Goal: Task Accomplishment & Management: Complete application form

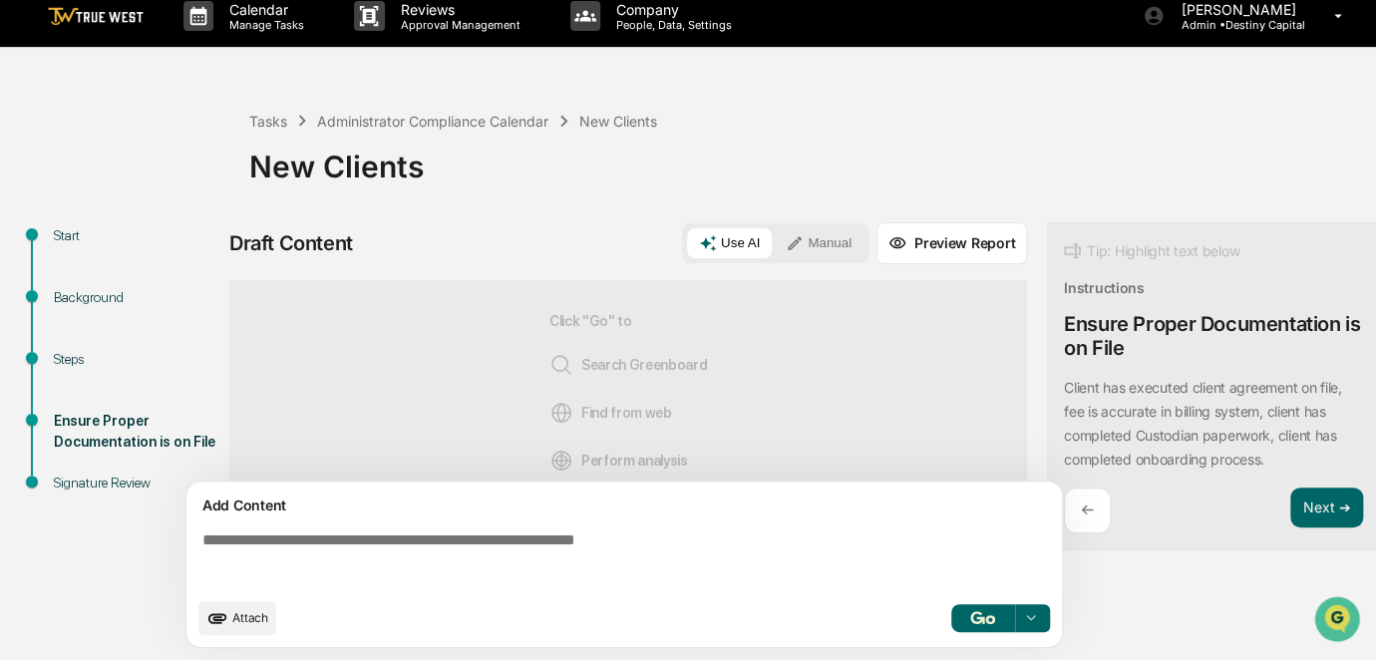
scroll to position [24, 0]
click at [274, 20] on p "Manage Tasks" at bounding box center [263, 25] width 101 height 14
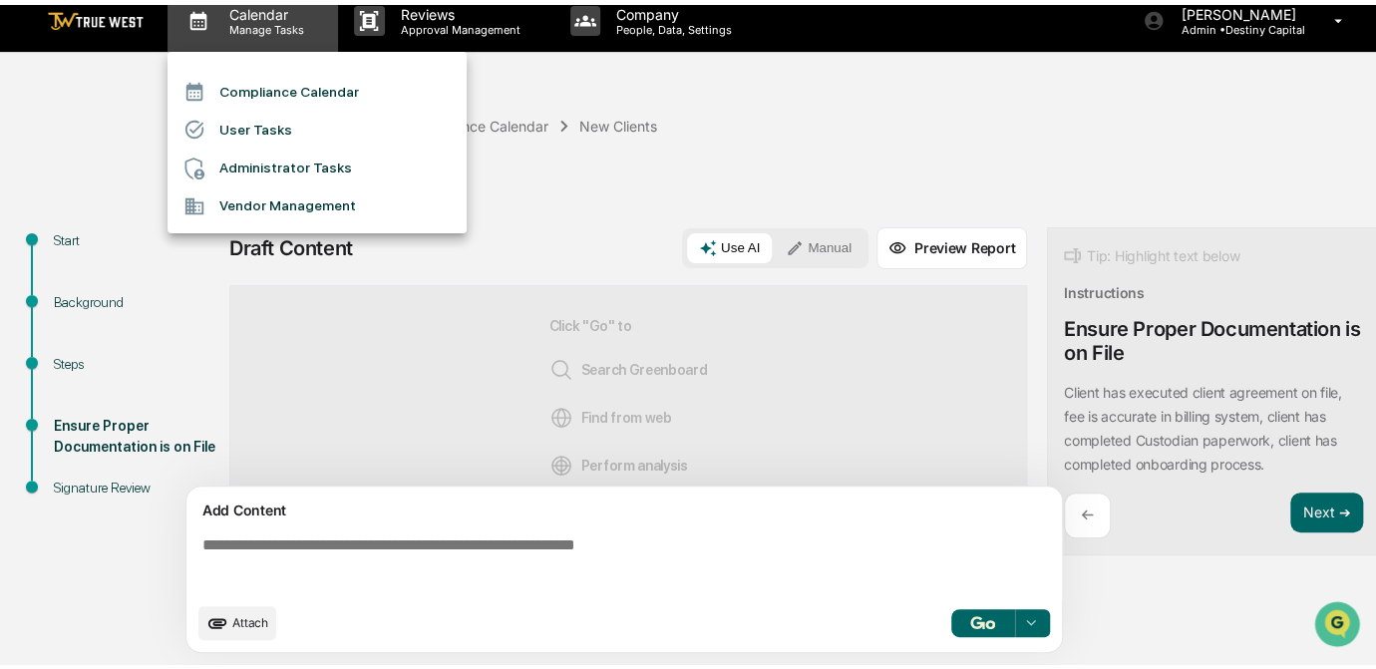
scroll to position [14, 0]
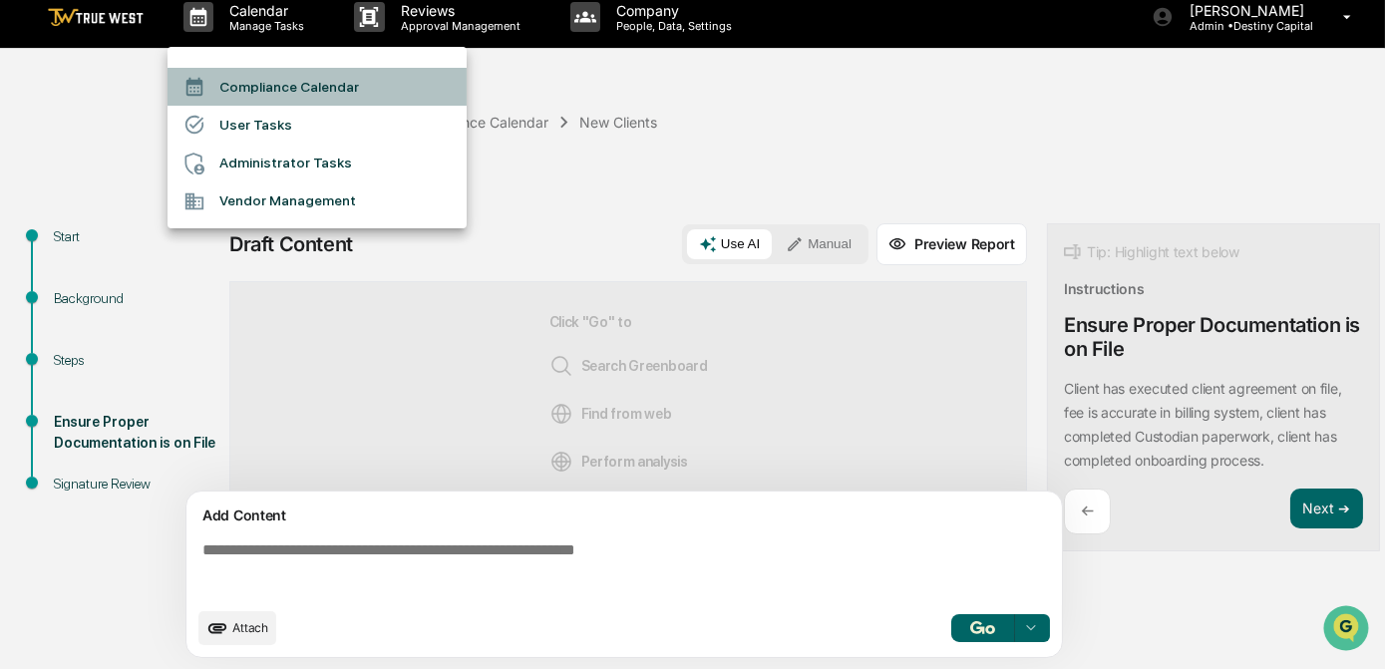
click at [288, 94] on li "Compliance Calendar" at bounding box center [316, 87] width 299 height 38
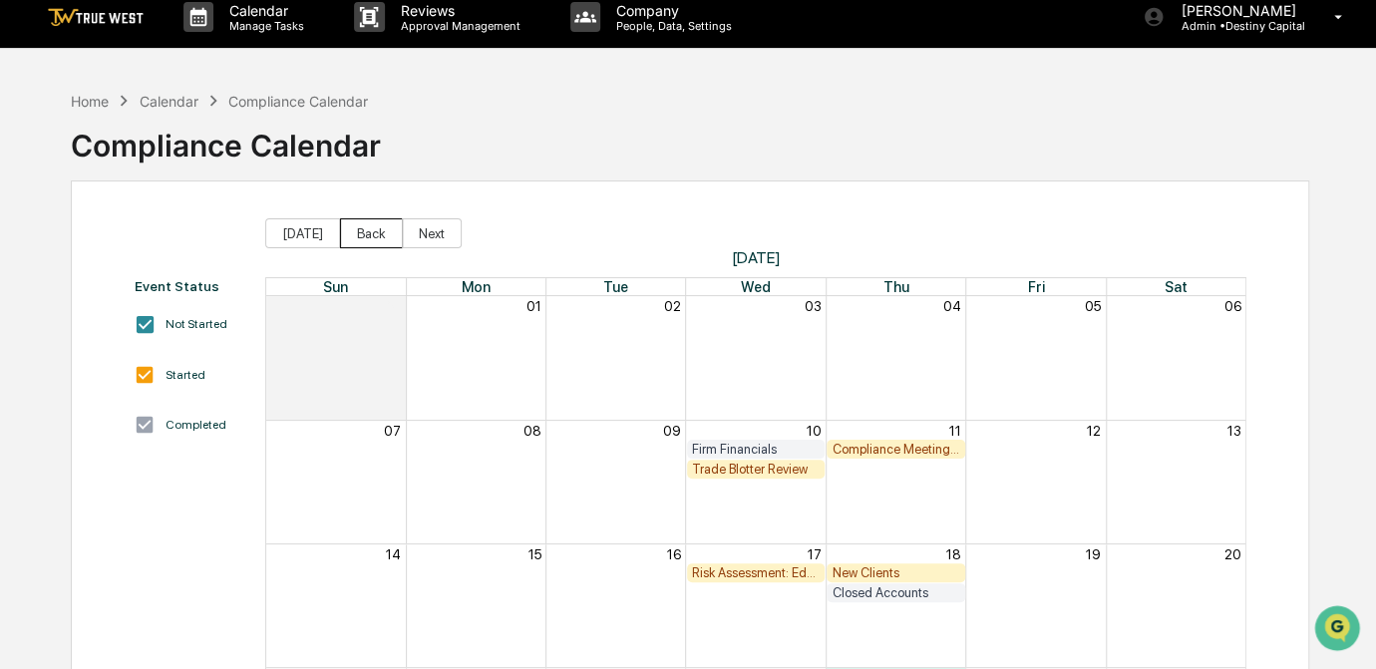
click at [365, 233] on button "Back" at bounding box center [371, 233] width 63 height 30
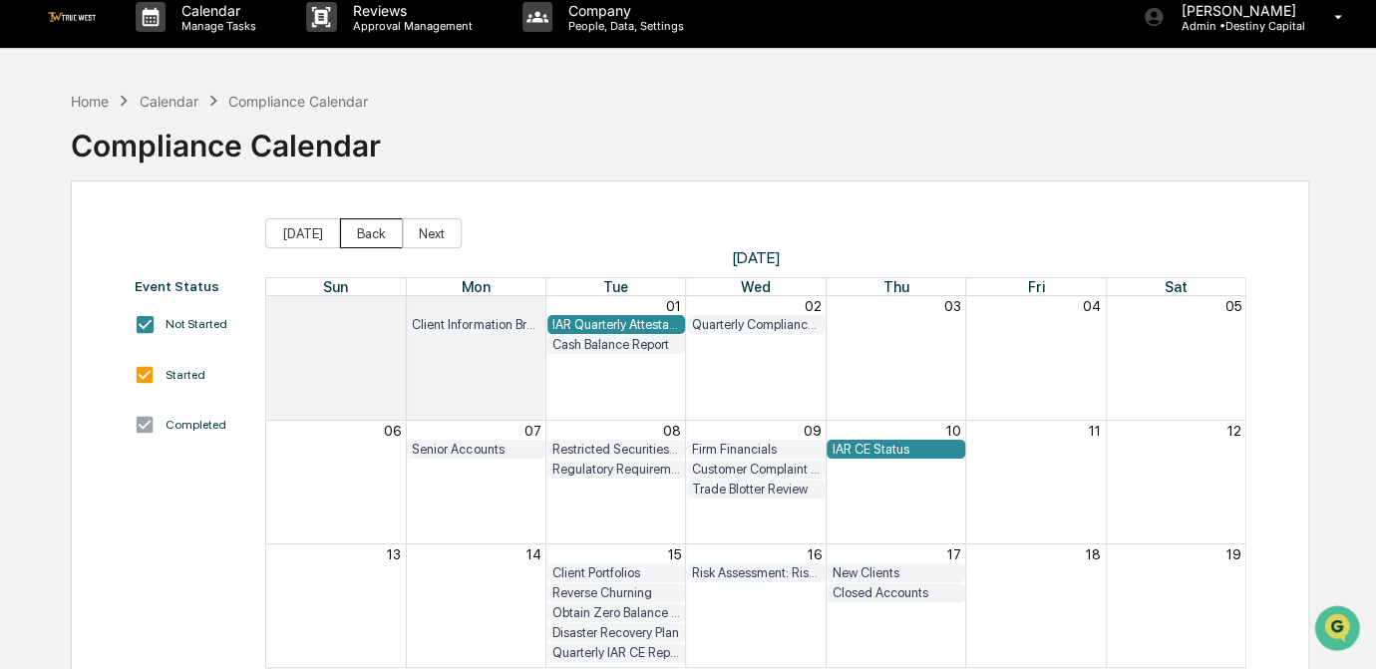
click at [365, 233] on button "Back" at bounding box center [371, 233] width 63 height 30
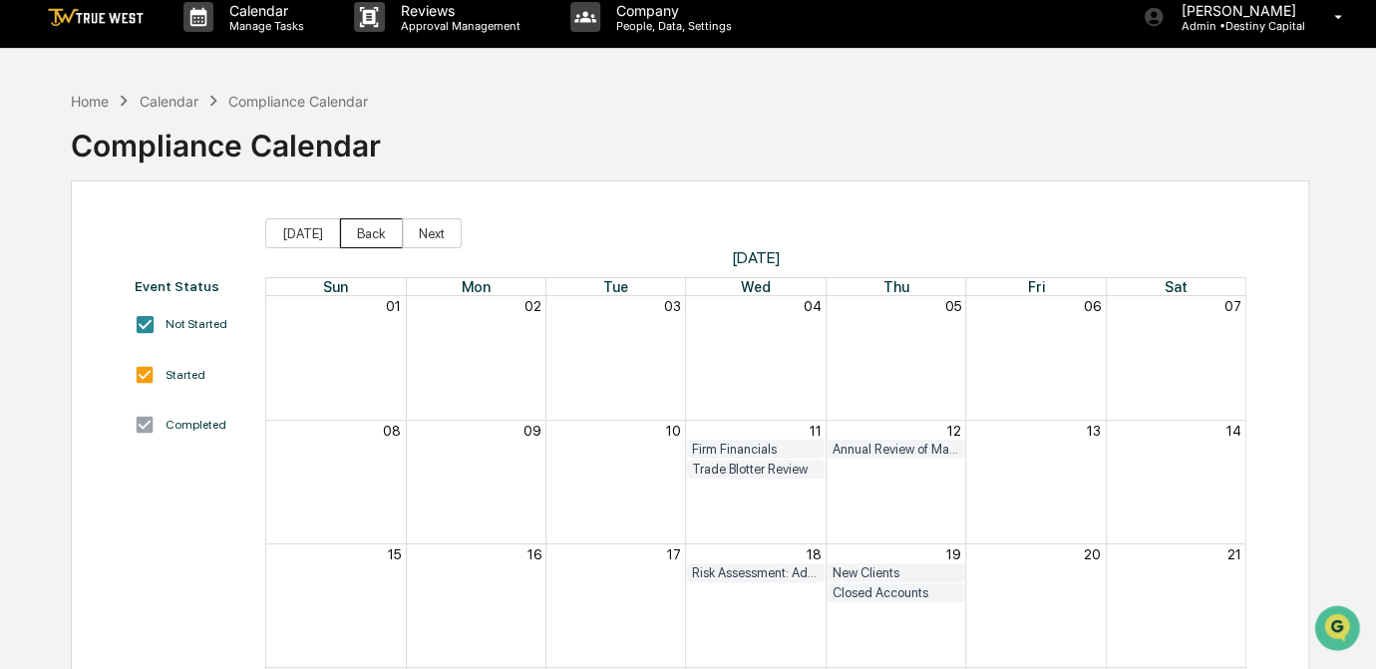
click at [365, 233] on button "Back" at bounding box center [371, 233] width 63 height 30
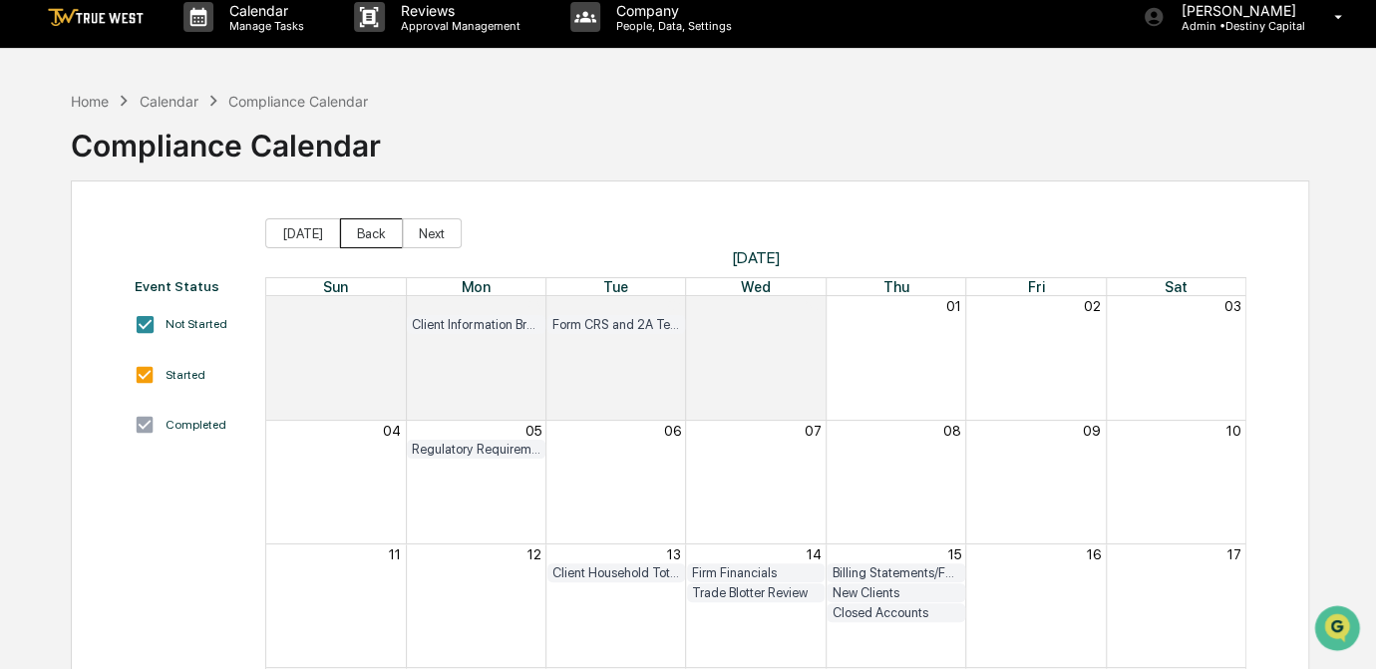
click at [365, 233] on button "Back" at bounding box center [371, 233] width 63 height 30
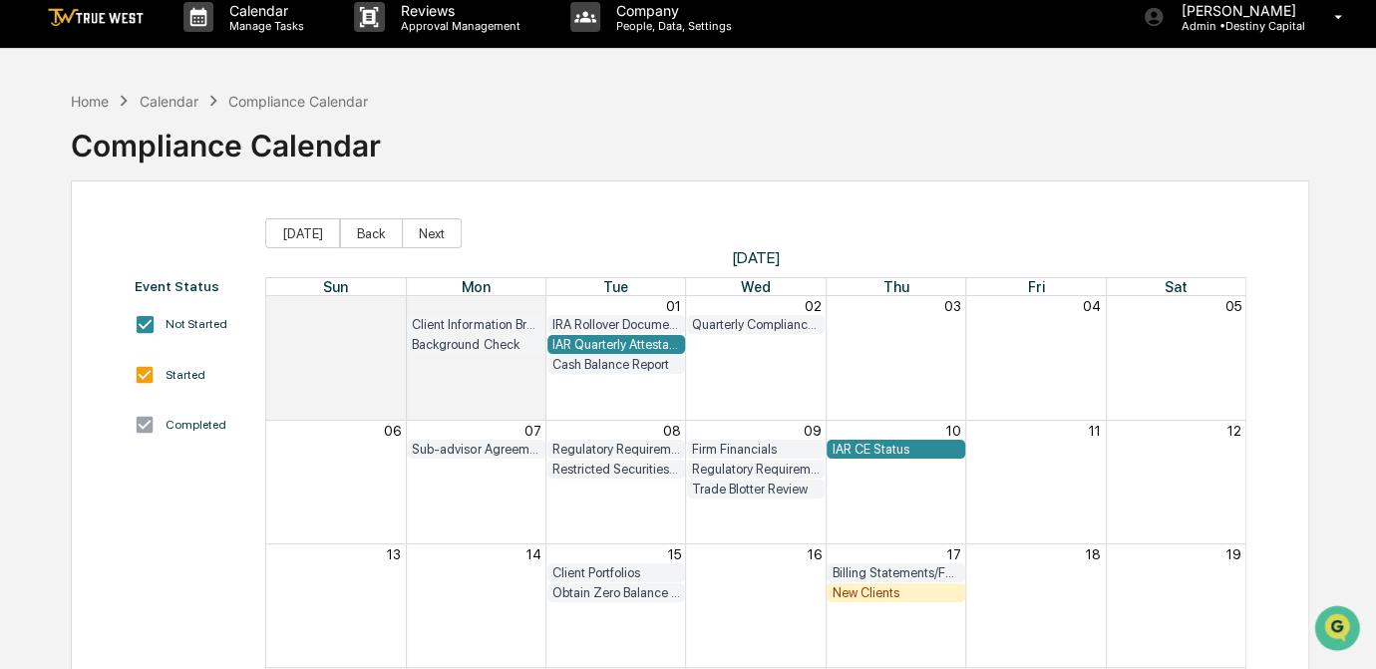
click at [883, 595] on div "New Clients" at bounding box center [895, 592] width 128 height 15
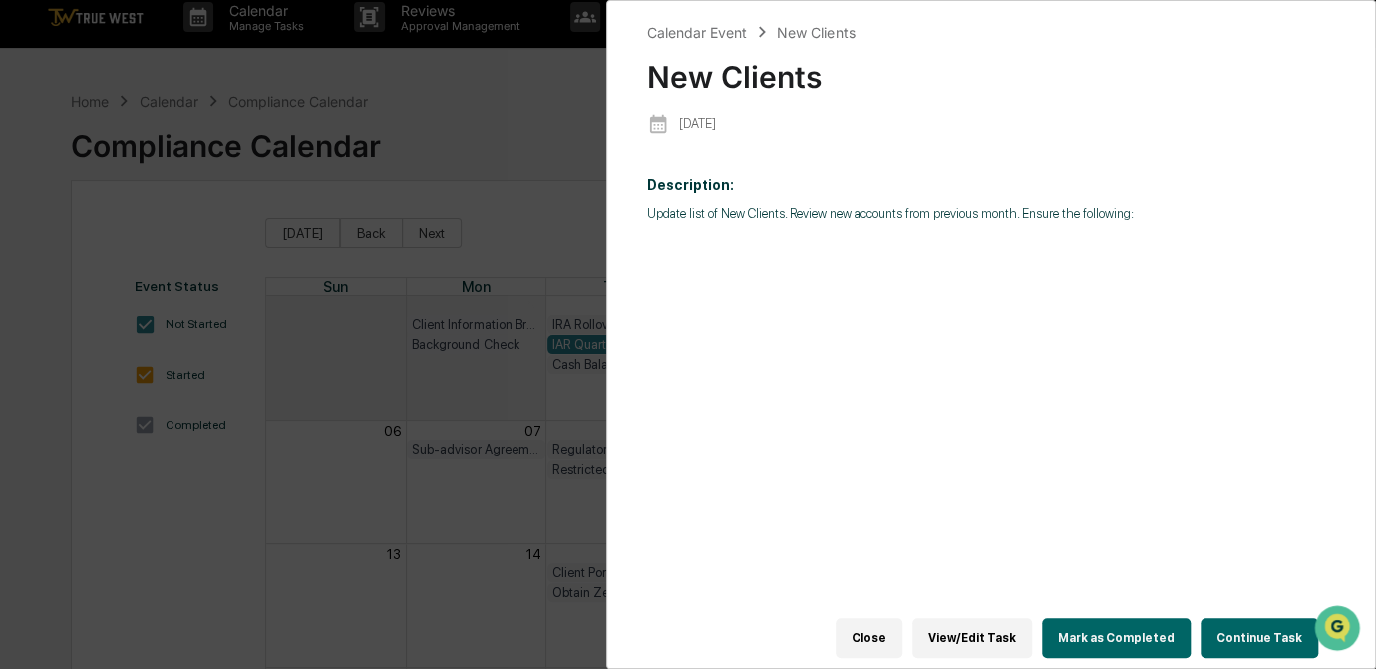
click at [1250, 631] on button "Continue Task" at bounding box center [1259, 638] width 118 height 40
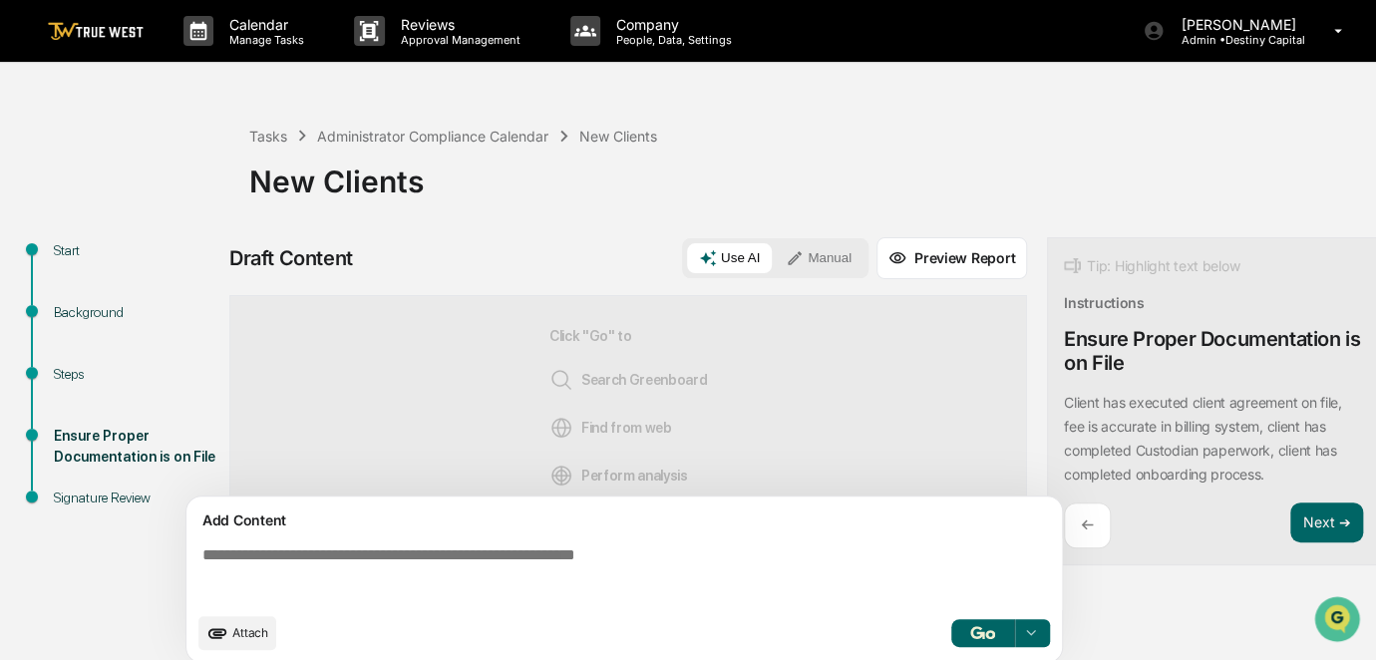
click at [495, 556] on textarea at bounding box center [627, 574] width 867 height 72
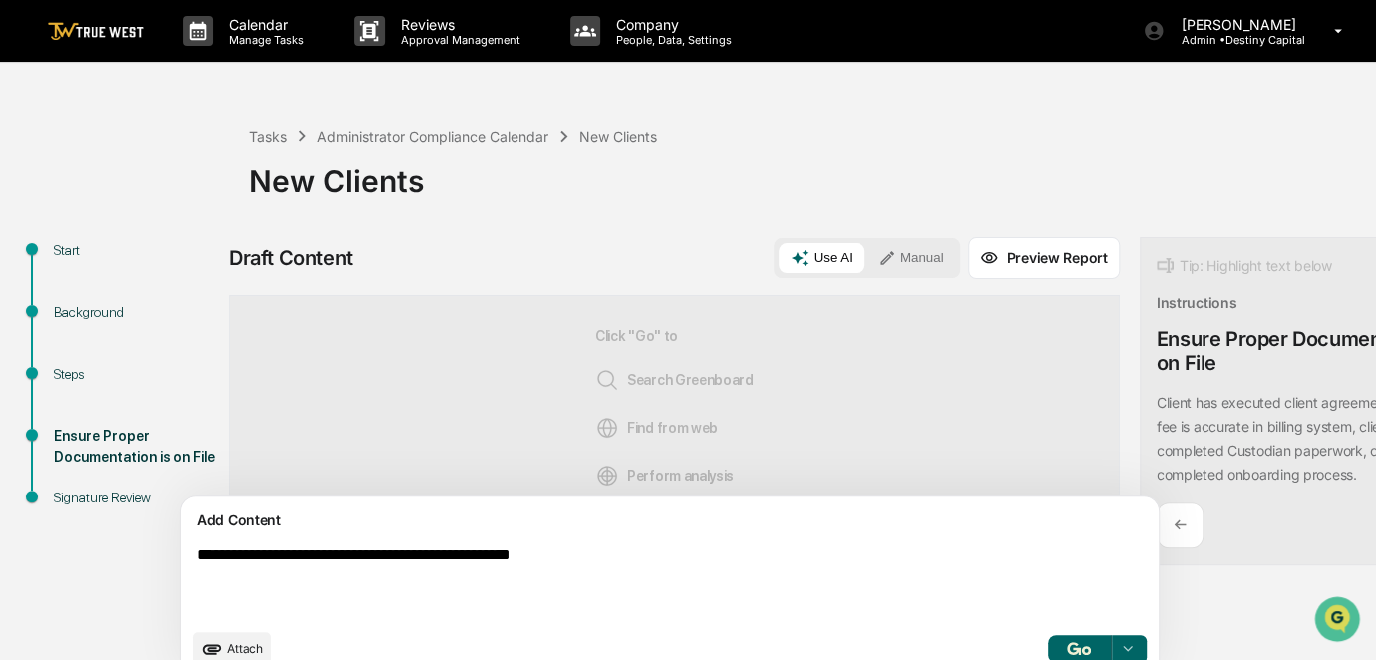
type textarea "**********"
click at [866, 271] on button "Manual" at bounding box center [911, 258] width 90 height 30
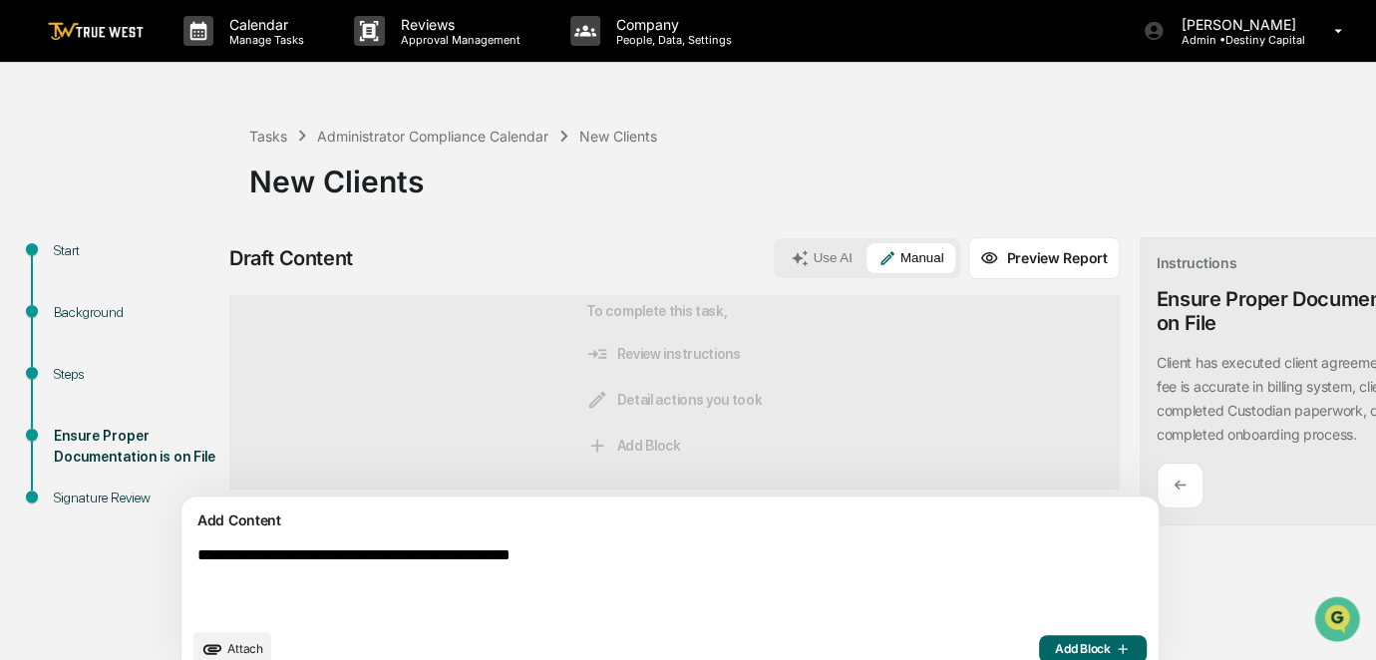
scroll to position [40, 0]
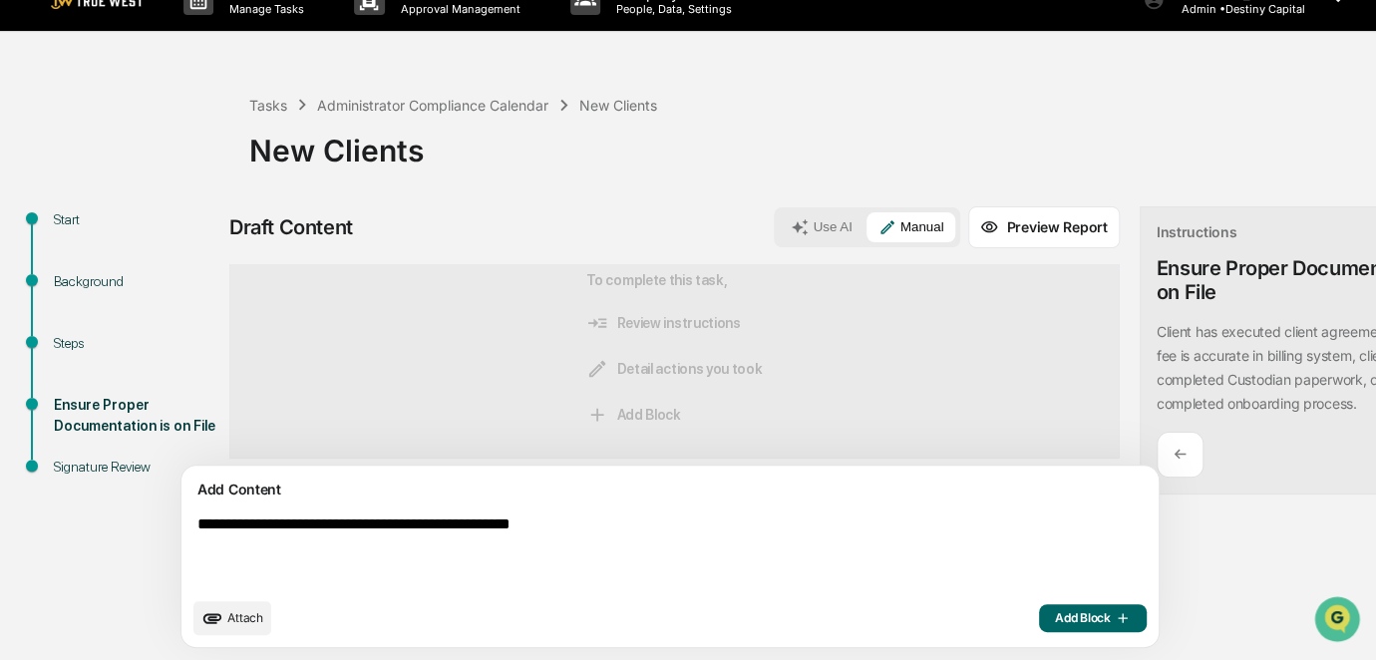
click at [1055, 615] on span "Add Block" at bounding box center [1093, 618] width 76 height 16
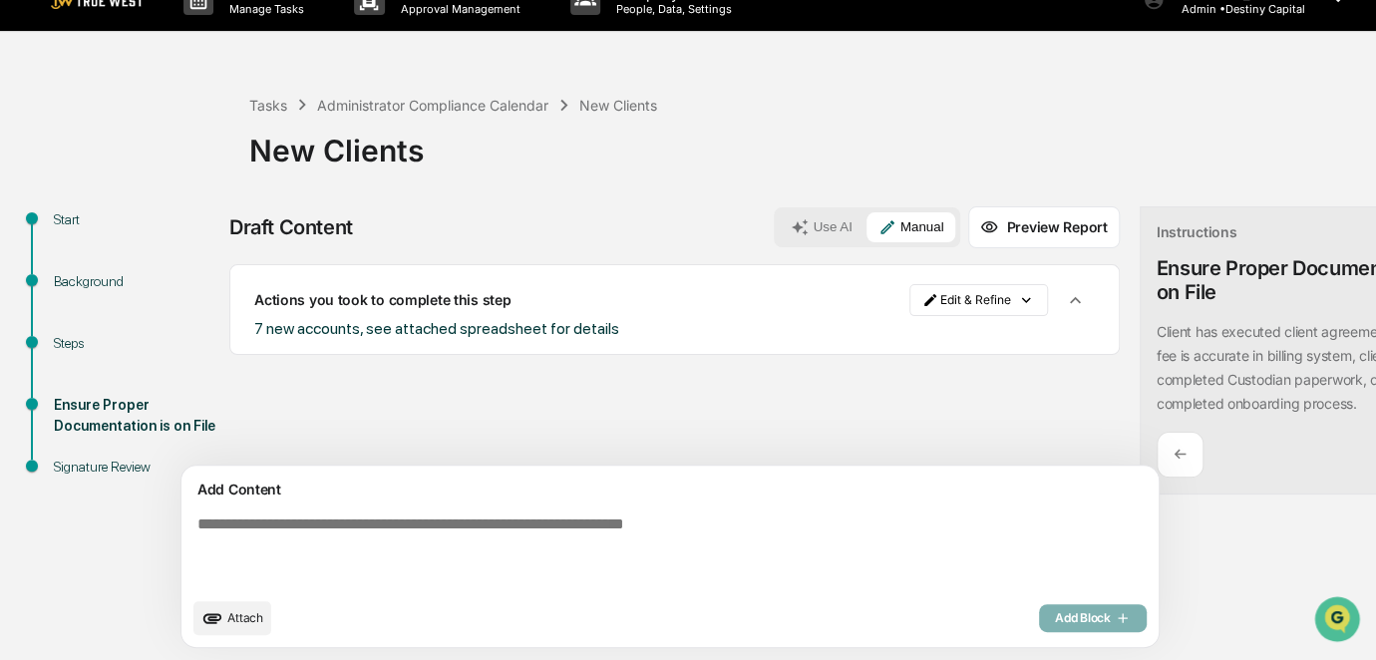
scroll to position [0, 0]
click at [247, 618] on span "Attach" at bounding box center [245, 617] width 36 height 15
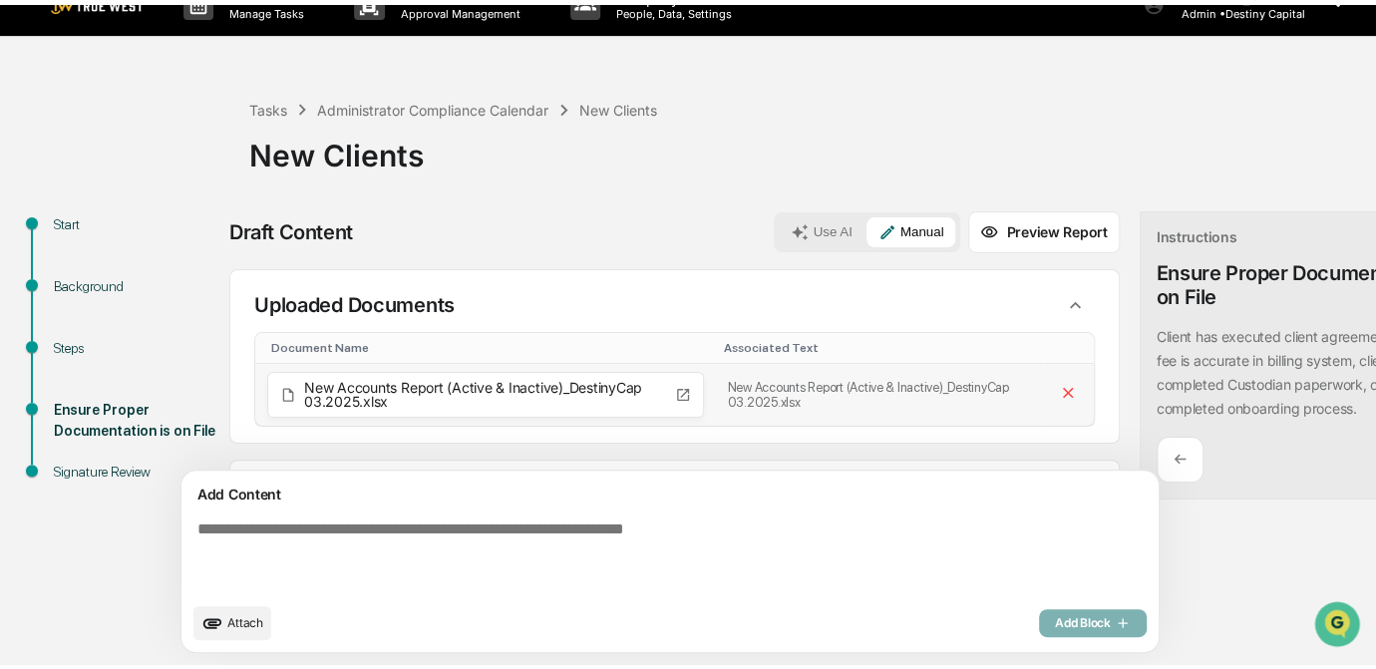
scroll to position [85, 0]
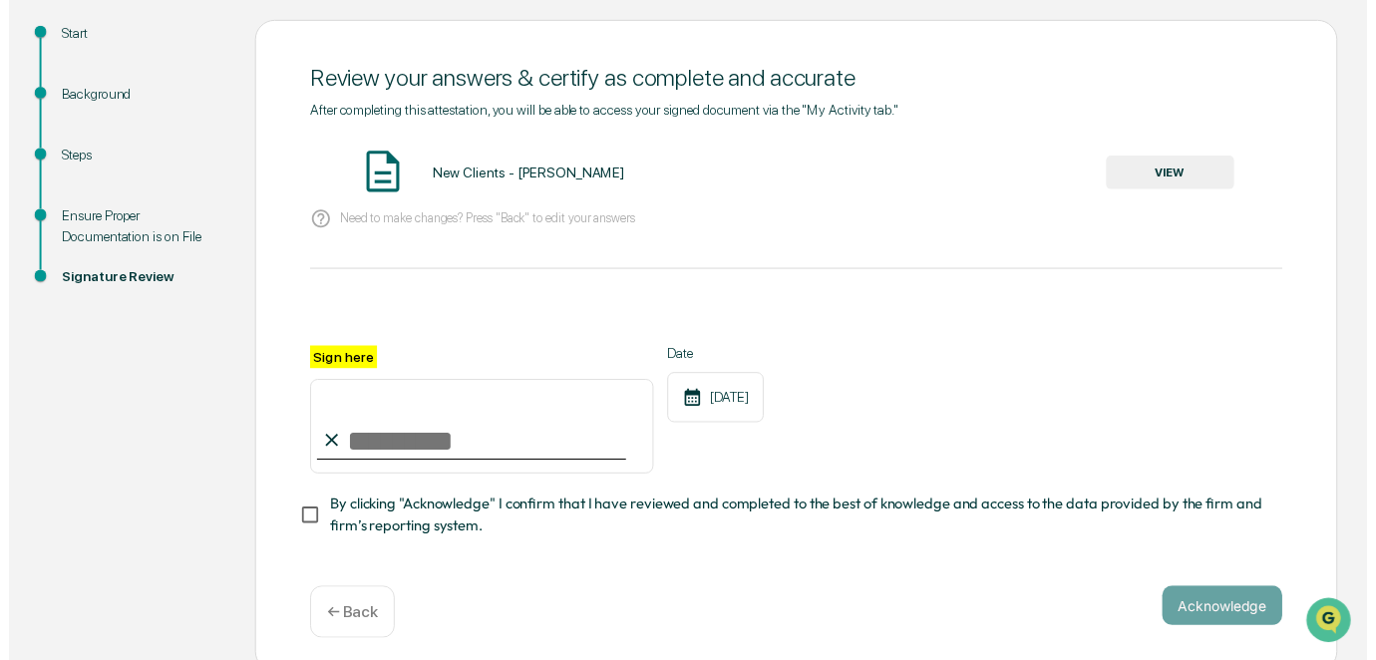
scroll to position [235, 0]
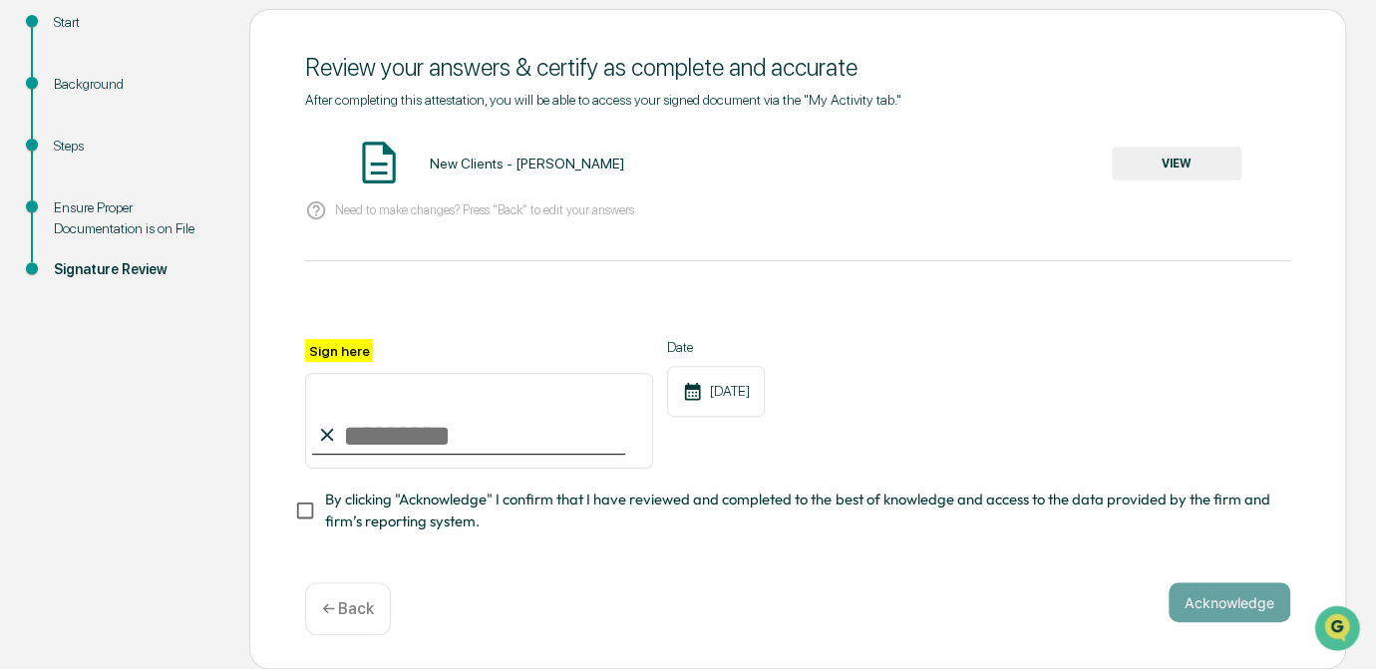
click at [430, 413] on input "Sign here" at bounding box center [479, 421] width 348 height 96
type input "*********"
click at [1155, 162] on button "VIEW" at bounding box center [1176, 164] width 130 height 34
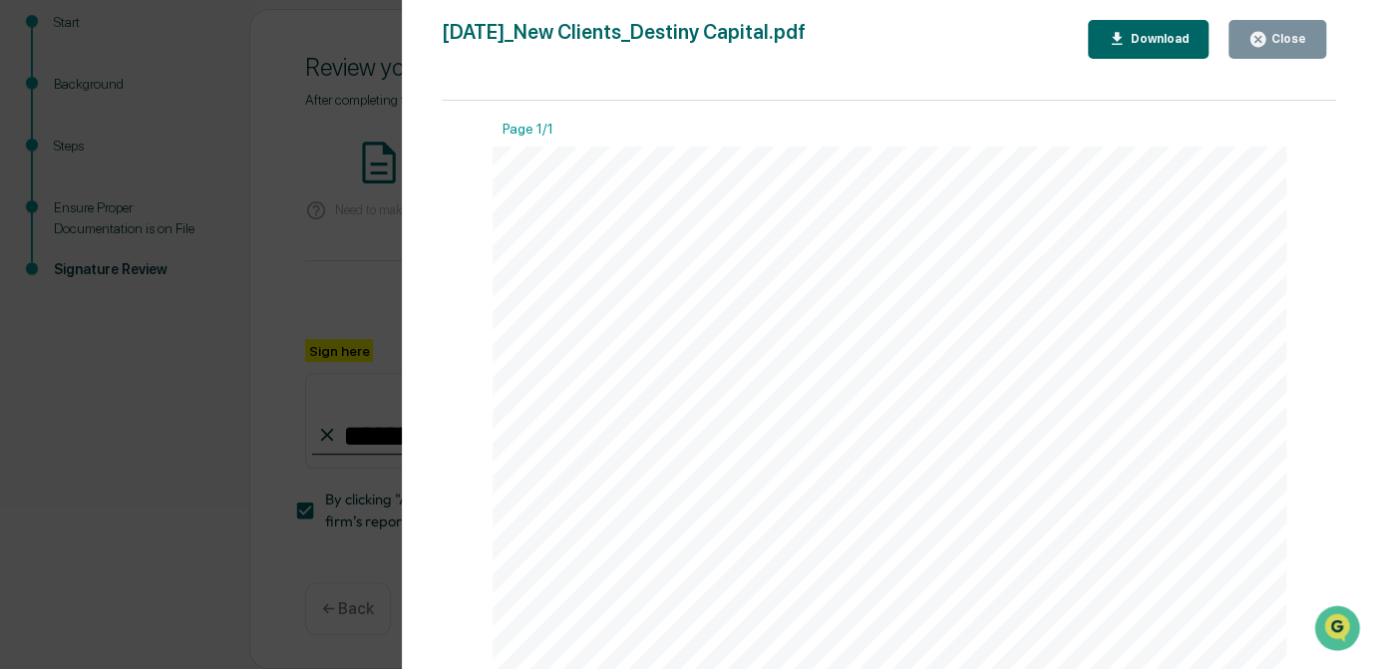
click at [372, 281] on div "Version History 09/25/2025, 02:02 PM Carliss Marshall 2025-09-25_New Clients_De…" at bounding box center [688, 334] width 1376 height 669
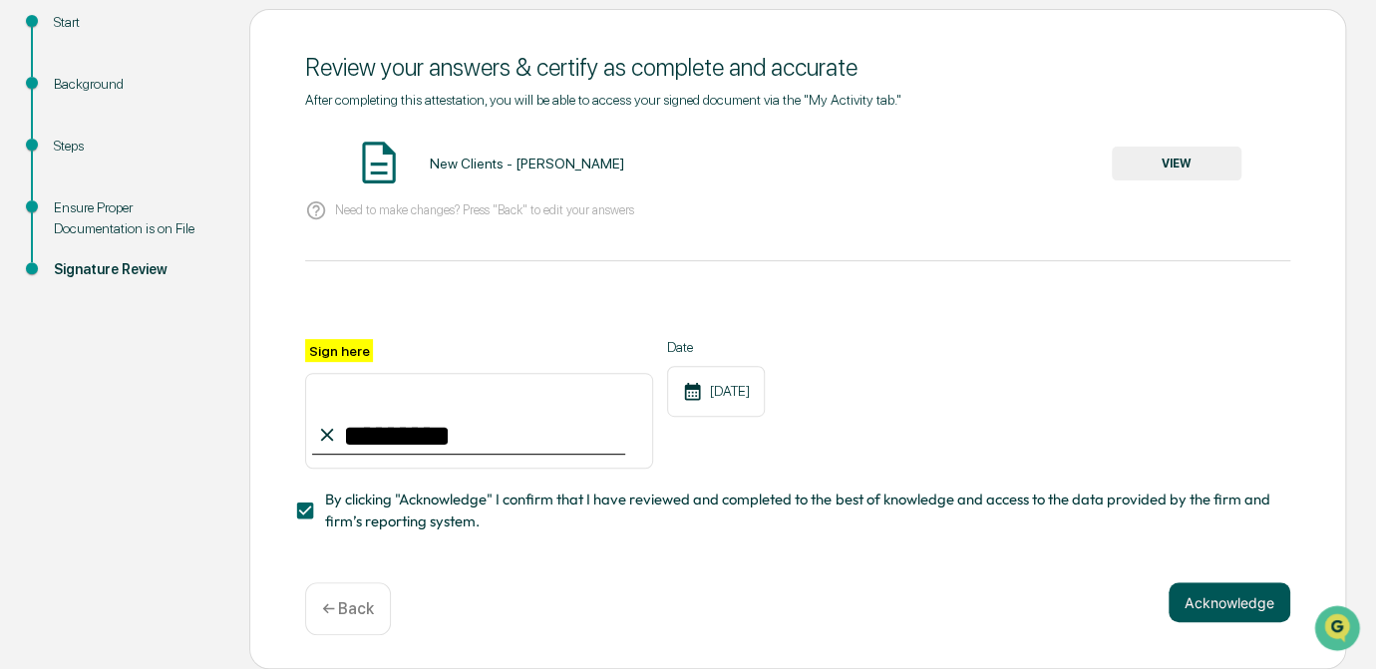
click at [1249, 595] on button "Acknowledge" at bounding box center [1229, 602] width 122 height 40
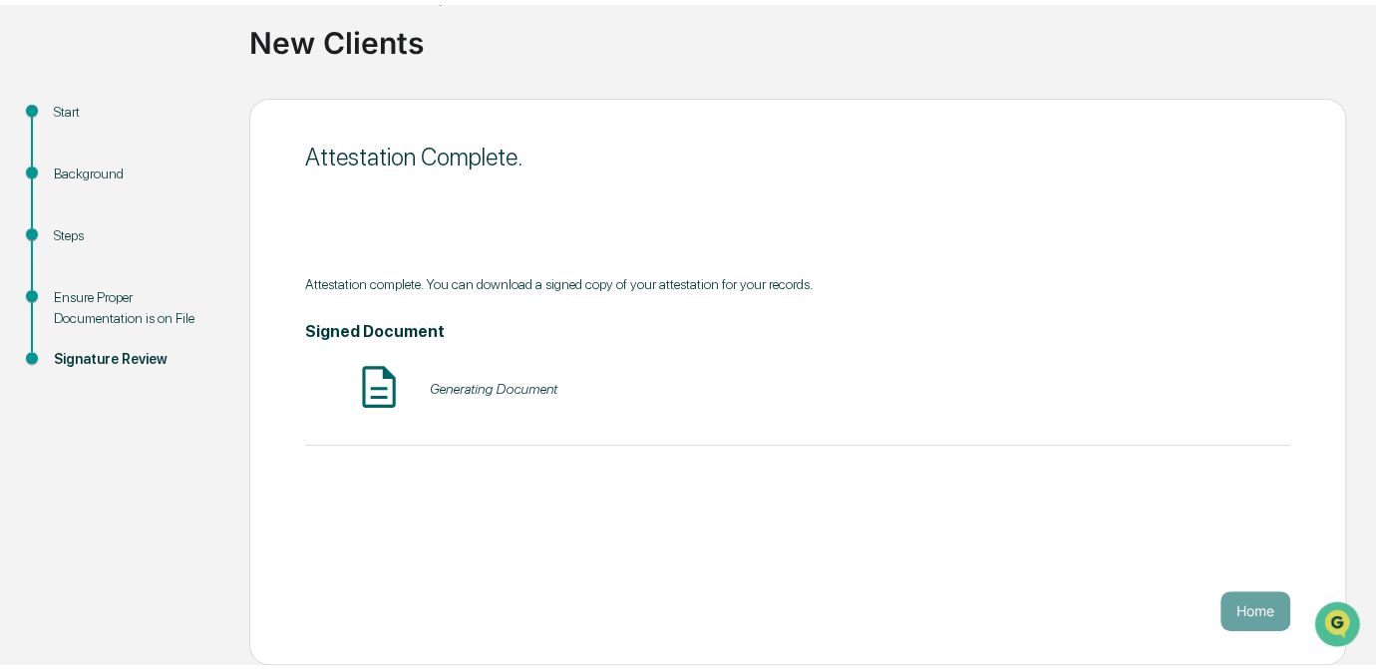
scroll to position [134, 0]
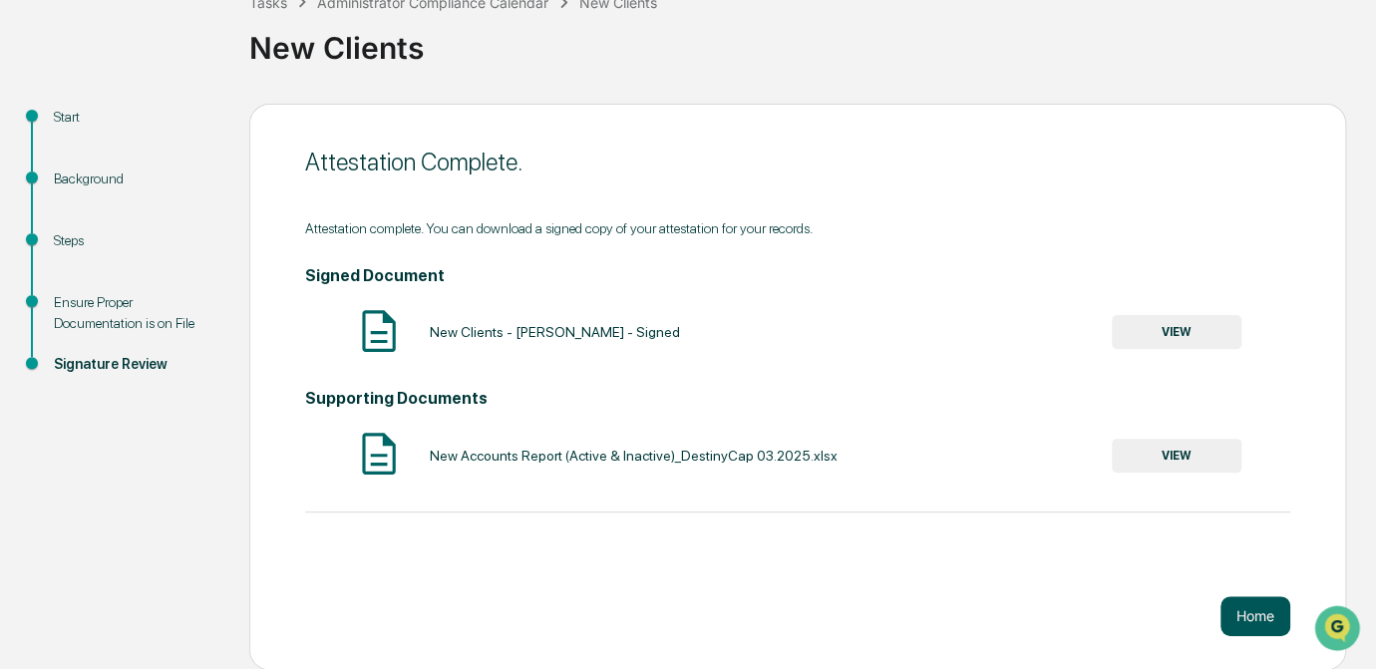
click at [1238, 619] on button "Home" at bounding box center [1255, 616] width 70 height 40
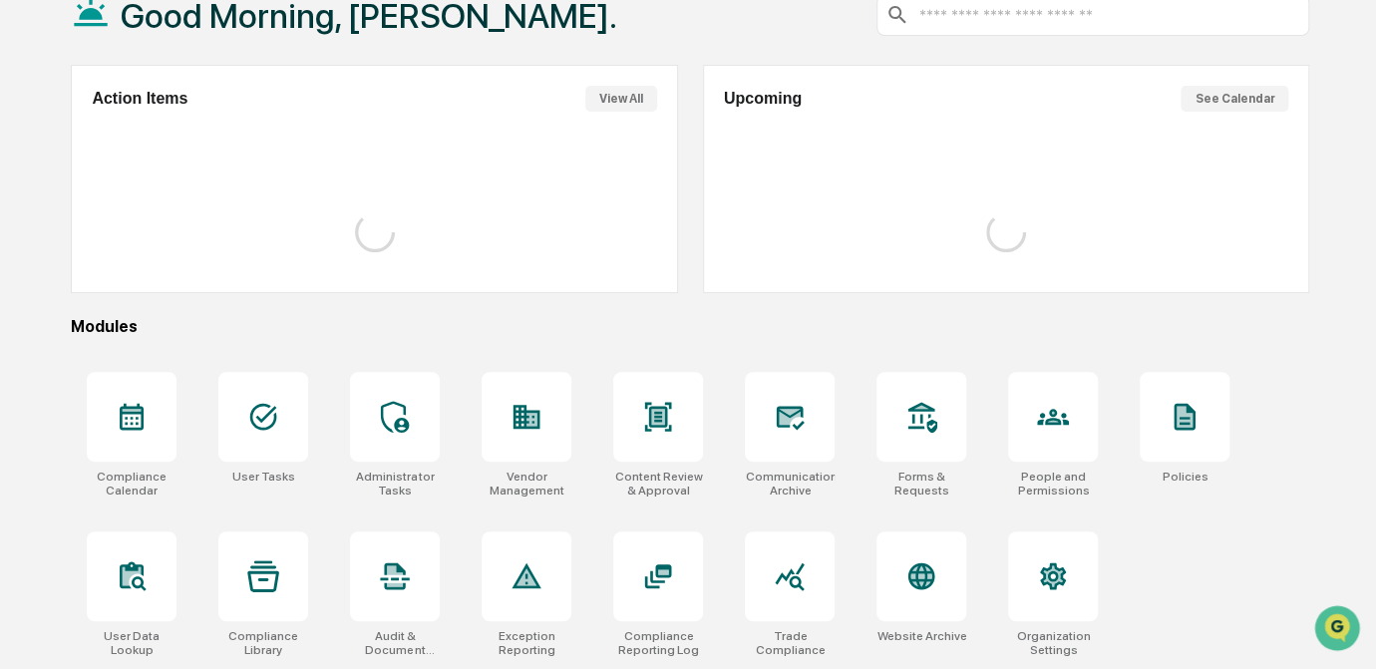
scroll to position [134, 0]
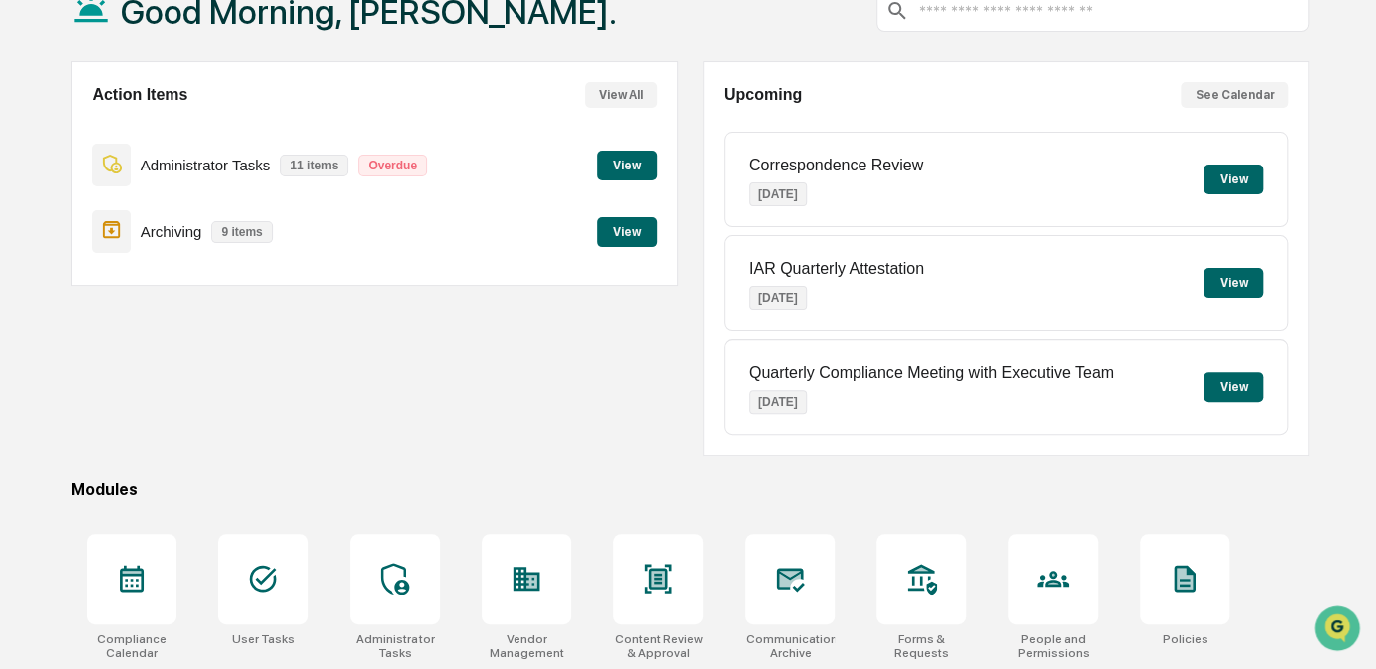
click at [477, 394] on div "Action Items View All Administrator Tasks 11 items Overdue View Archiving 9 ite…" at bounding box center [374, 258] width 607 height 395
click at [477, 396] on div "Action Items View All Administrator Tasks 11 items Overdue View Archiving 9 ite…" at bounding box center [374, 258] width 607 height 395
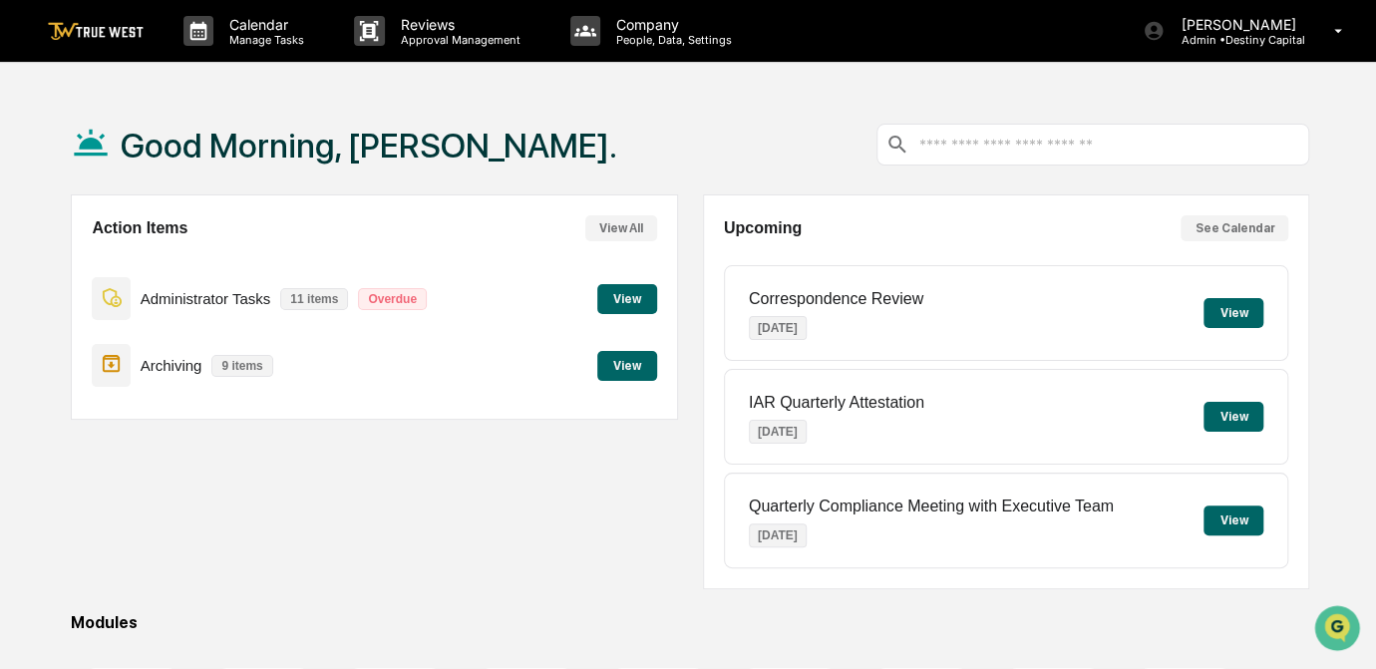
click at [634, 301] on button "View" at bounding box center [627, 299] width 60 height 30
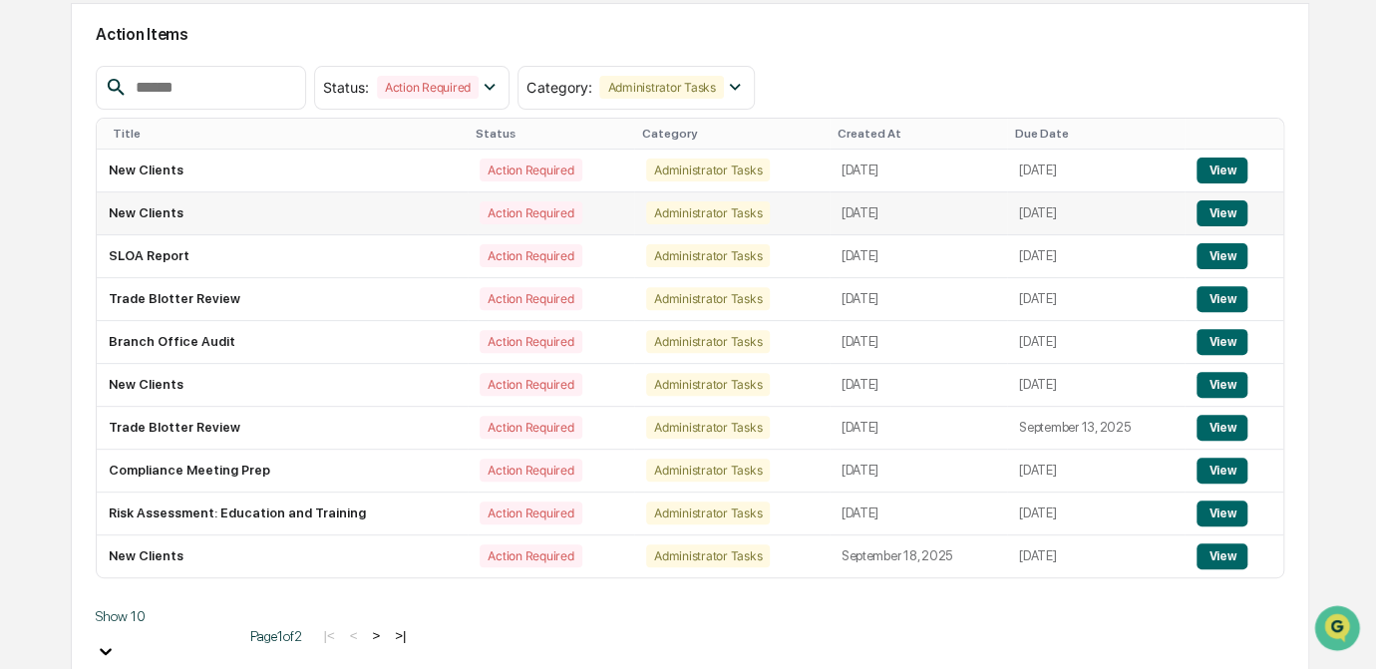
scroll to position [193, 0]
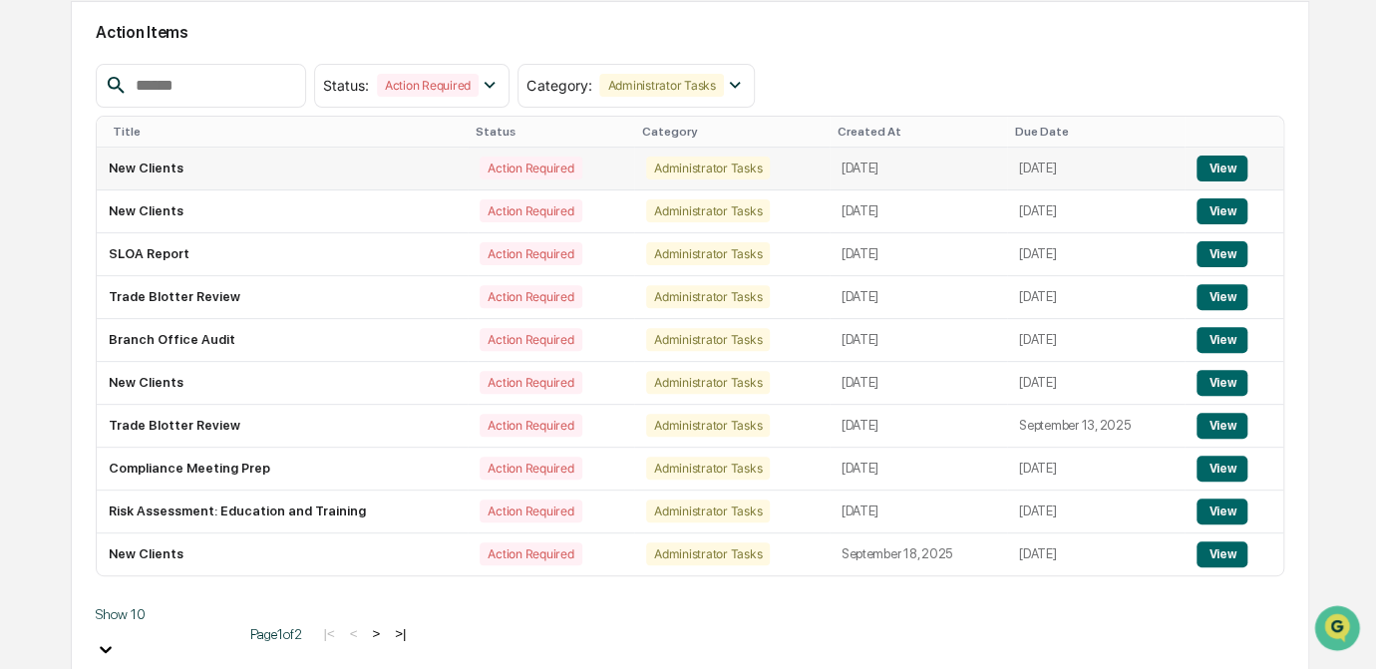
click at [1199, 160] on button "View" at bounding box center [1221, 168] width 51 height 26
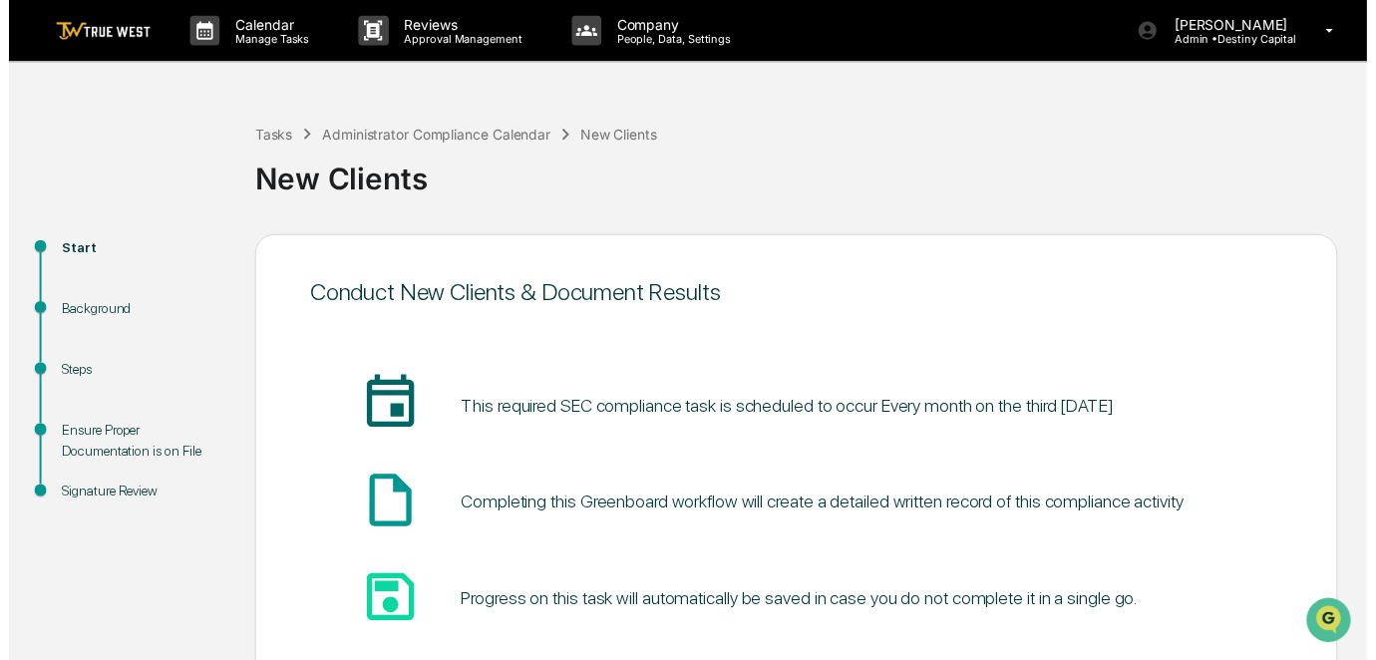
scroll to position [134, 0]
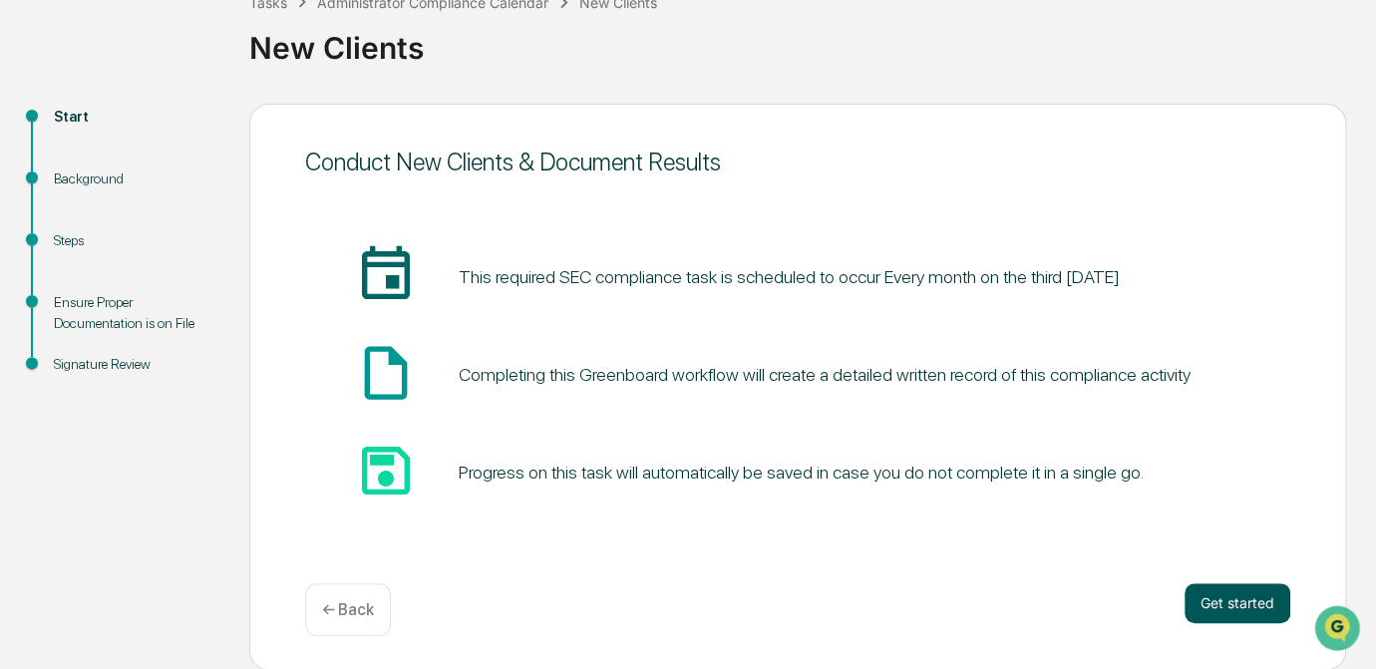
click at [1225, 614] on button "Get started" at bounding box center [1237, 603] width 106 height 40
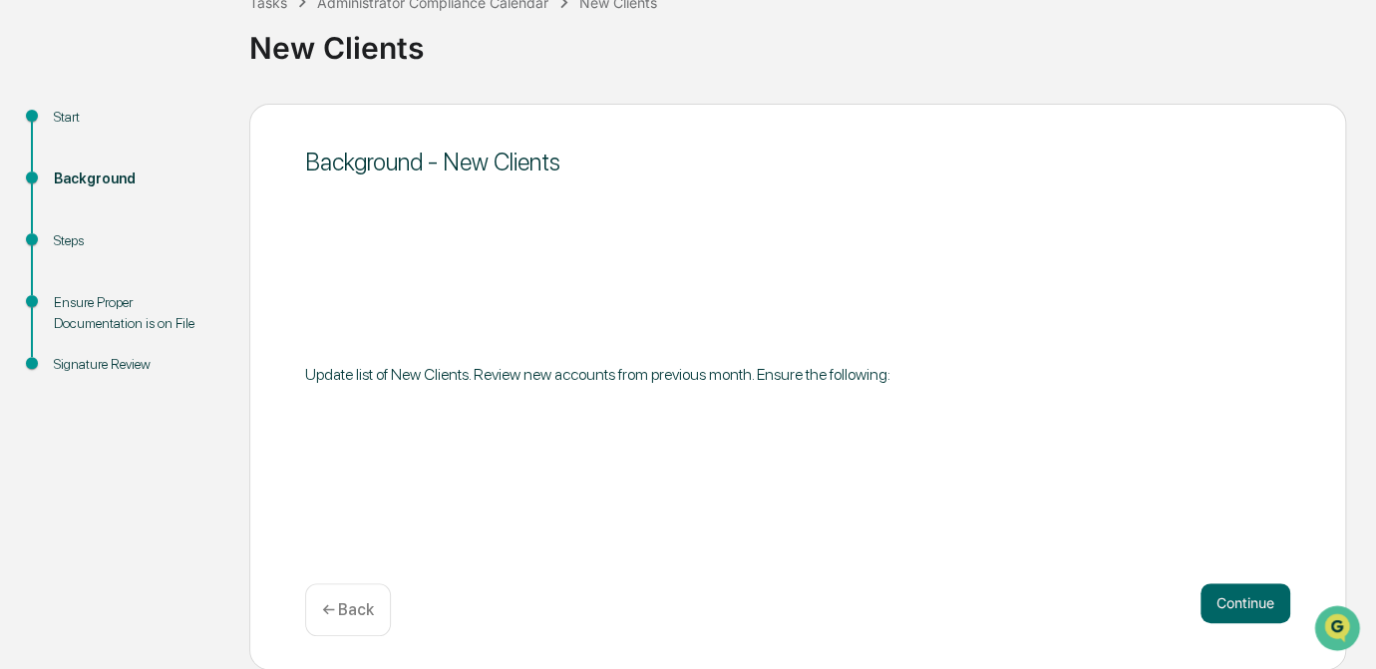
click at [1225, 614] on button "Continue" at bounding box center [1245, 603] width 90 height 40
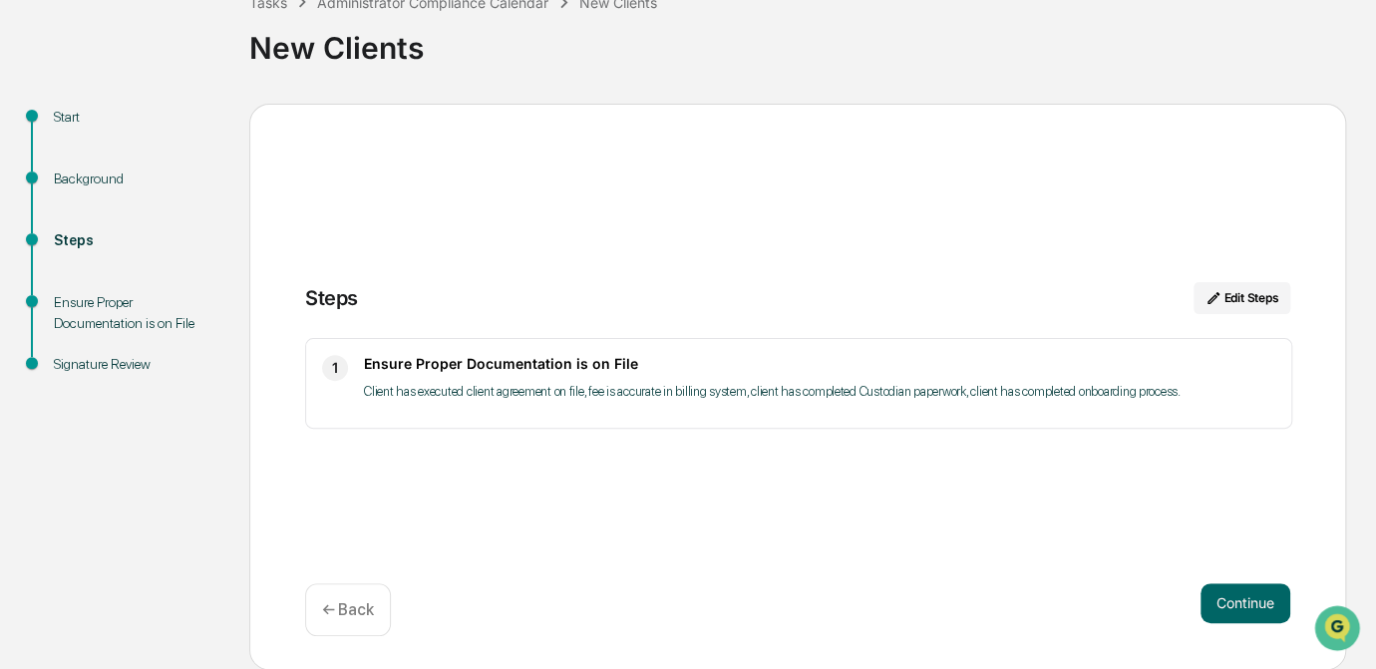
click at [1225, 614] on button "Continue" at bounding box center [1245, 603] width 90 height 40
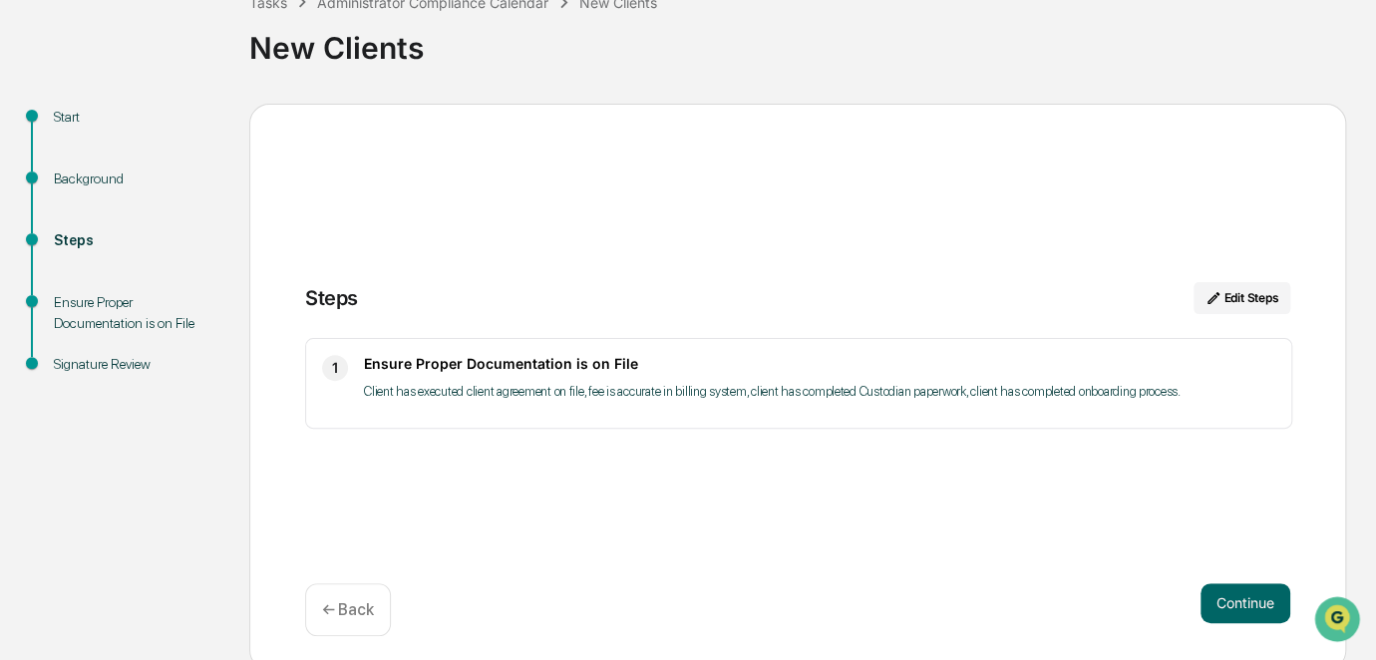
scroll to position [24, 0]
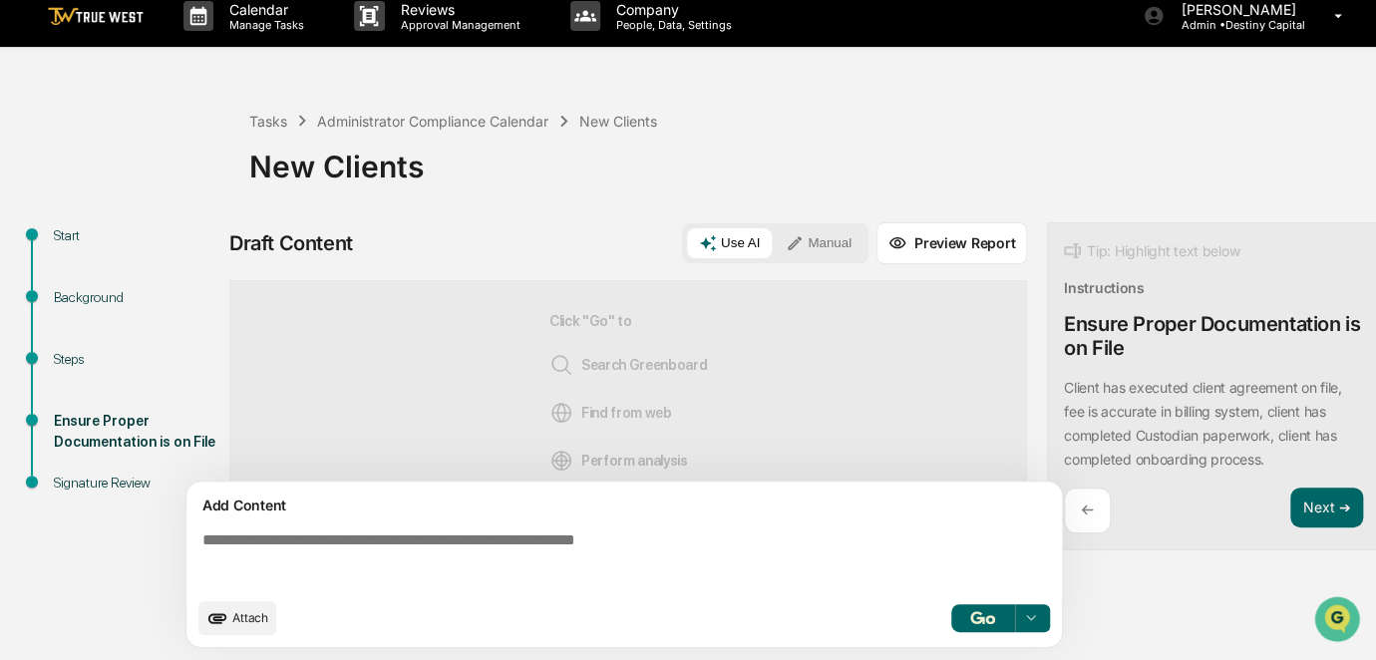
click at [539, 580] on textarea at bounding box center [627, 559] width 867 height 72
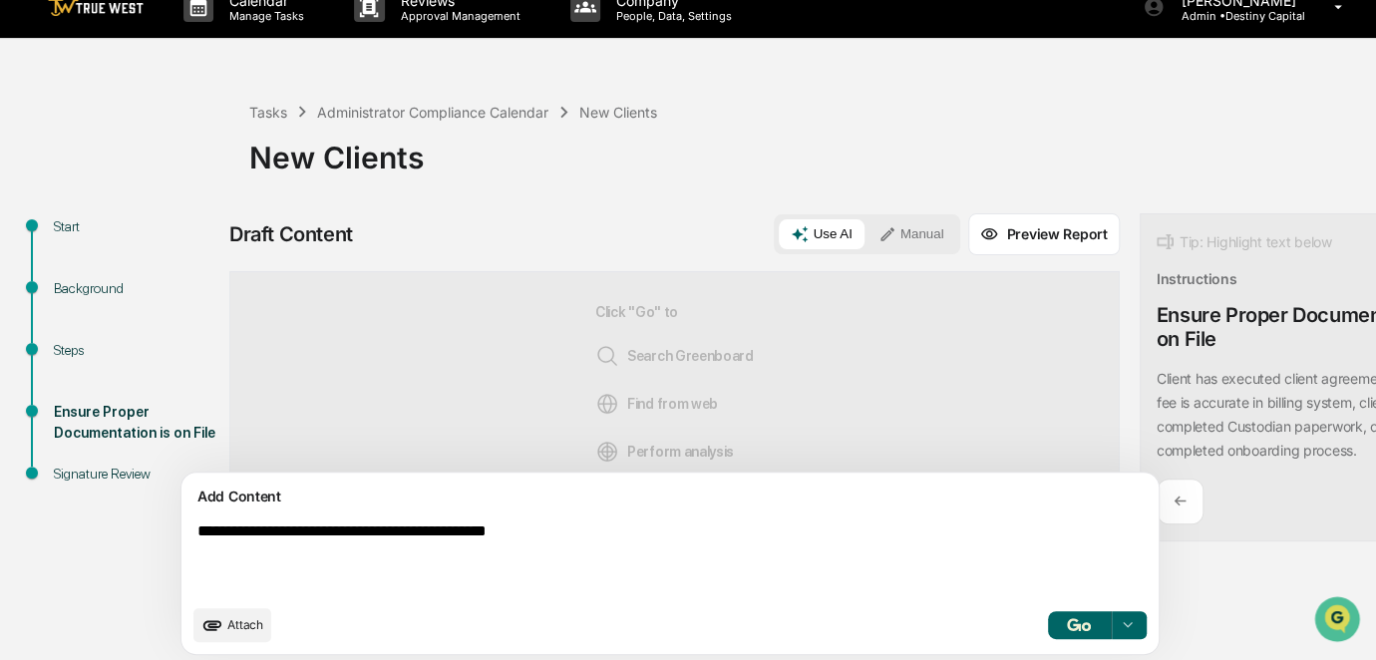
type textarea "**********"
click at [866, 224] on button "Manual" at bounding box center [911, 234] width 90 height 30
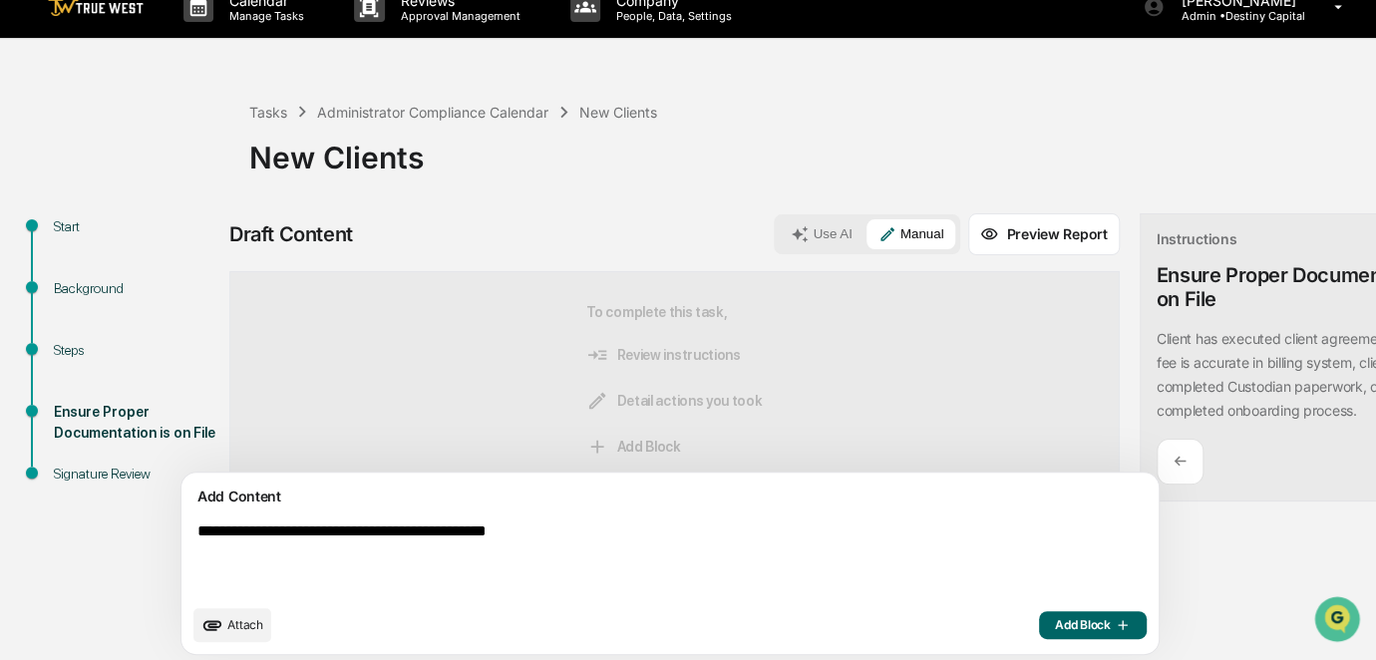
click at [1055, 633] on span "Add Block" at bounding box center [1093, 625] width 76 height 16
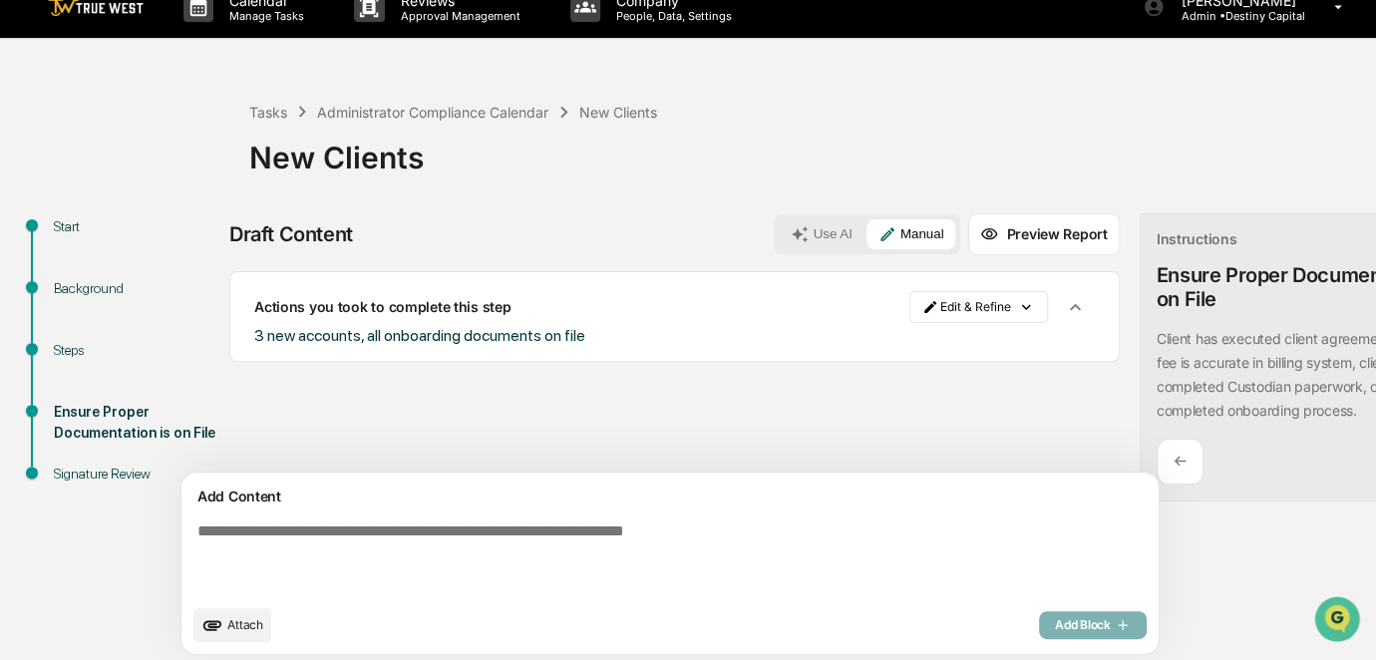
click at [236, 630] on span "Attach" at bounding box center [245, 624] width 36 height 15
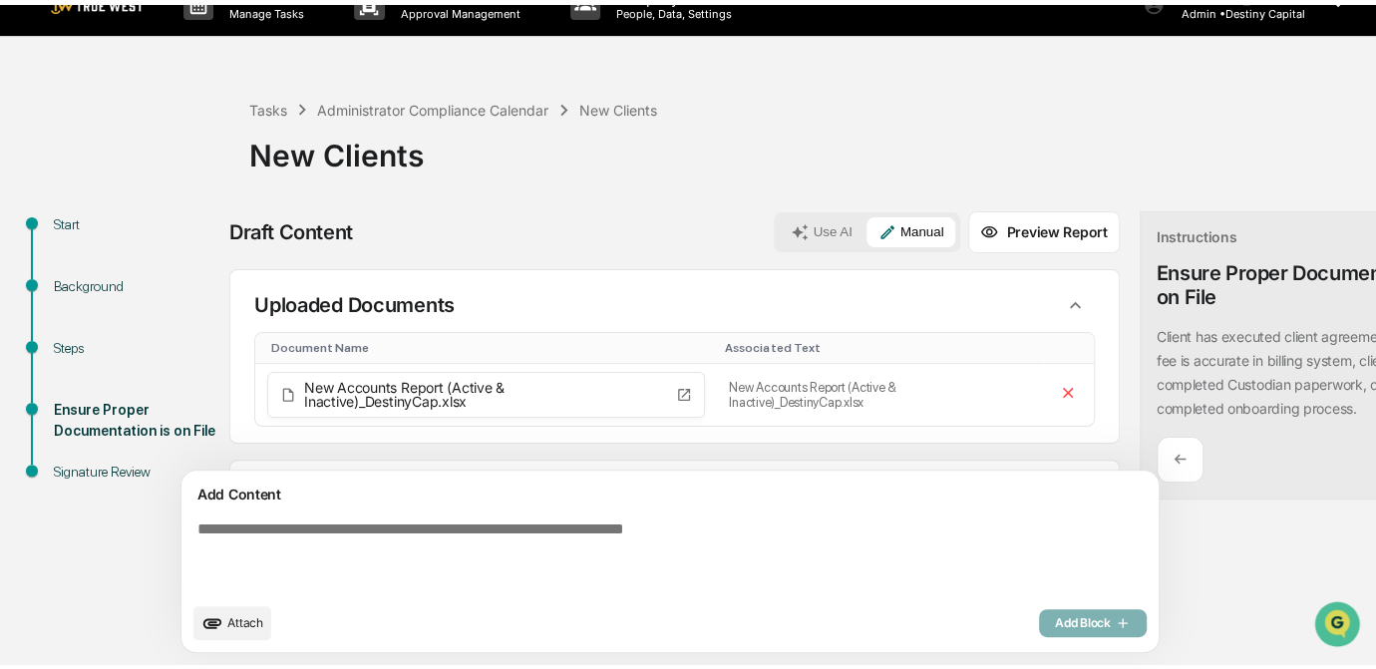
scroll to position [85, 0]
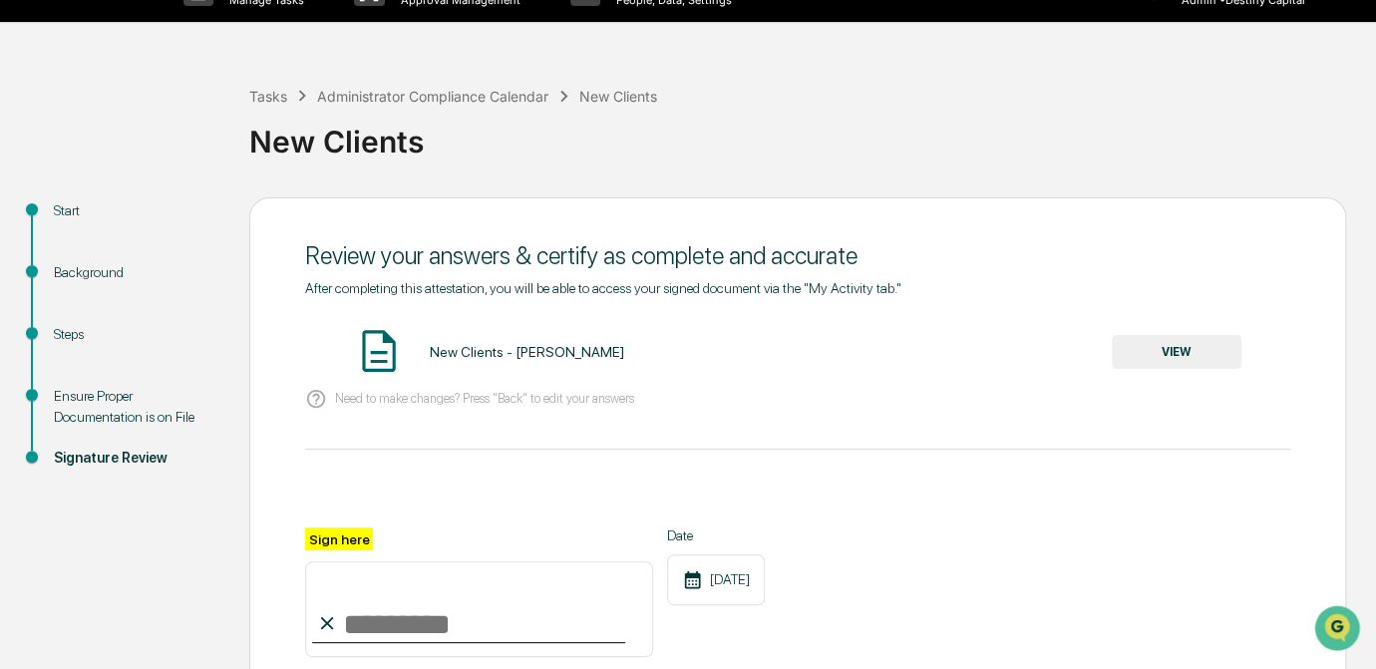
click at [517, 598] on input "Sign here" at bounding box center [479, 609] width 348 height 96
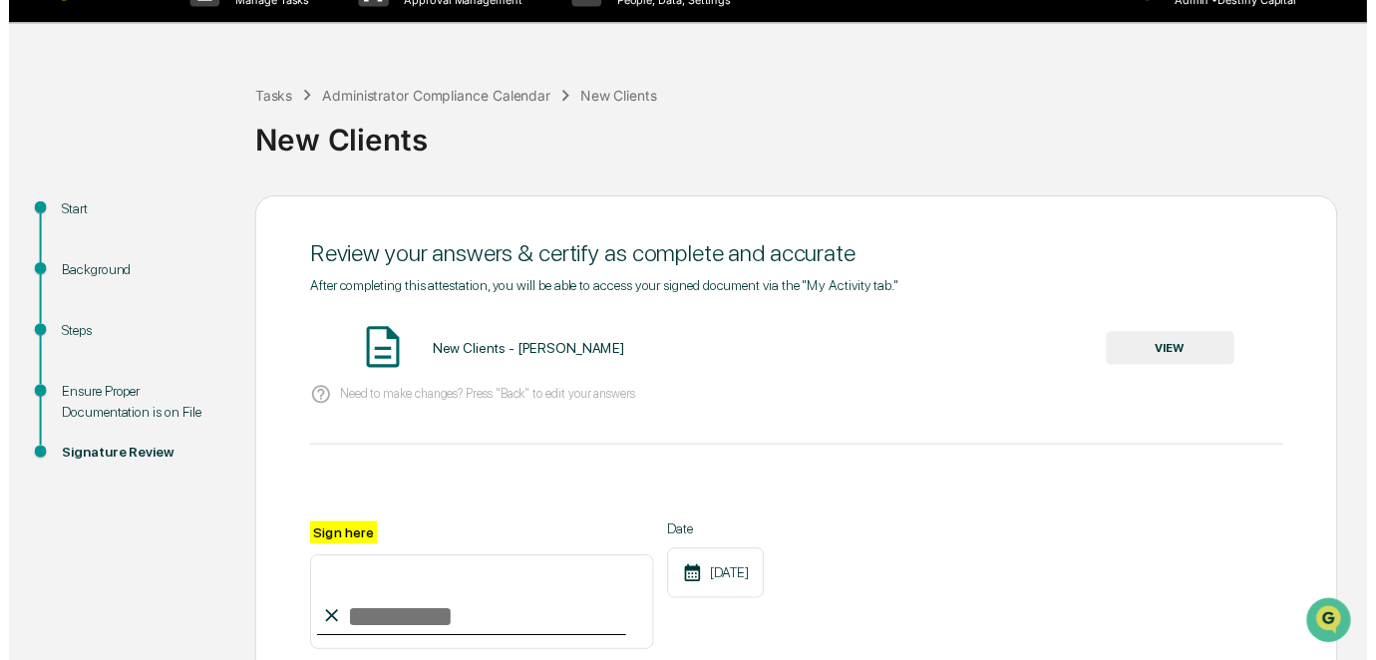
scroll to position [235, 0]
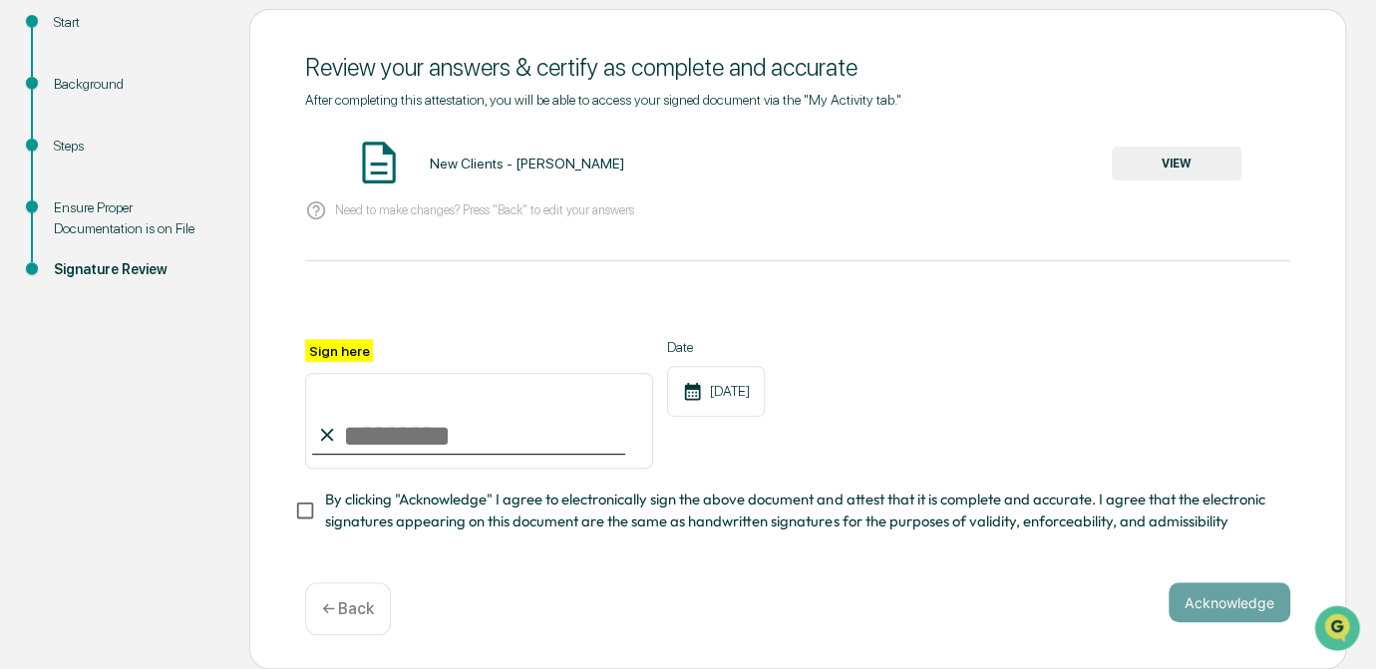
click at [391, 442] on input "Sign here" at bounding box center [479, 421] width 348 height 96
type input "*********"
click at [1167, 171] on button "VIEW" at bounding box center [1176, 164] width 130 height 34
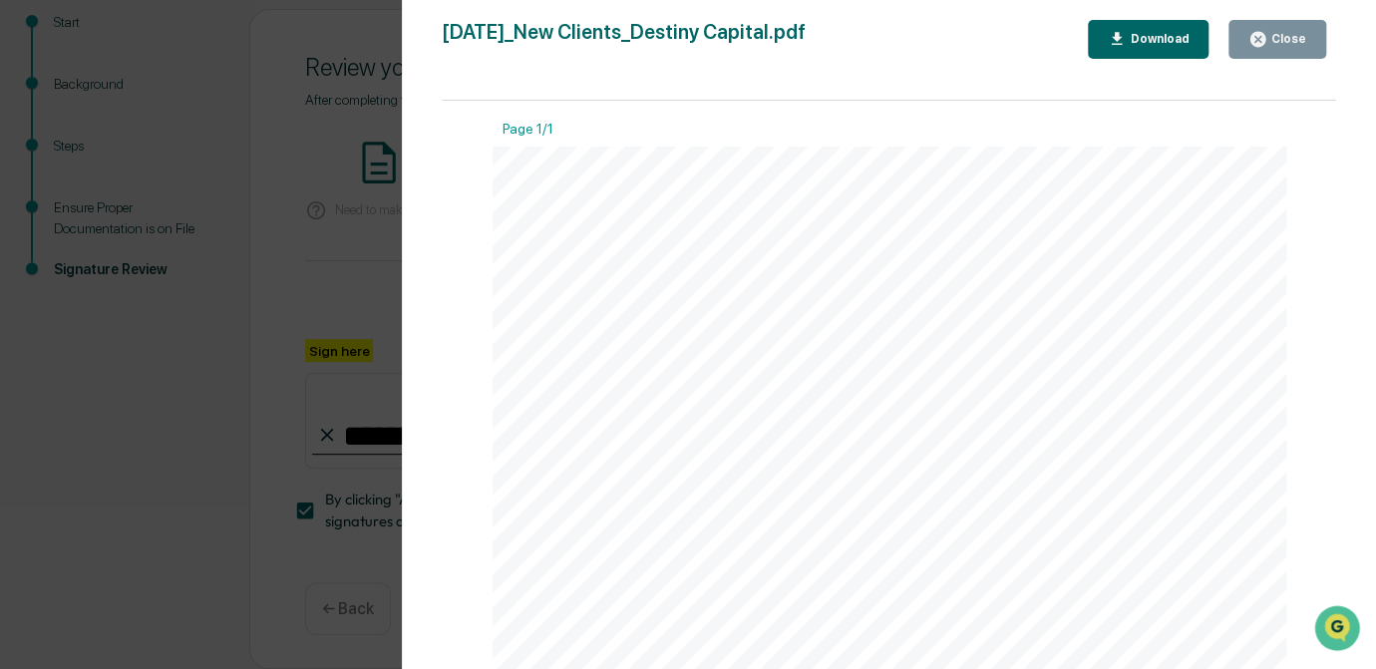
click at [351, 277] on div "Version History 09/25/2025, 02:14 PM Carliss Marshall 2025-09-25_New Clients_De…" at bounding box center [688, 334] width 1376 height 669
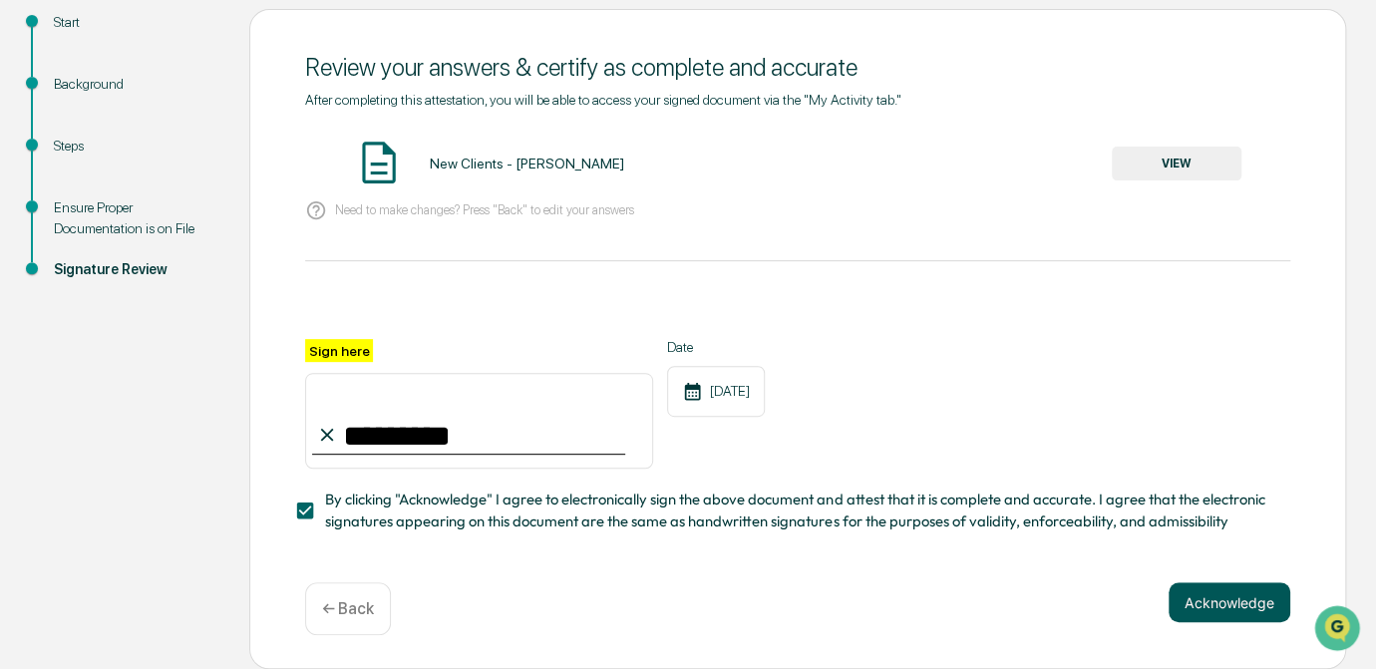
click at [1236, 610] on button "Acknowledge" at bounding box center [1229, 602] width 122 height 40
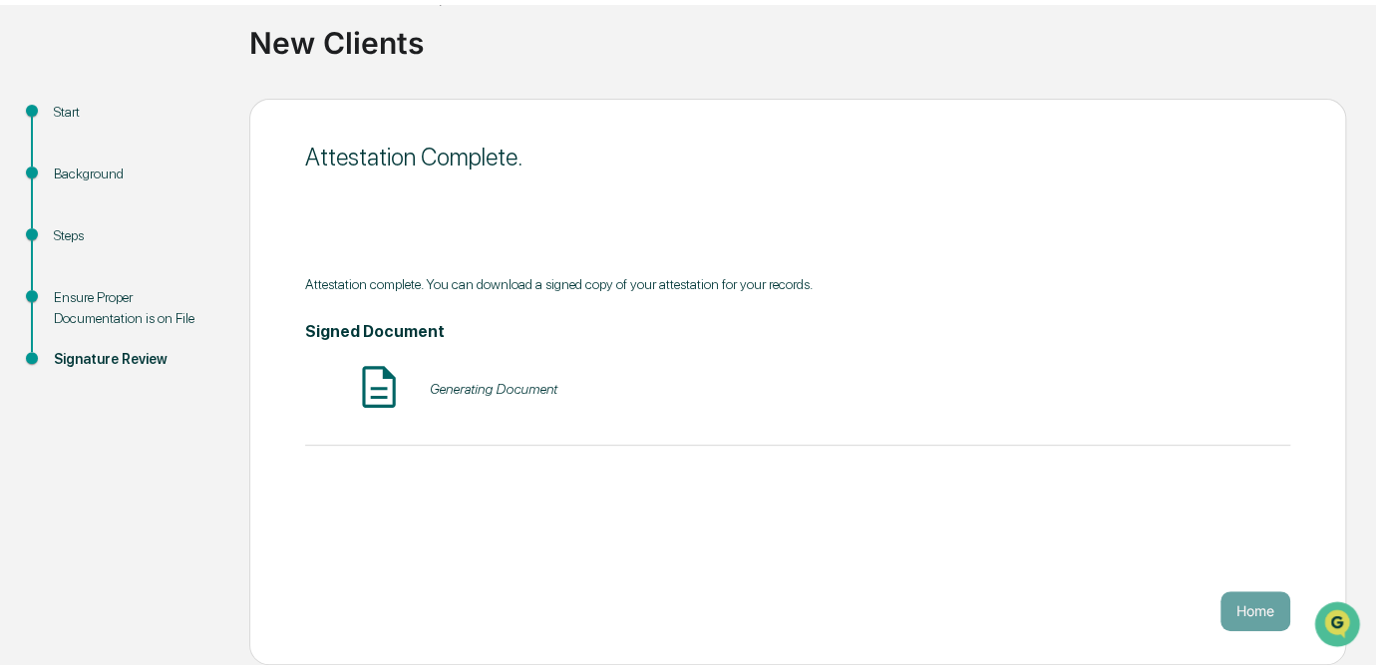
scroll to position [134, 0]
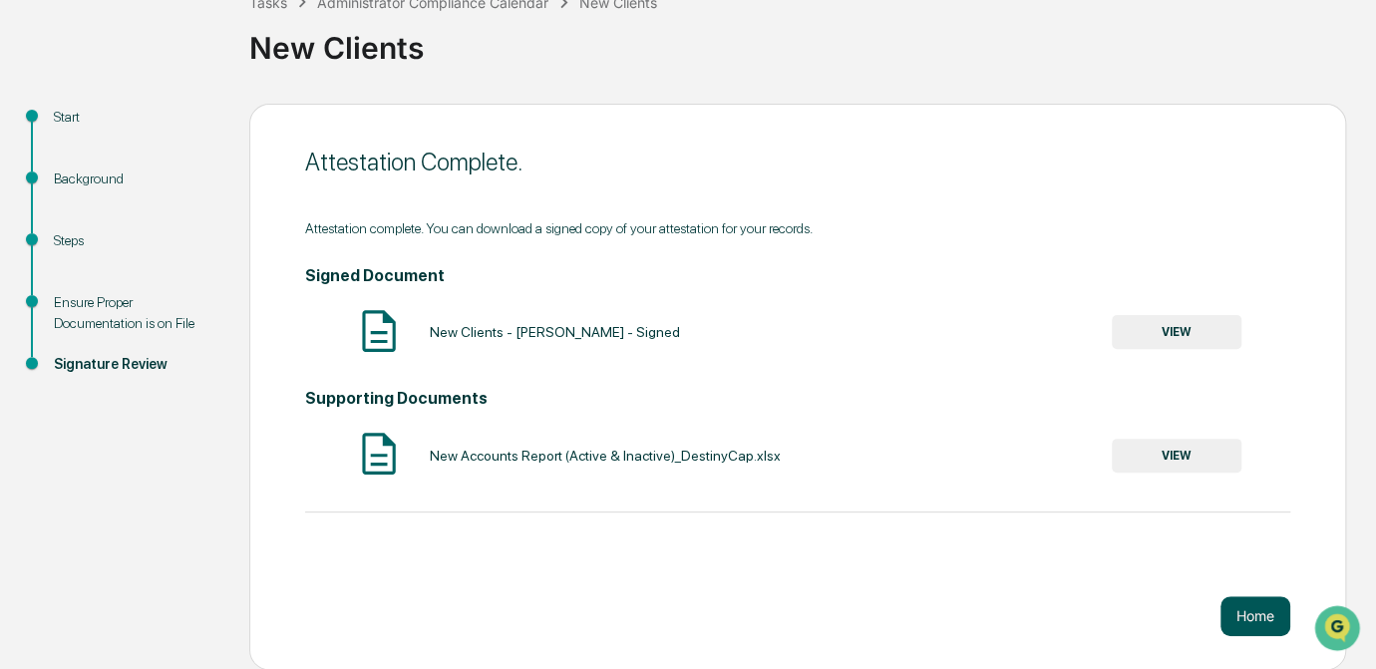
click at [1241, 625] on button "Home" at bounding box center [1255, 616] width 70 height 40
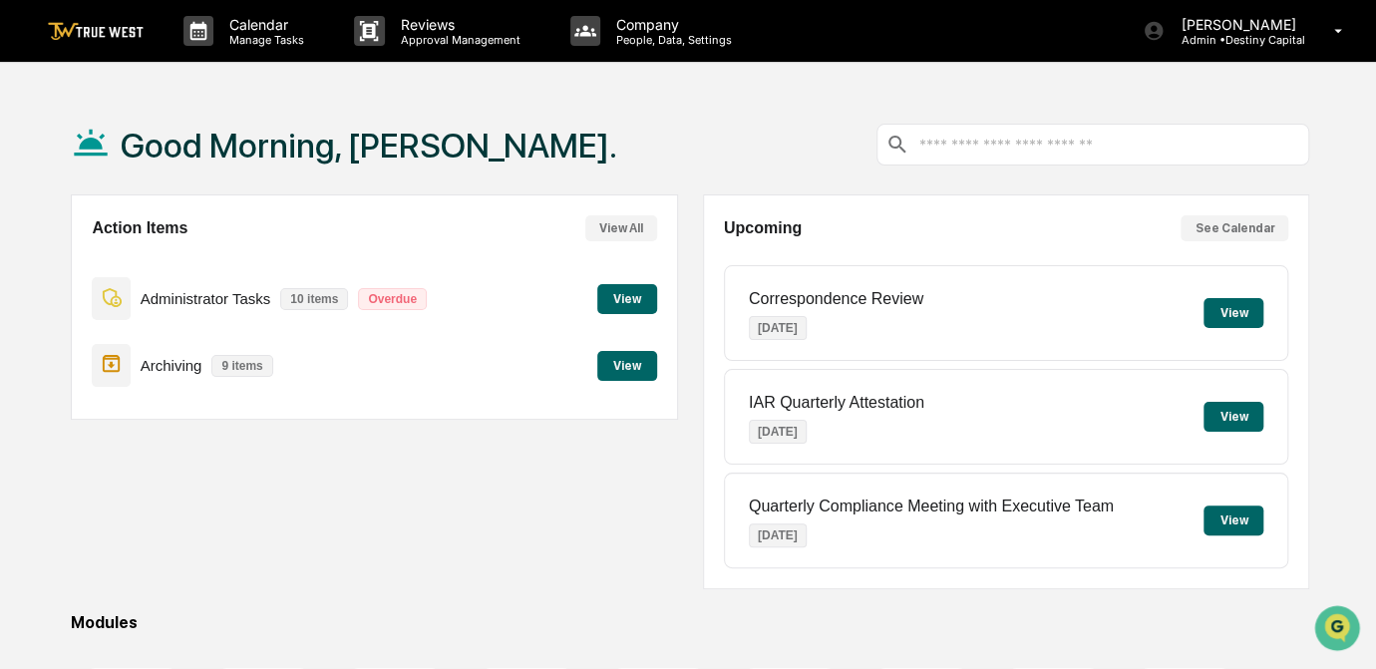
click at [644, 292] on button "View" at bounding box center [627, 299] width 60 height 30
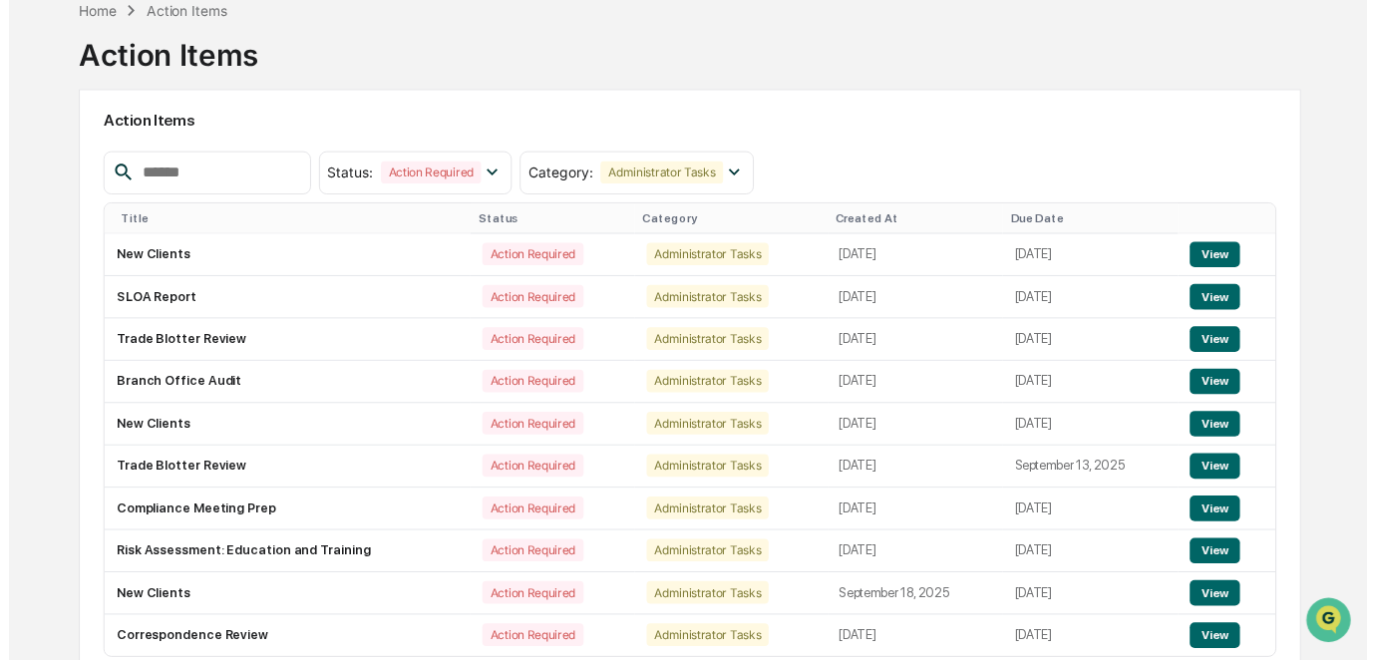
scroll to position [107, 0]
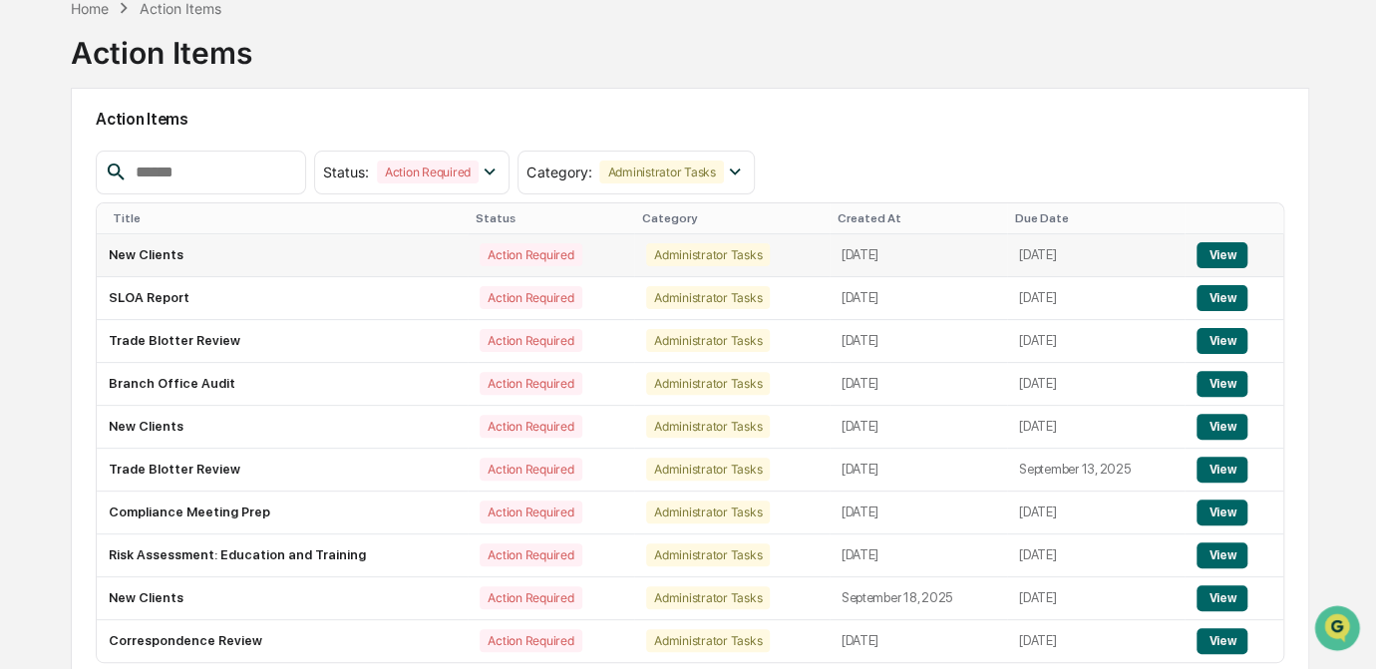
click at [1215, 253] on button "View" at bounding box center [1221, 255] width 51 height 26
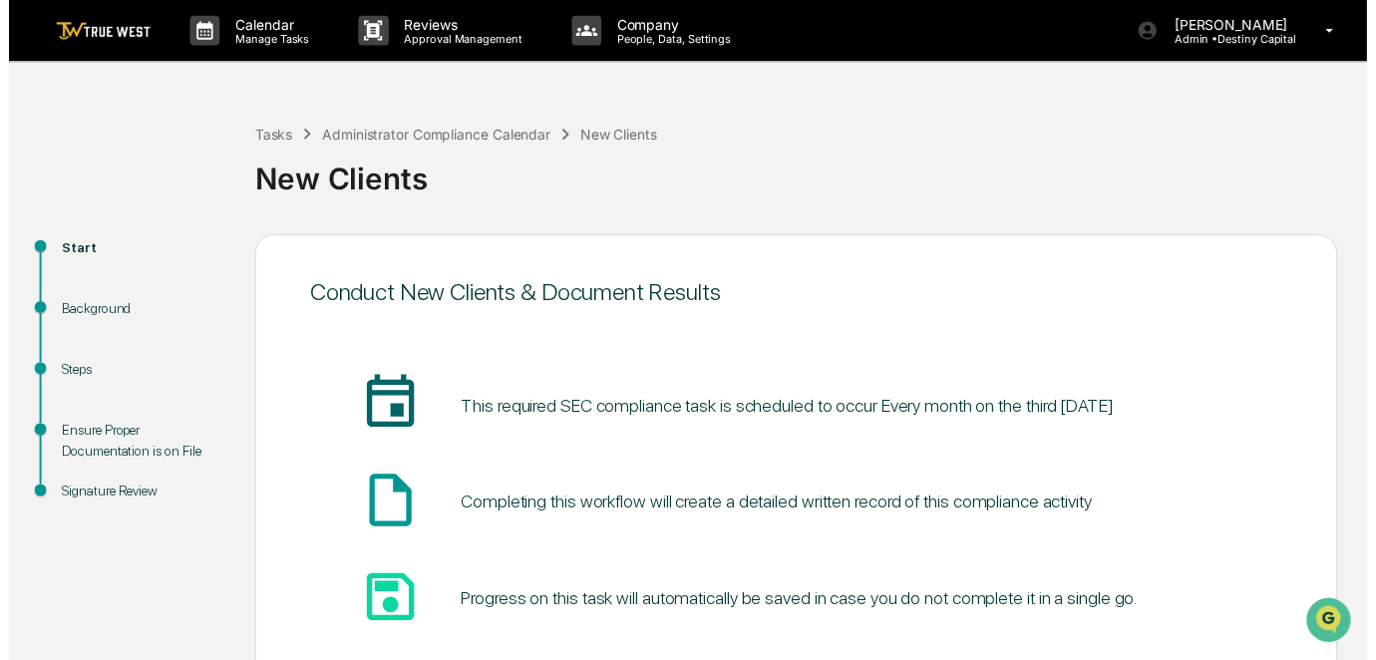
scroll to position [134, 0]
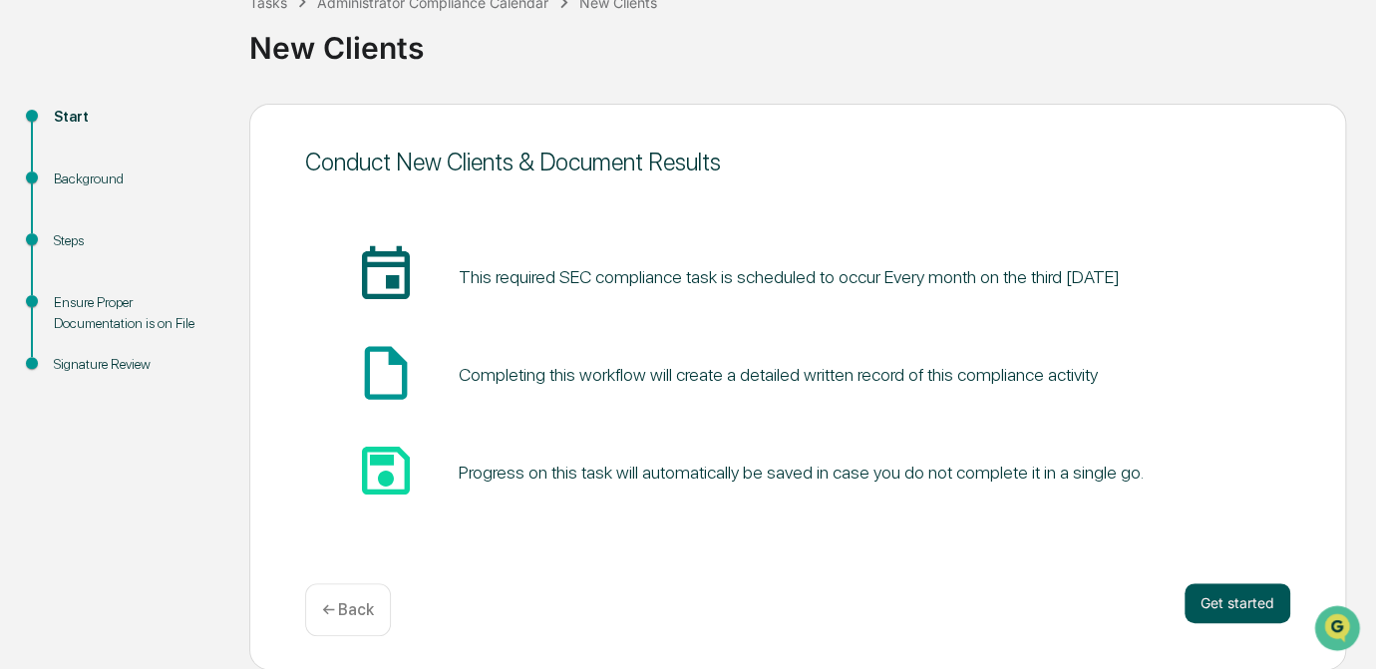
click at [1224, 597] on button "Get started" at bounding box center [1237, 603] width 106 height 40
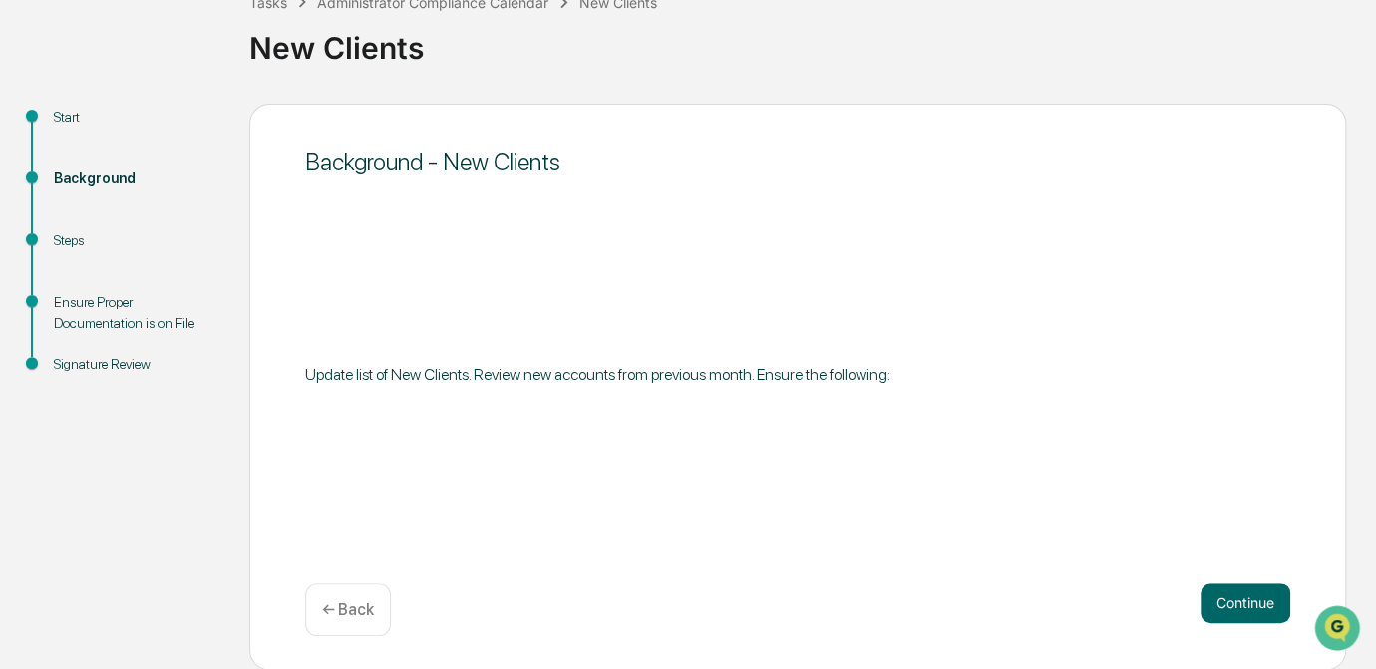
click at [1224, 597] on button "Continue" at bounding box center [1245, 603] width 90 height 40
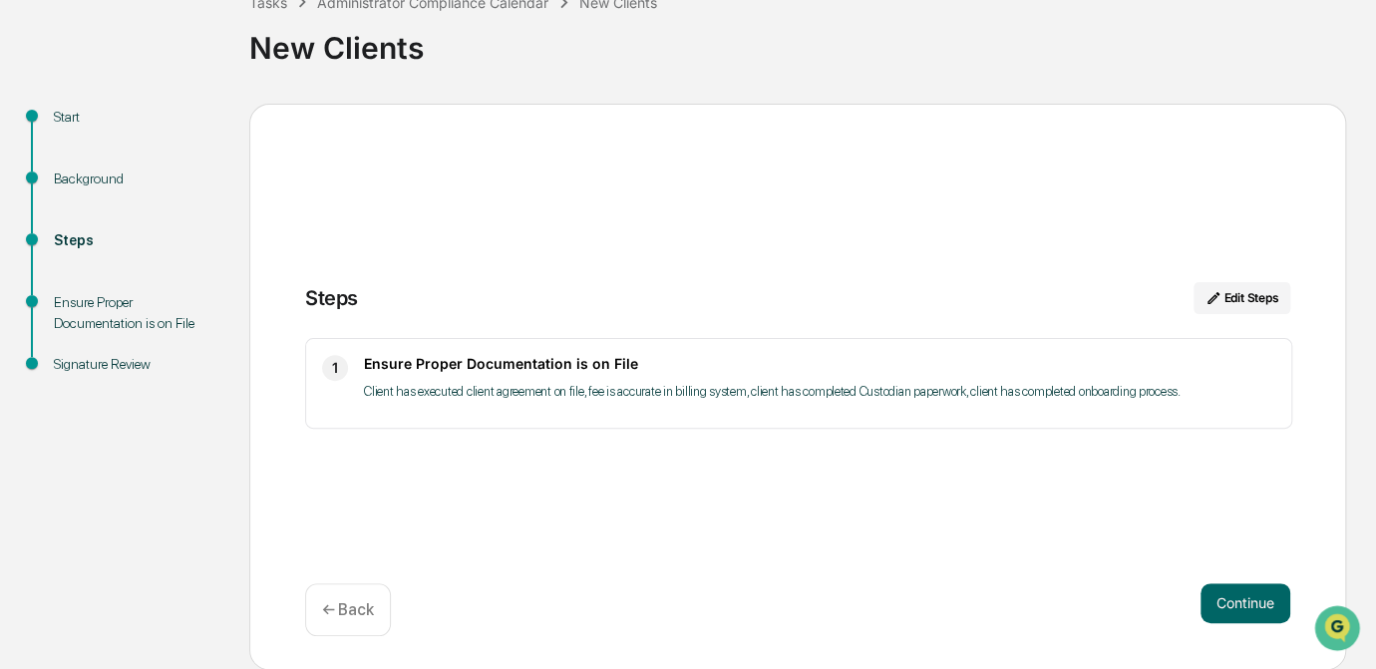
click at [1224, 597] on button "Continue" at bounding box center [1245, 603] width 90 height 40
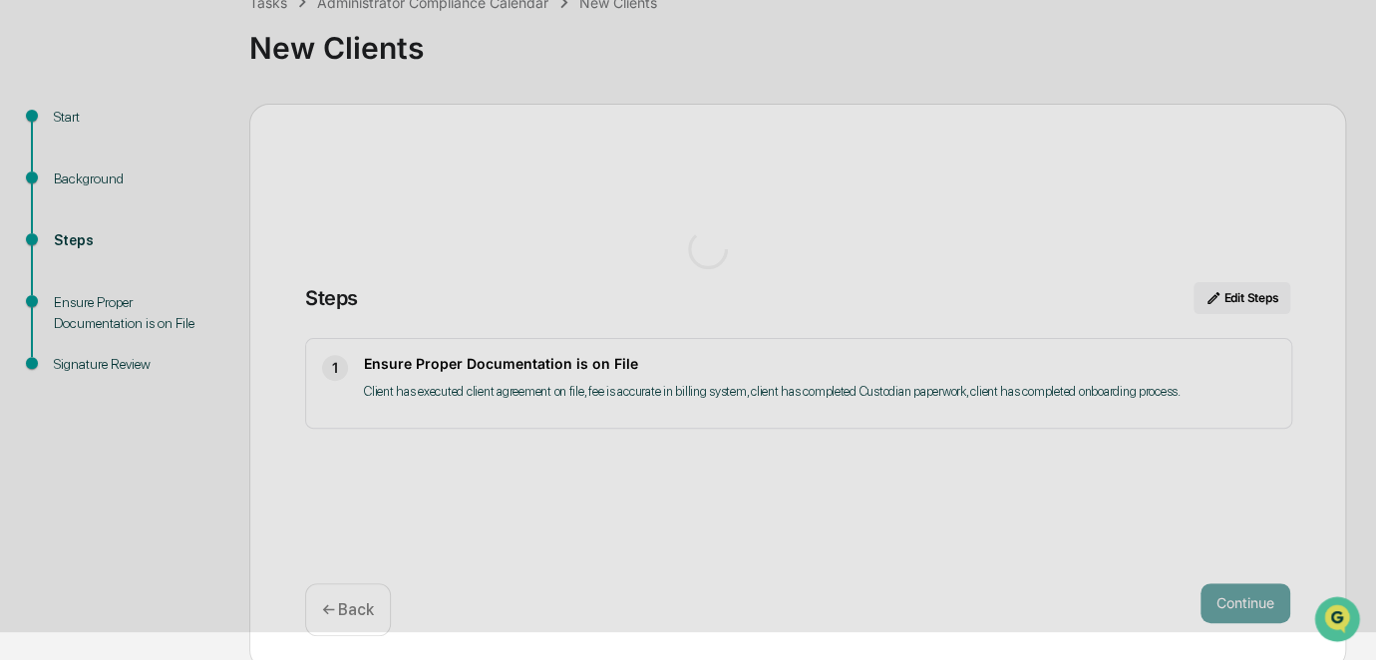
scroll to position [24, 0]
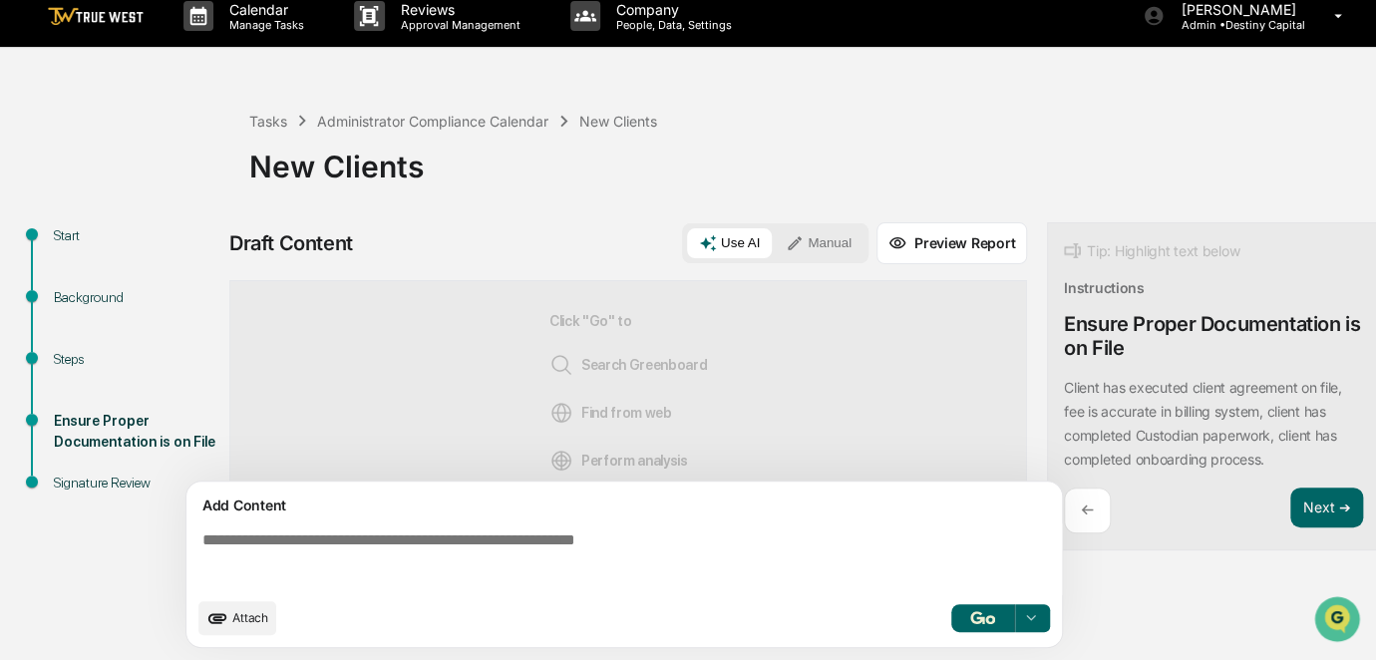
click at [686, 548] on textarea at bounding box center [627, 559] width 867 height 72
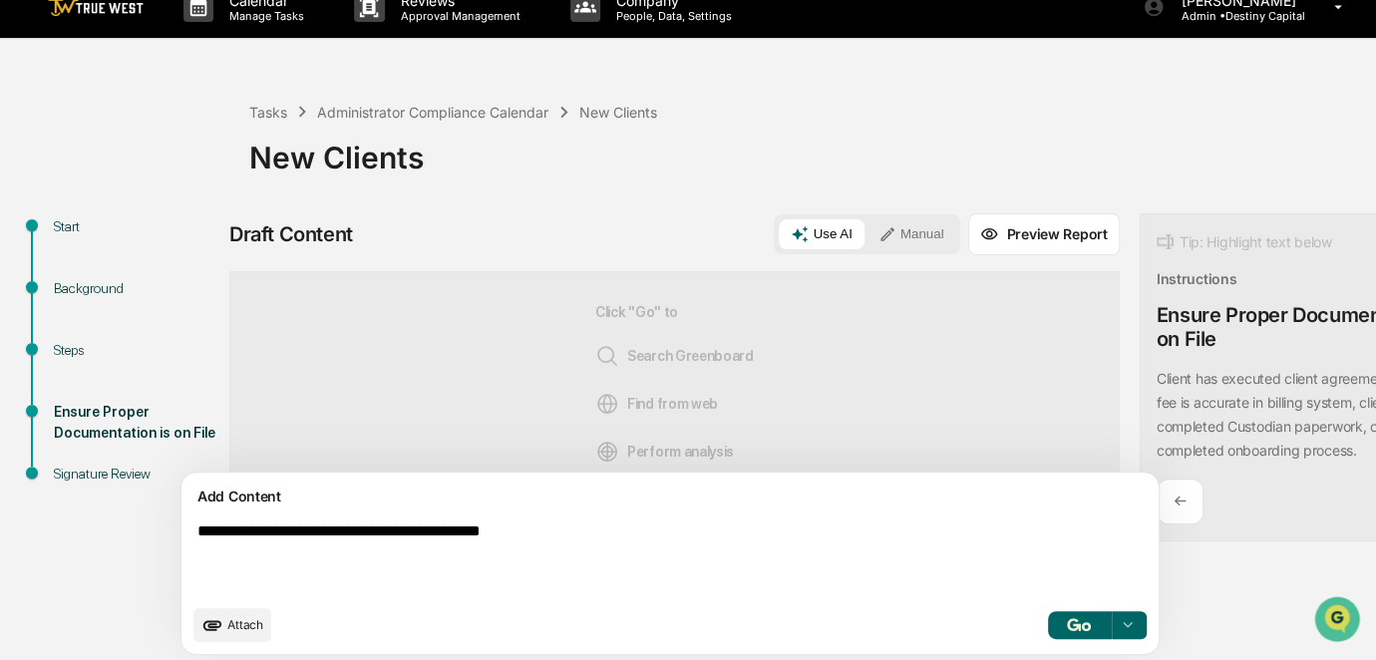
type textarea "**********"
click at [866, 237] on button "Manual" at bounding box center [911, 234] width 90 height 30
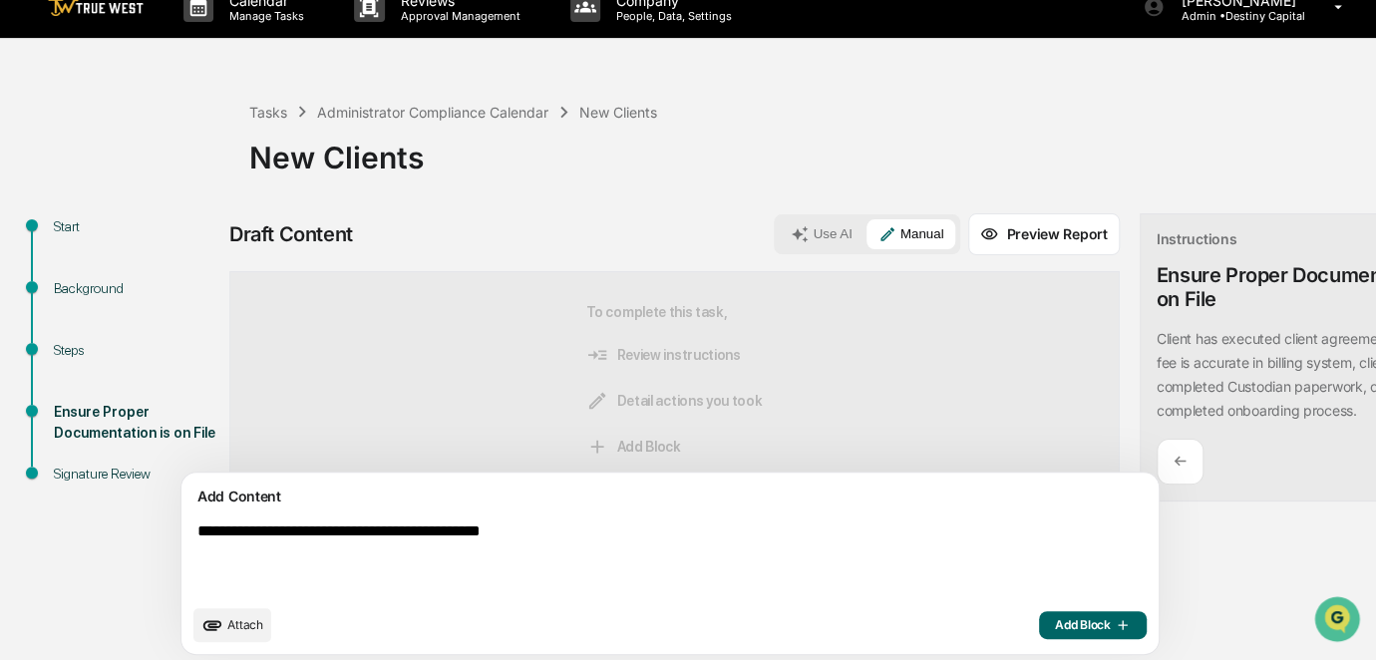
click at [1055, 633] on span "Add Block" at bounding box center [1093, 625] width 76 height 16
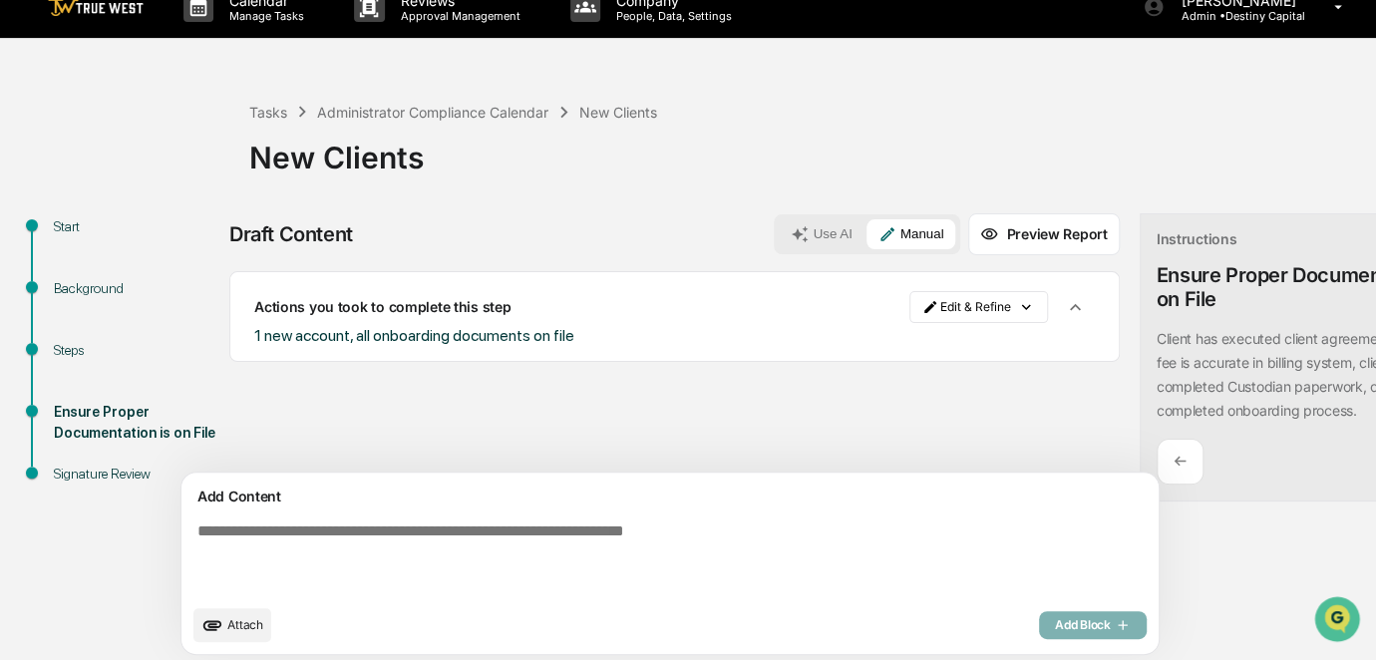
click at [231, 626] on button "Attach" at bounding box center [232, 625] width 78 height 34
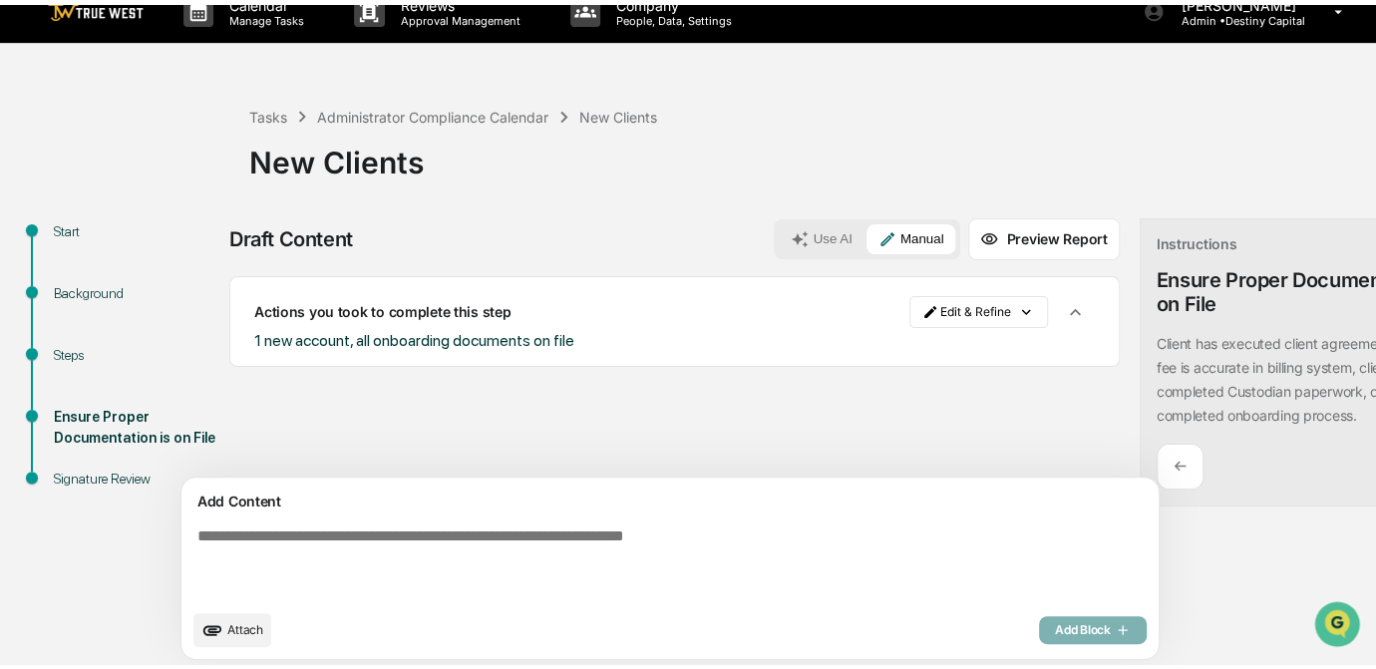
scroll to position [40, 0]
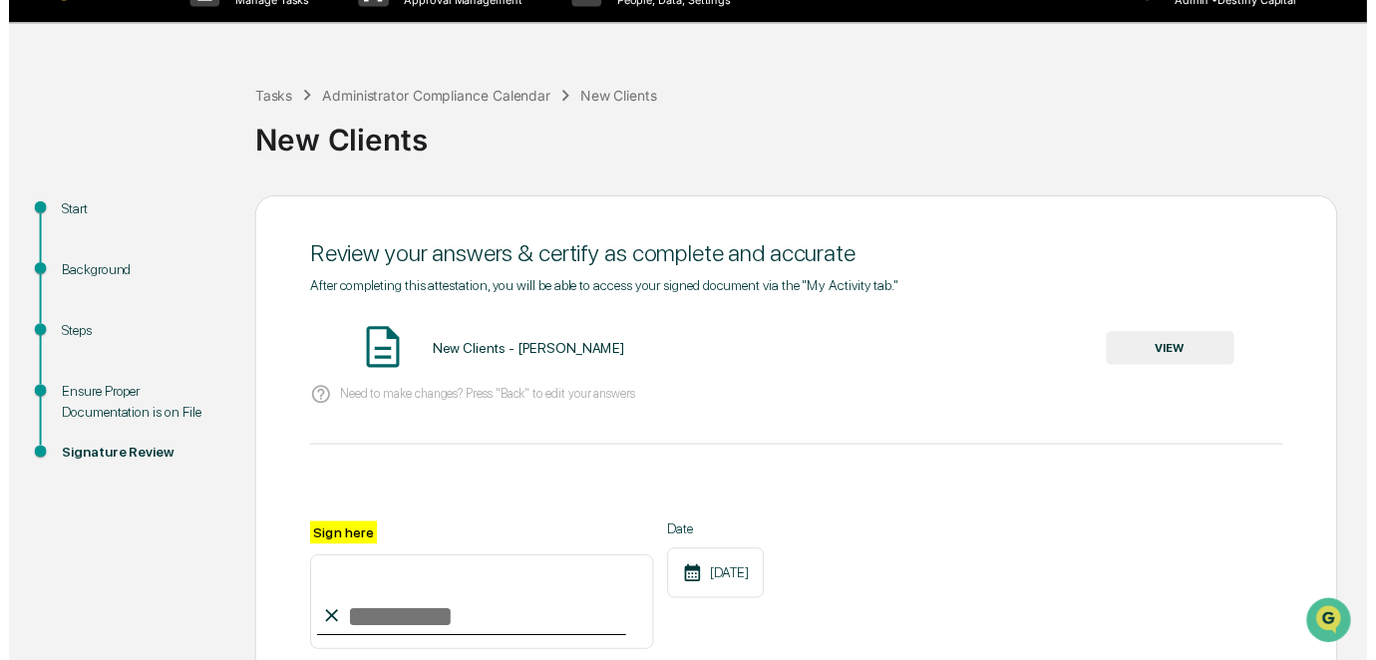
scroll to position [235, 0]
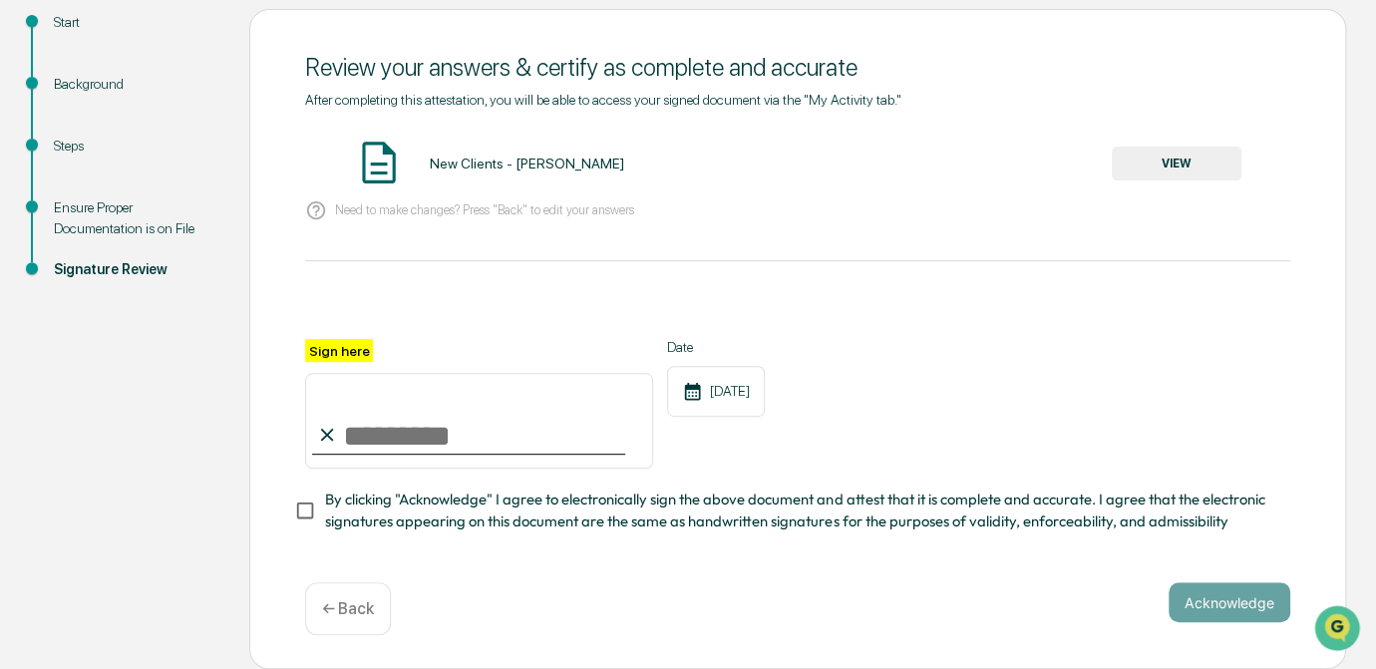
click at [417, 415] on input "Sign here" at bounding box center [479, 421] width 348 height 96
type input "*********"
click at [1169, 155] on button "VIEW" at bounding box center [1176, 164] width 130 height 34
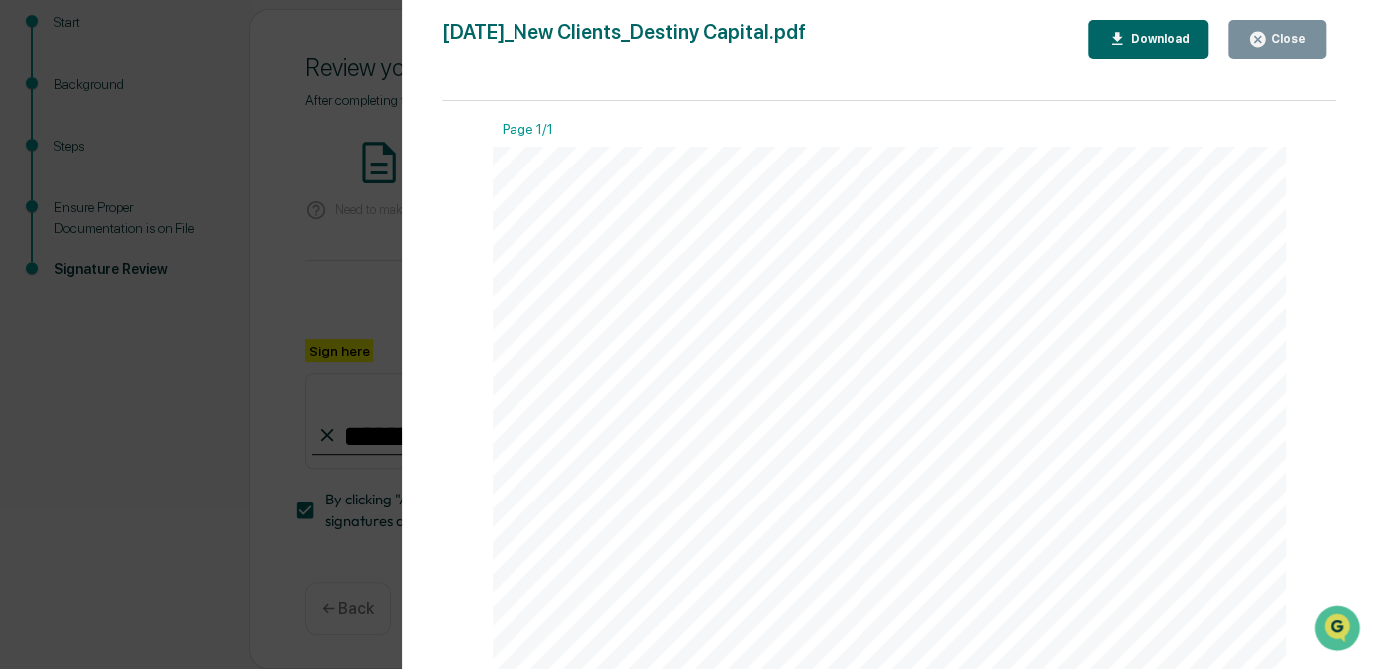
click at [329, 253] on div "Version History 09/25/2025, 02:21 PM Carliss Marshall 2025-09-25_New Clients_De…" at bounding box center [688, 334] width 1376 height 669
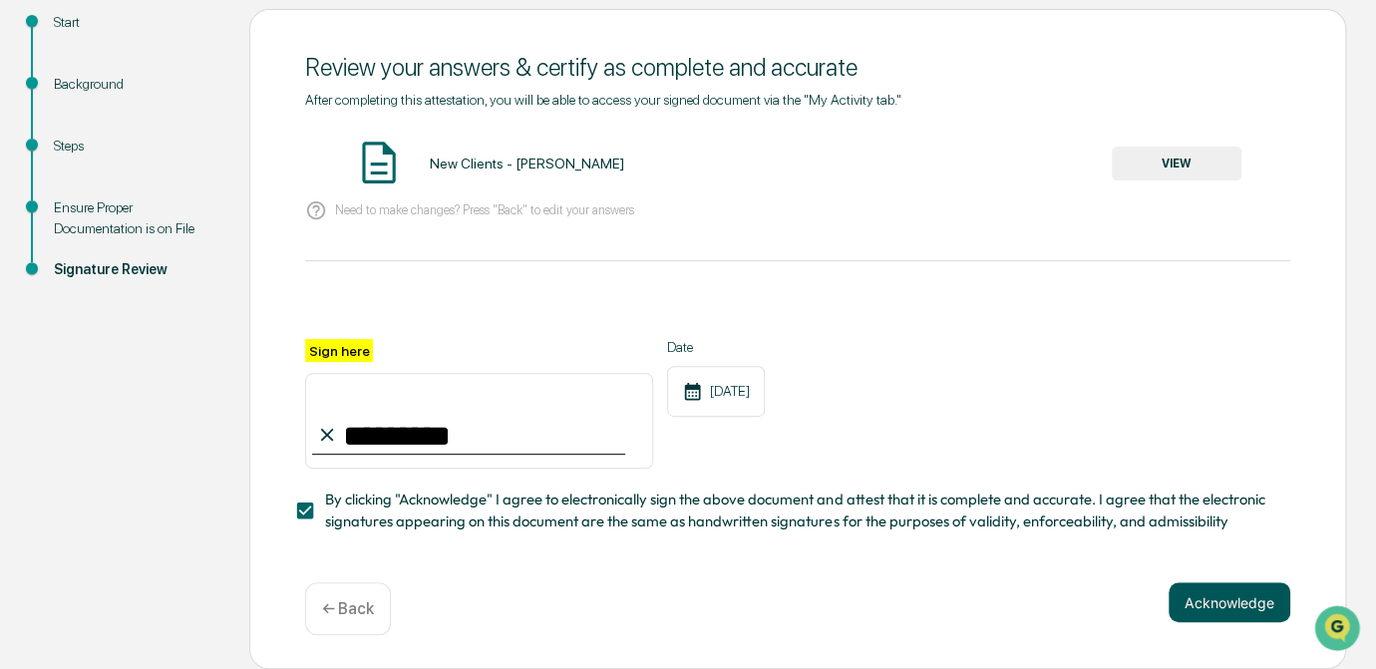
click at [1261, 606] on button "Acknowledge" at bounding box center [1229, 602] width 122 height 40
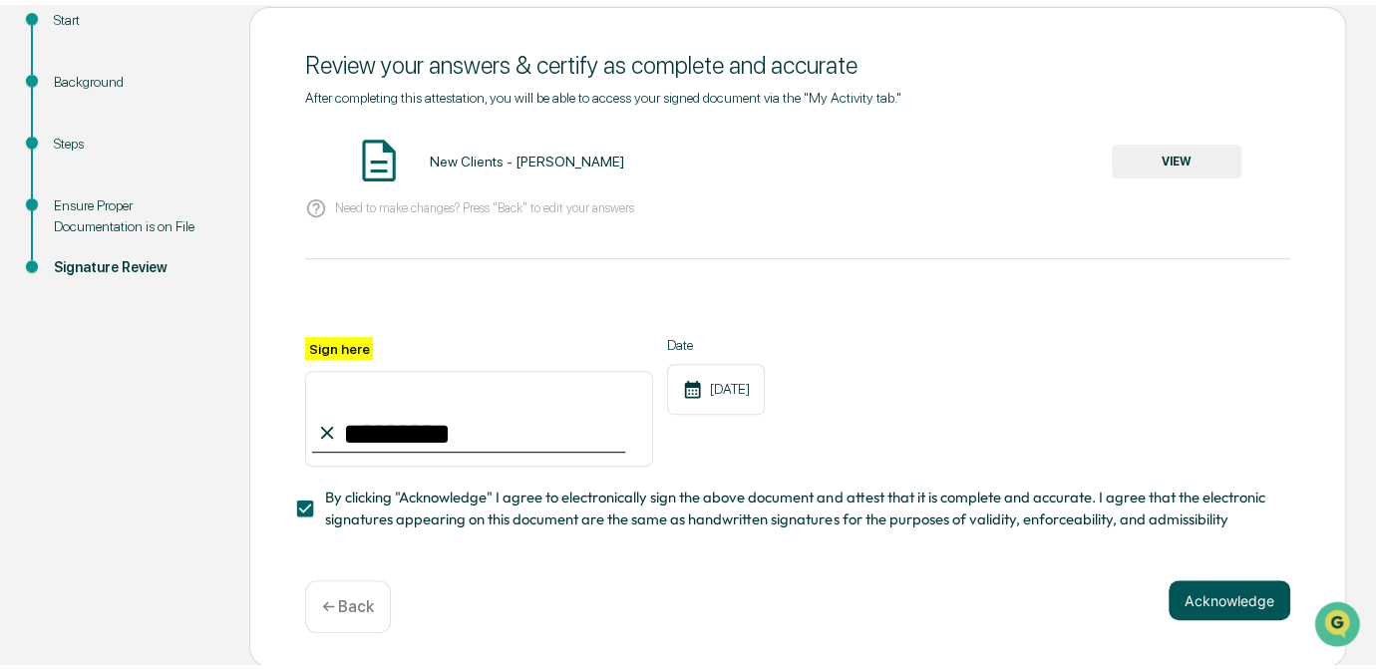
scroll to position [134, 0]
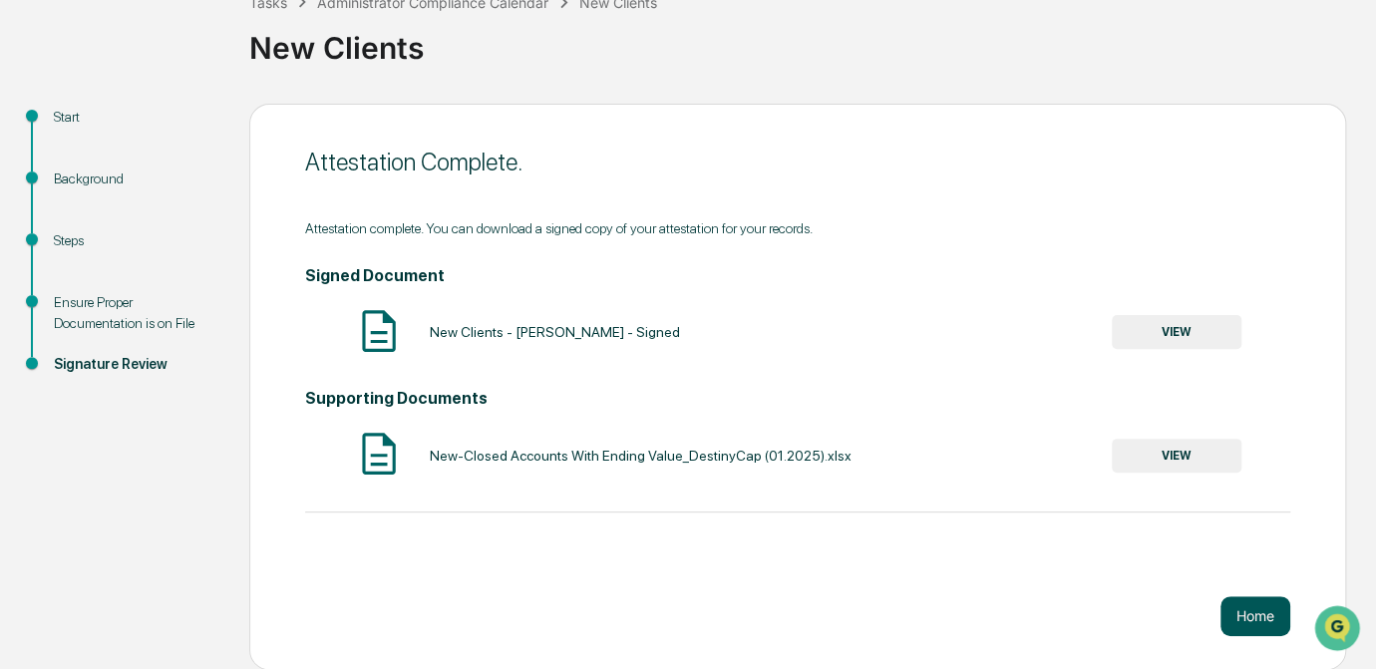
click at [1248, 615] on button "Home" at bounding box center [1255, 616] width 70 height 40
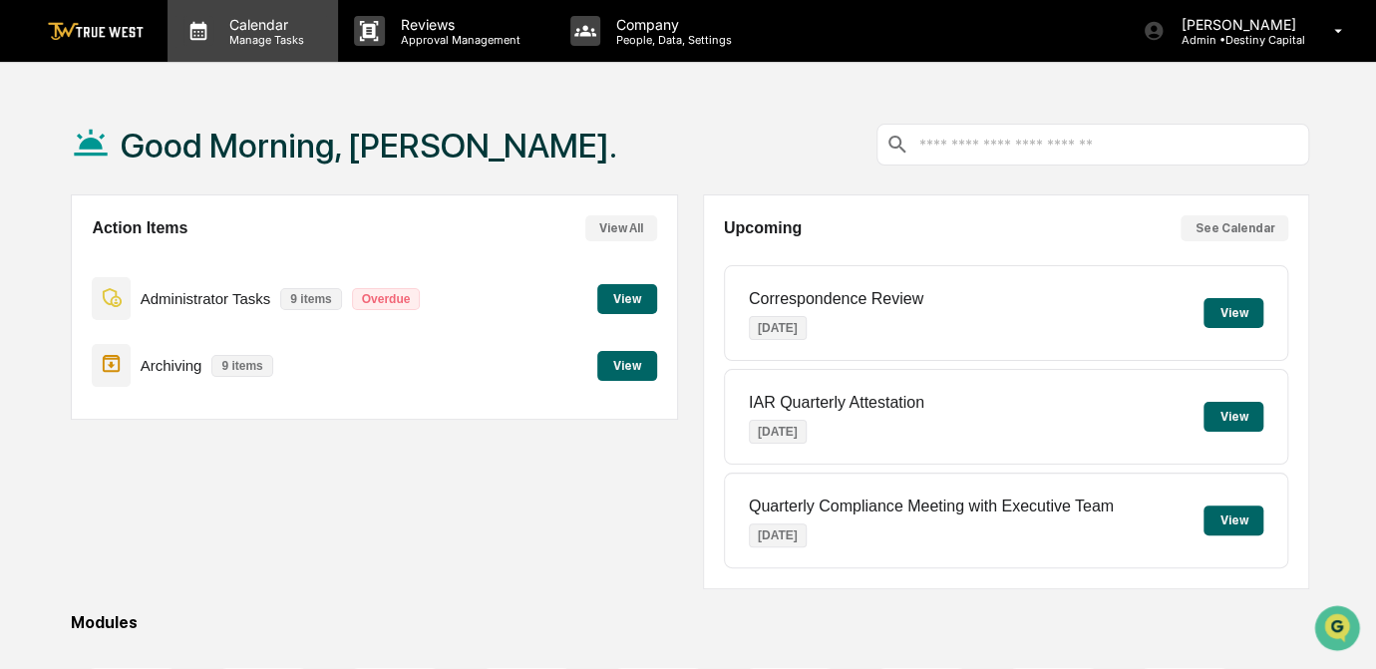
click at [248, 40] on p "Manage Tasks" at bounding box center [263, 40] width 101 height 14
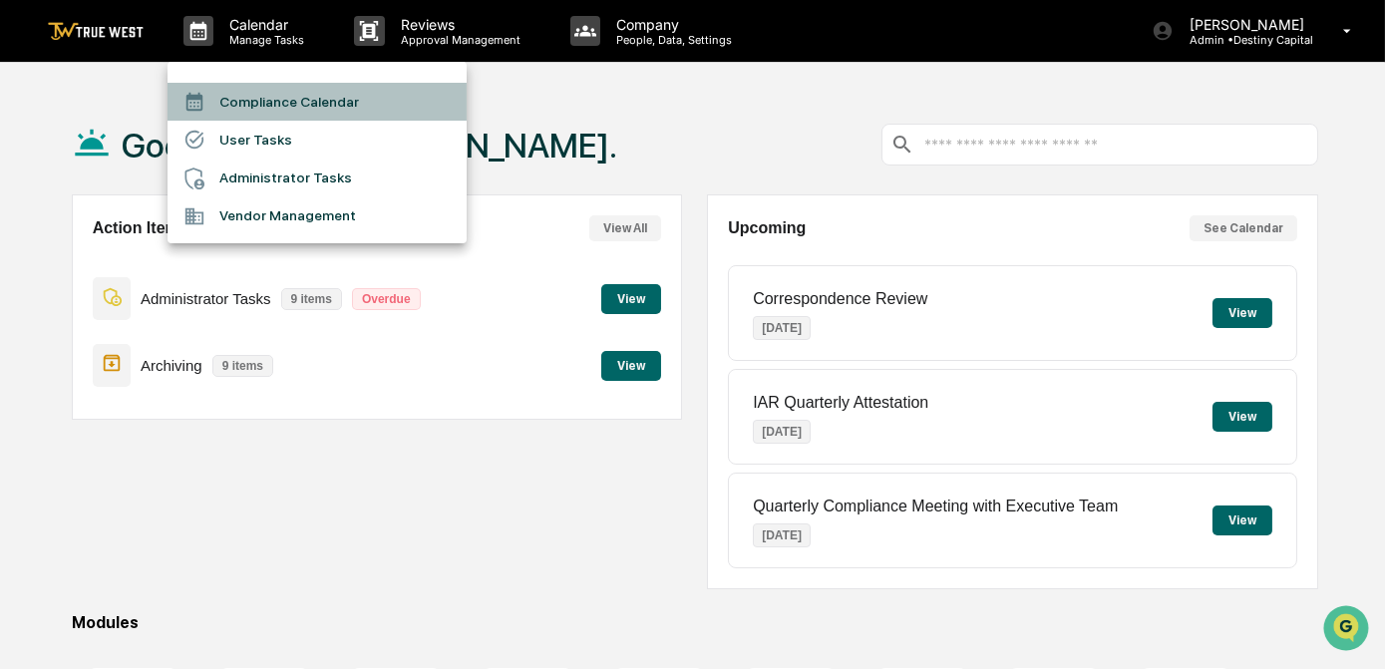
click at [304, 114] on li "Compliance Calendar" at bounding box center [316, 102] width 299 height 38
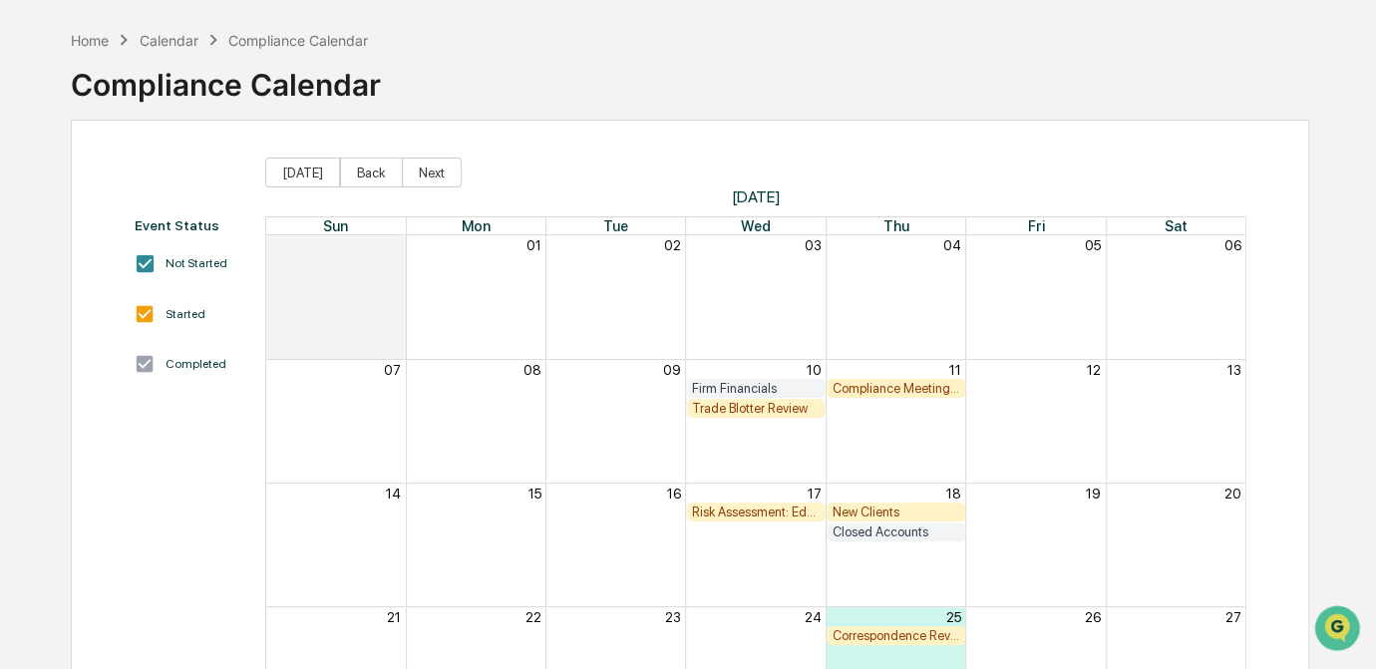
scroll to position [101, 0]
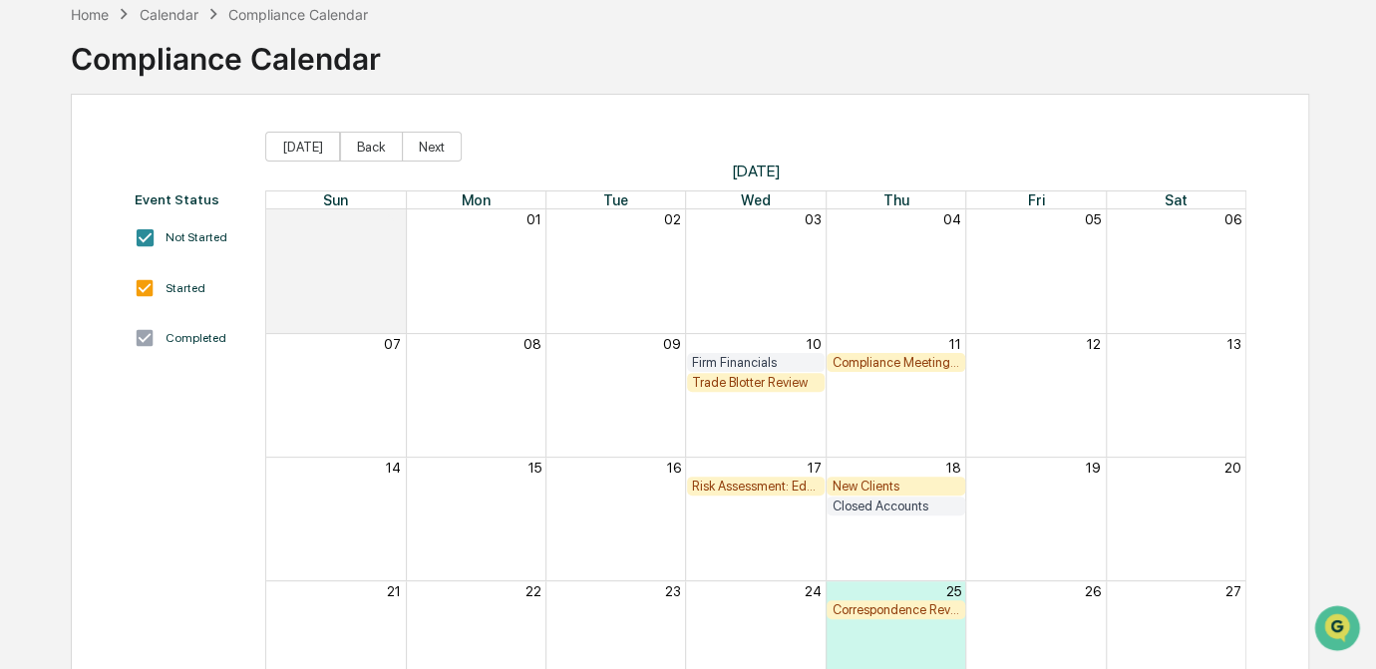
click at [871, 503] on div "Closed Accounts" at bounding box center [895, 505] width 128 height 15
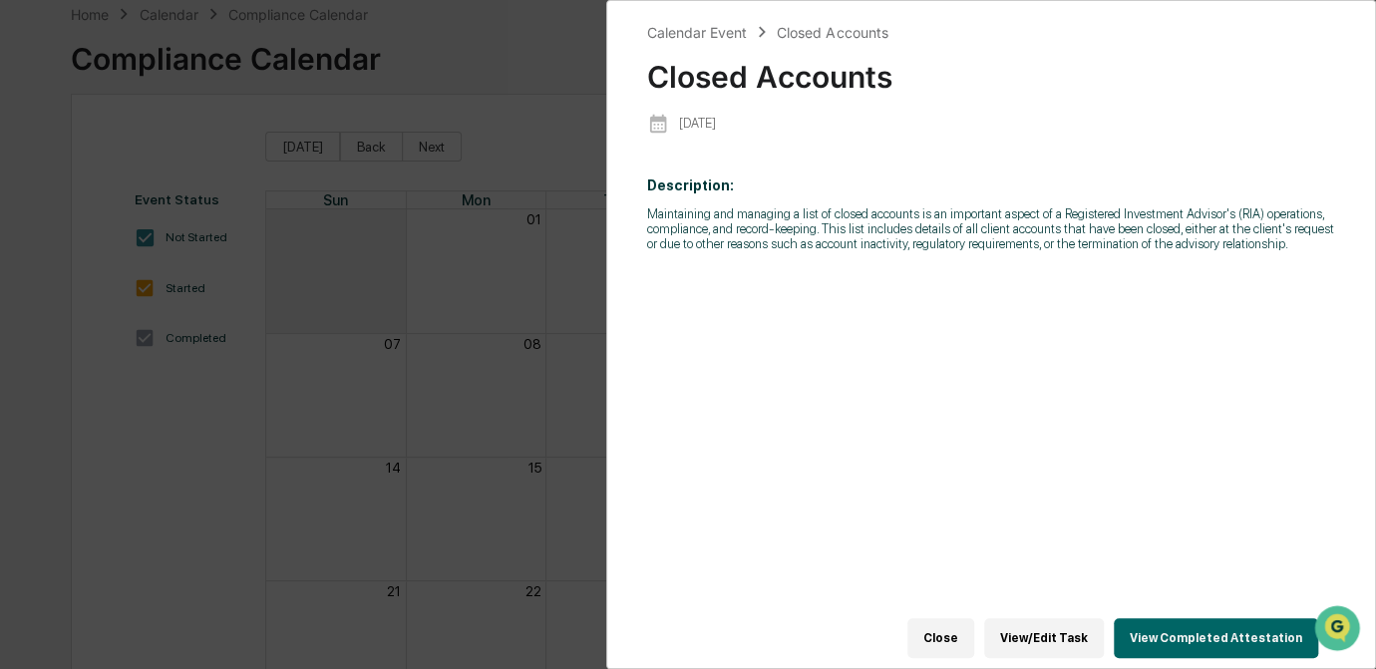
click at [1169, 636] on button "View Completed Attestation" at bounding box center [1215, 638] width 204 height 40
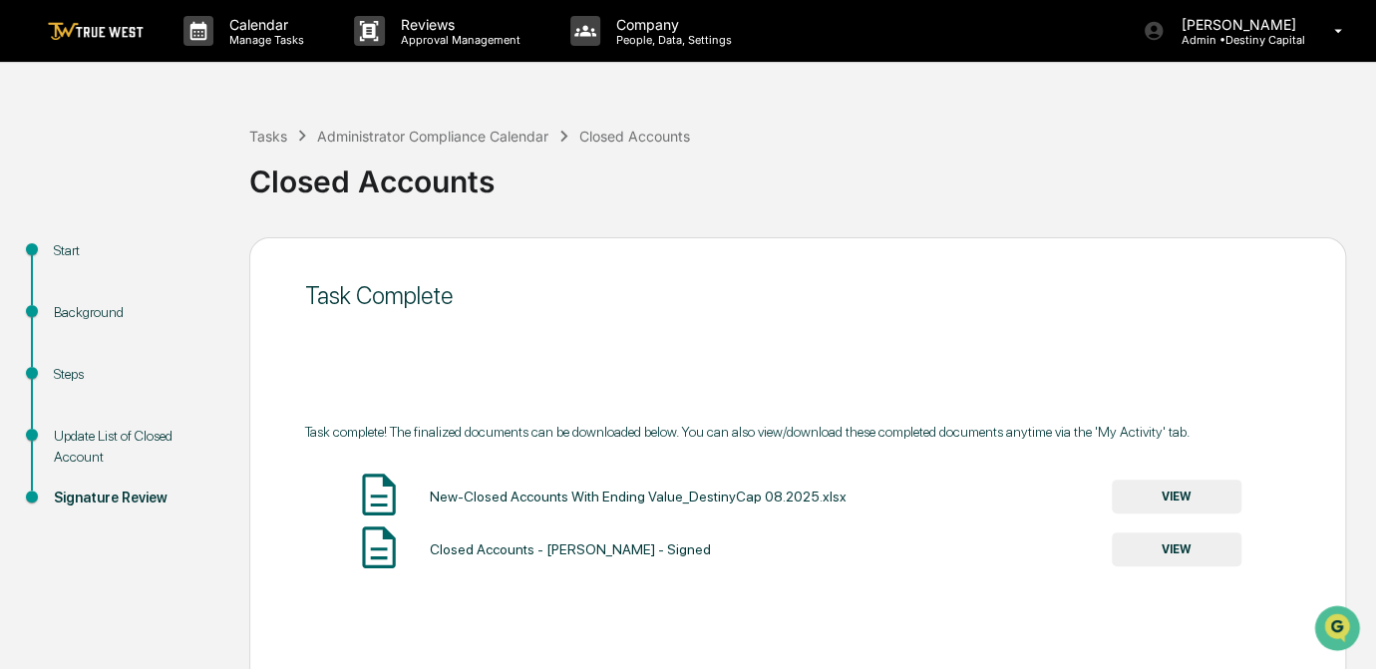
click at [1157, 560] on button "VIEW" at bounding box center [1176, 549] width 130 height 34
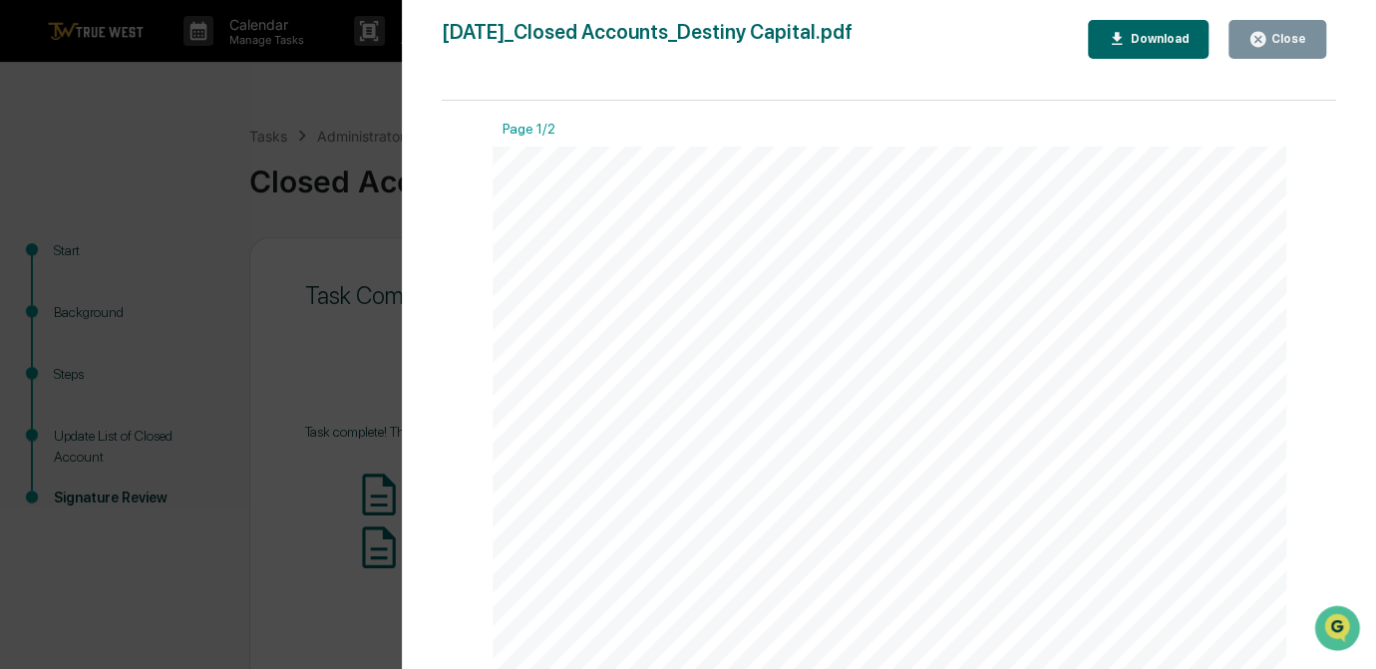
click at [330, 320] on div "Version History 09/18/2025, 11:02 PM Carliss Marshall 2025-09-18_Closed Account…" at bounding box center [688, 334] width 1376 height 669
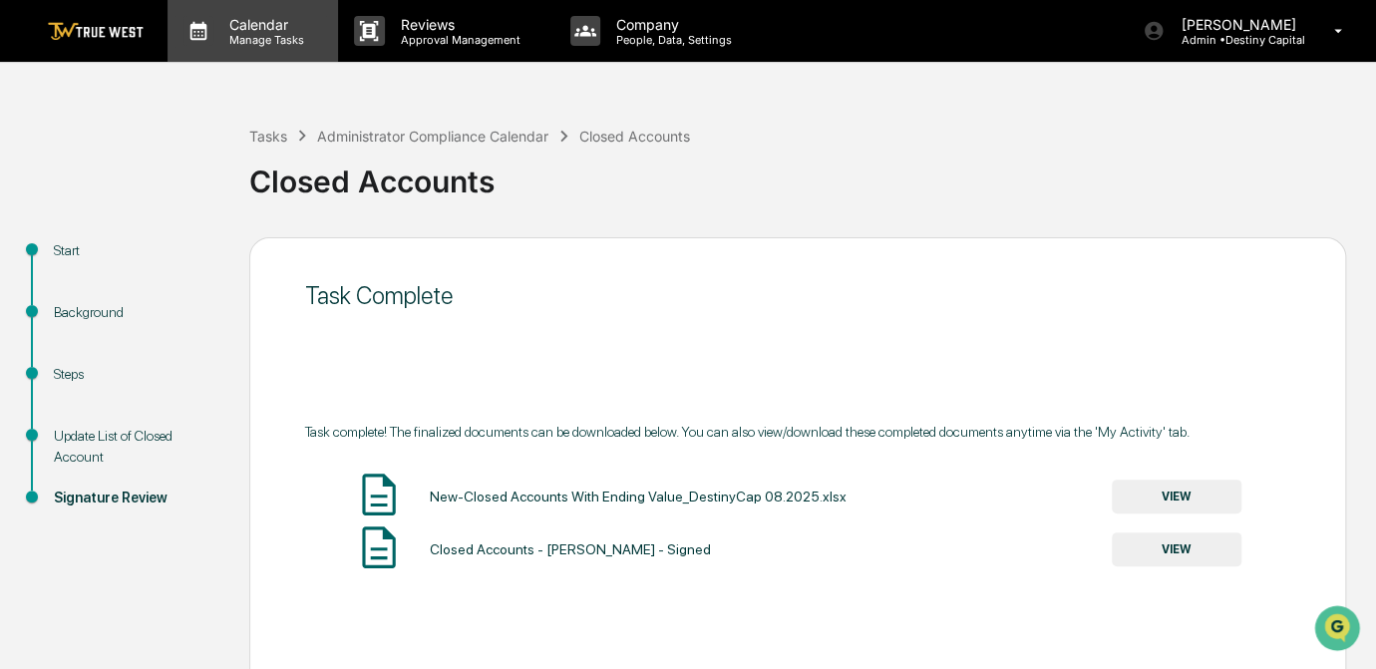
click at [241, 33] on p "Manage Tasks" at bounding box center [263, 40] width 101 height 14
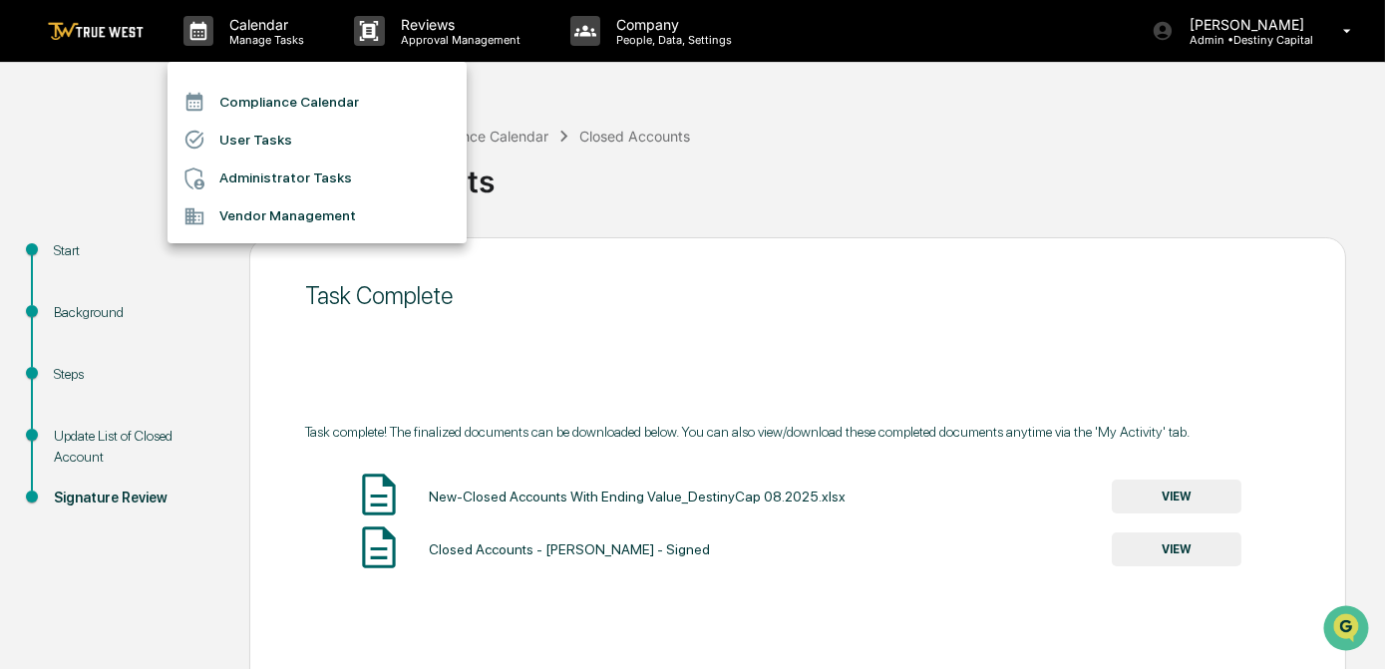
click at [260, 108] on li "Compliance Calendar" at bounding box center [316, 102] width 299 height 38
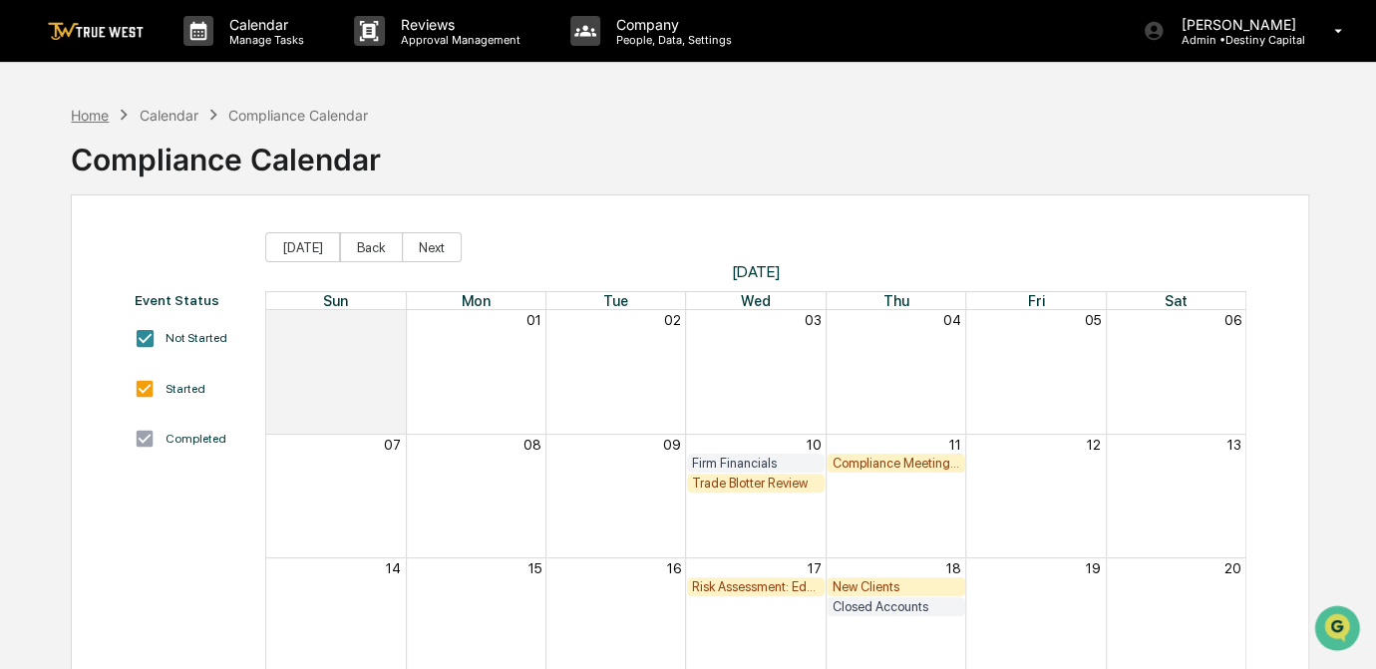
click at [94, 110] on div "Home" at bounding box center [90, 115] width 38 height 17
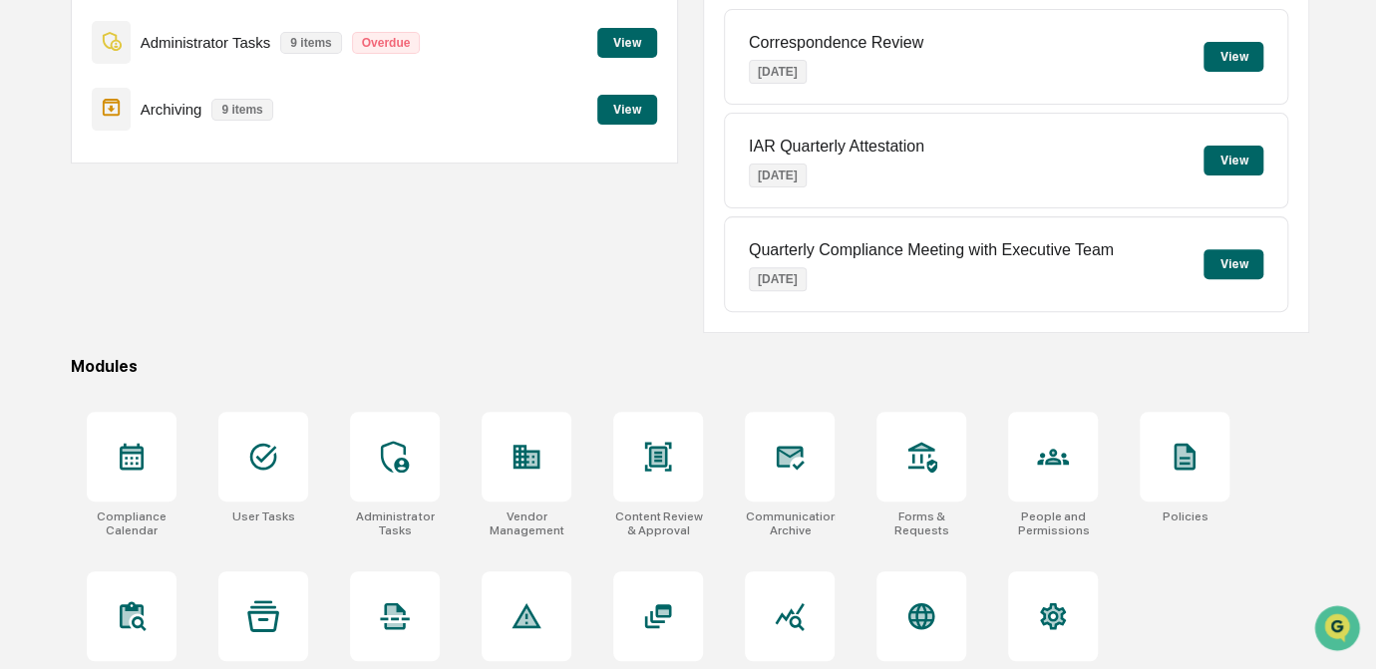
scroll to position [296, 0]
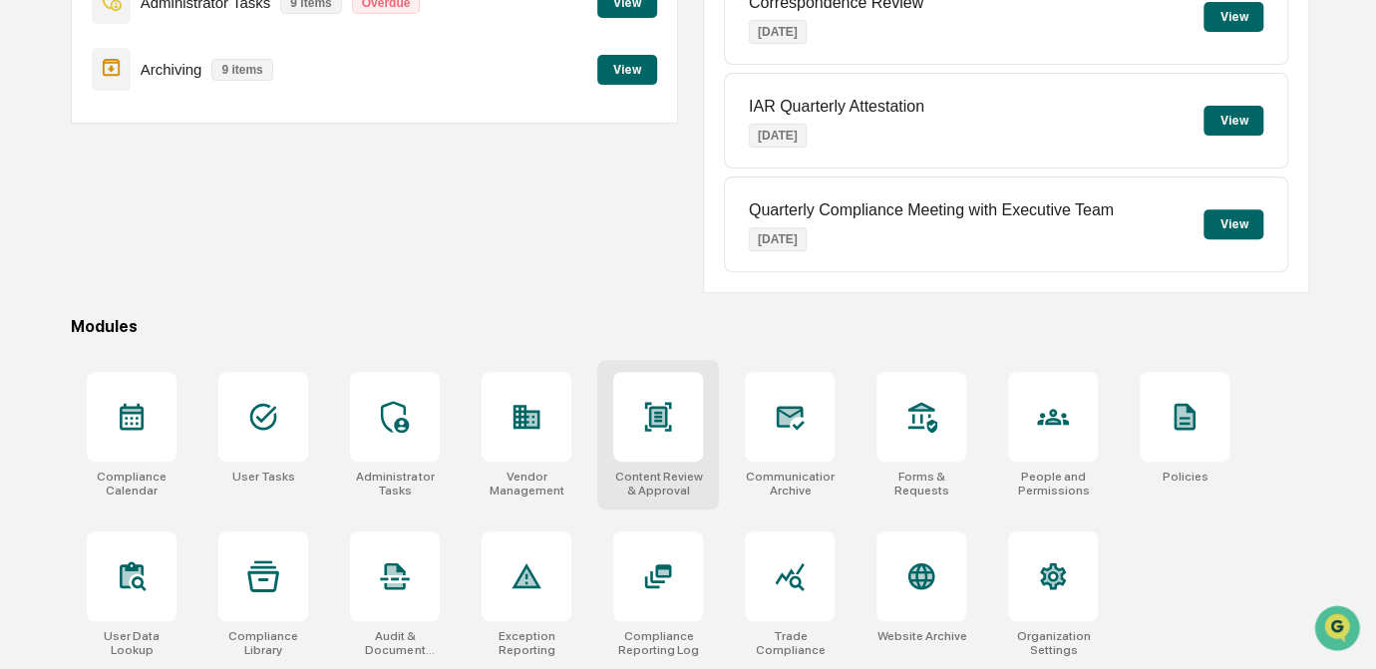
click at [679, 431] on div at bounding box center [658, 417] width 90 height 90
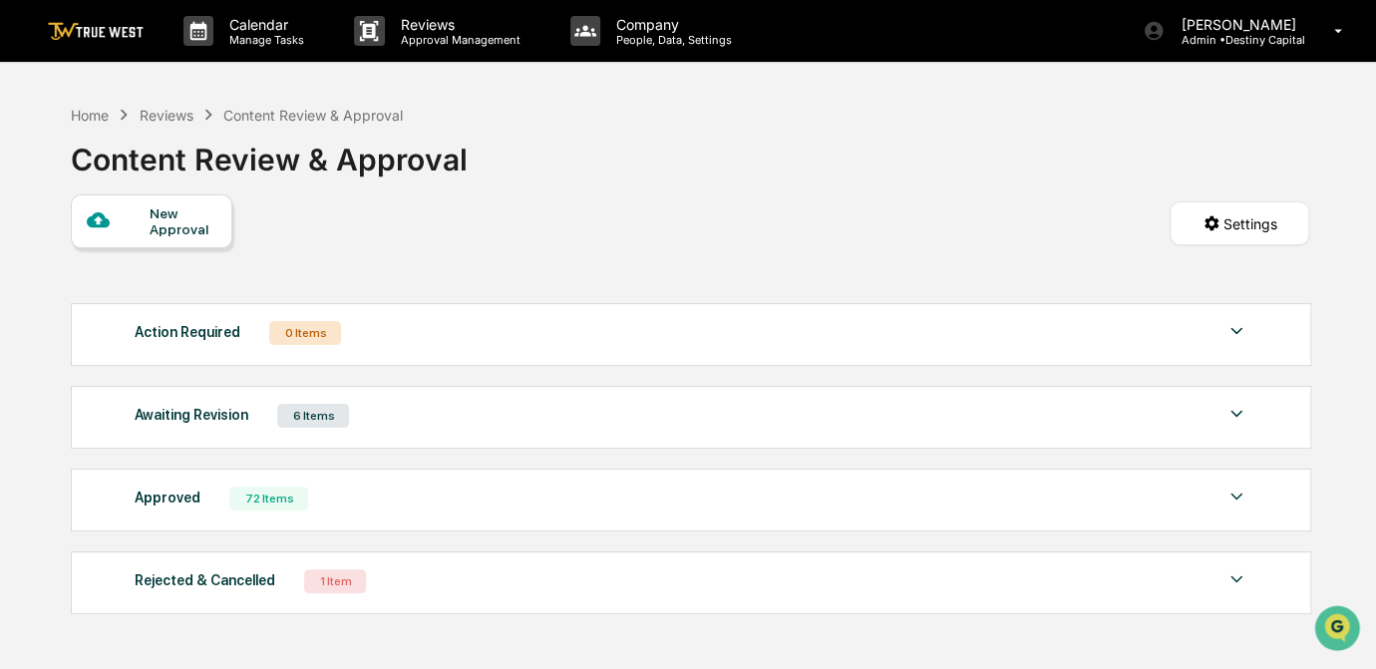
scroll to position [94, 0]
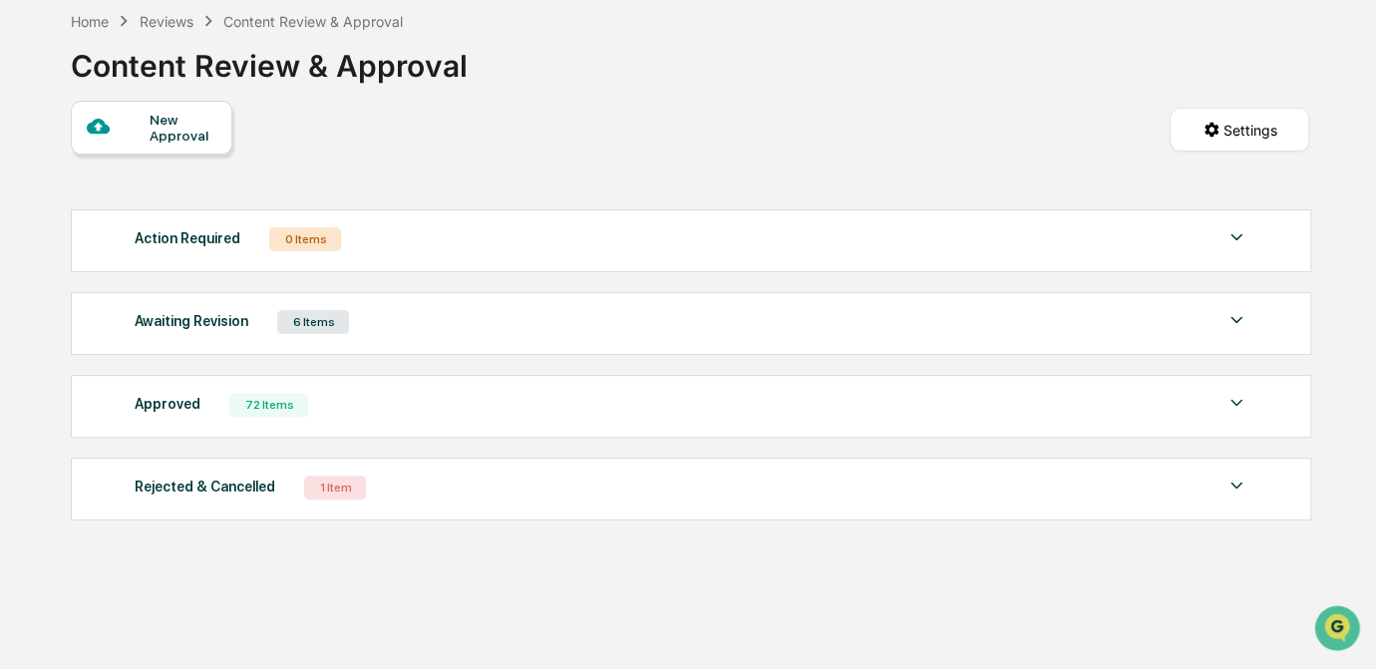
click at [631, 418] on div "Approved 72 Items" at bounding box center [691, 405] width 1114 height 28
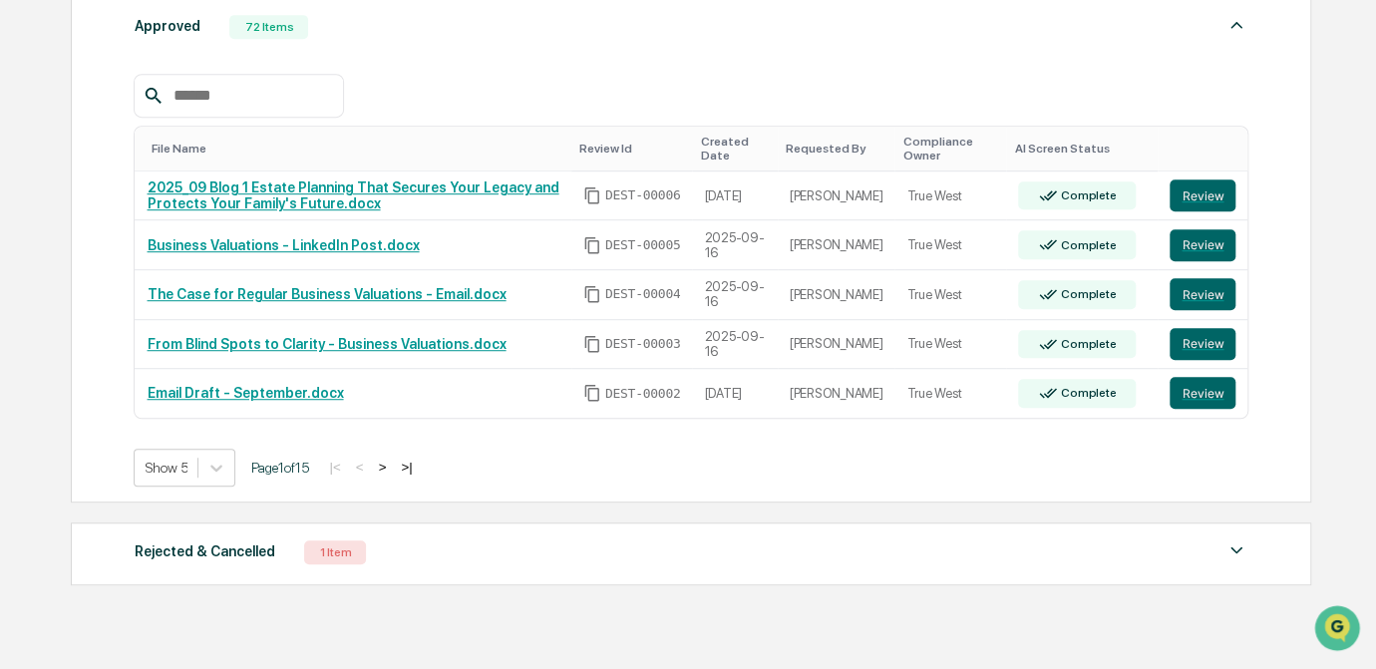
scroll to position [483, 0]
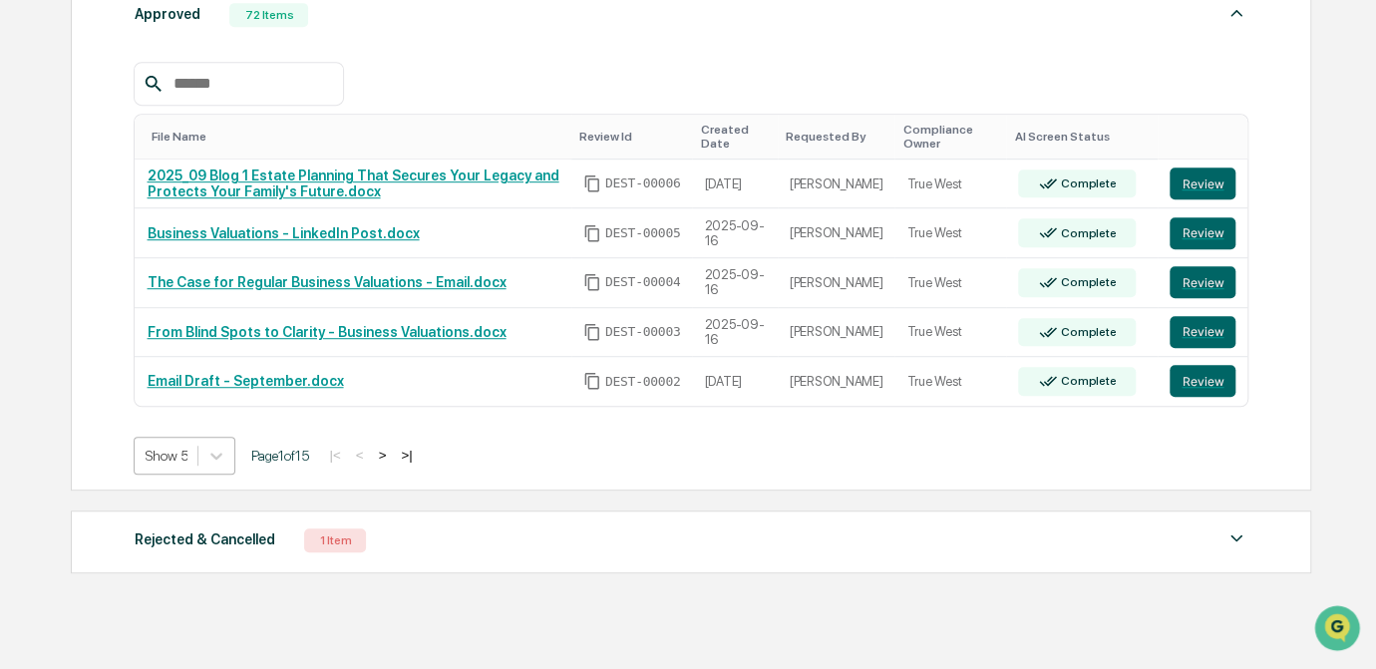
click at [186, 455] on div at bounding box center [166, 456] width 43 height 20
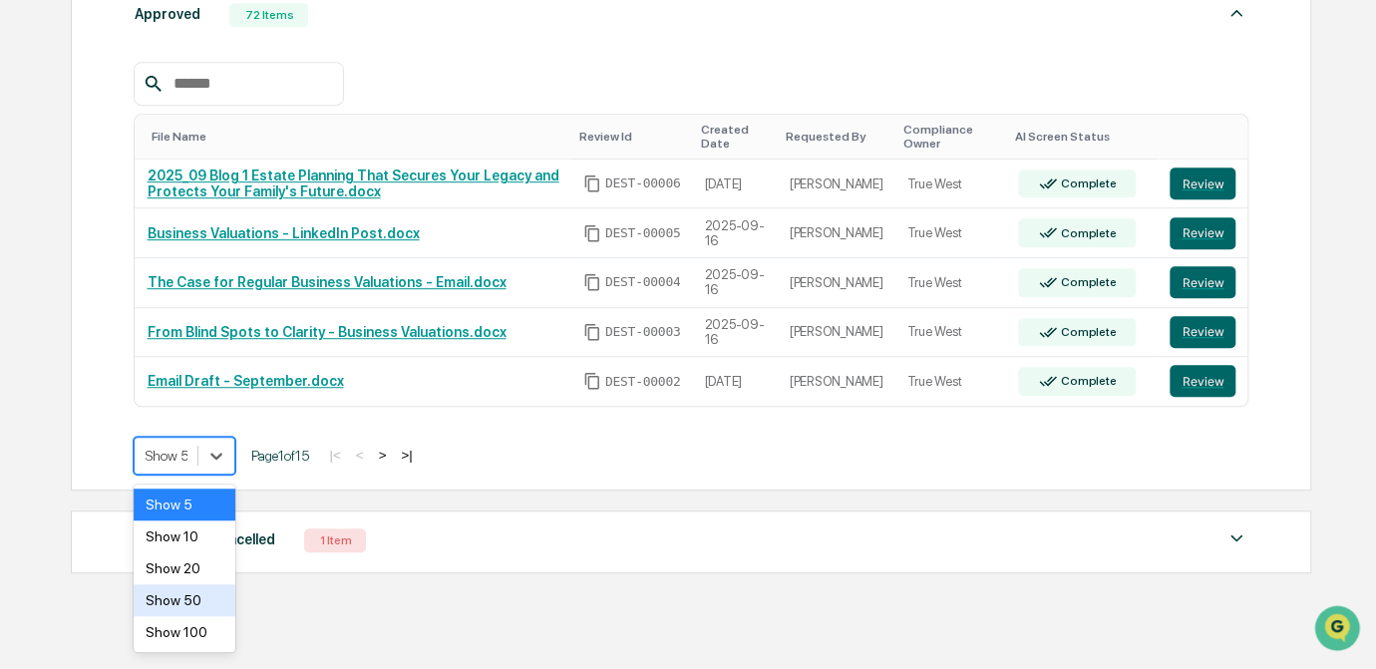
click at [194, 605] on div "Show 50" at bounding box center [185, 600] width 102 height 32
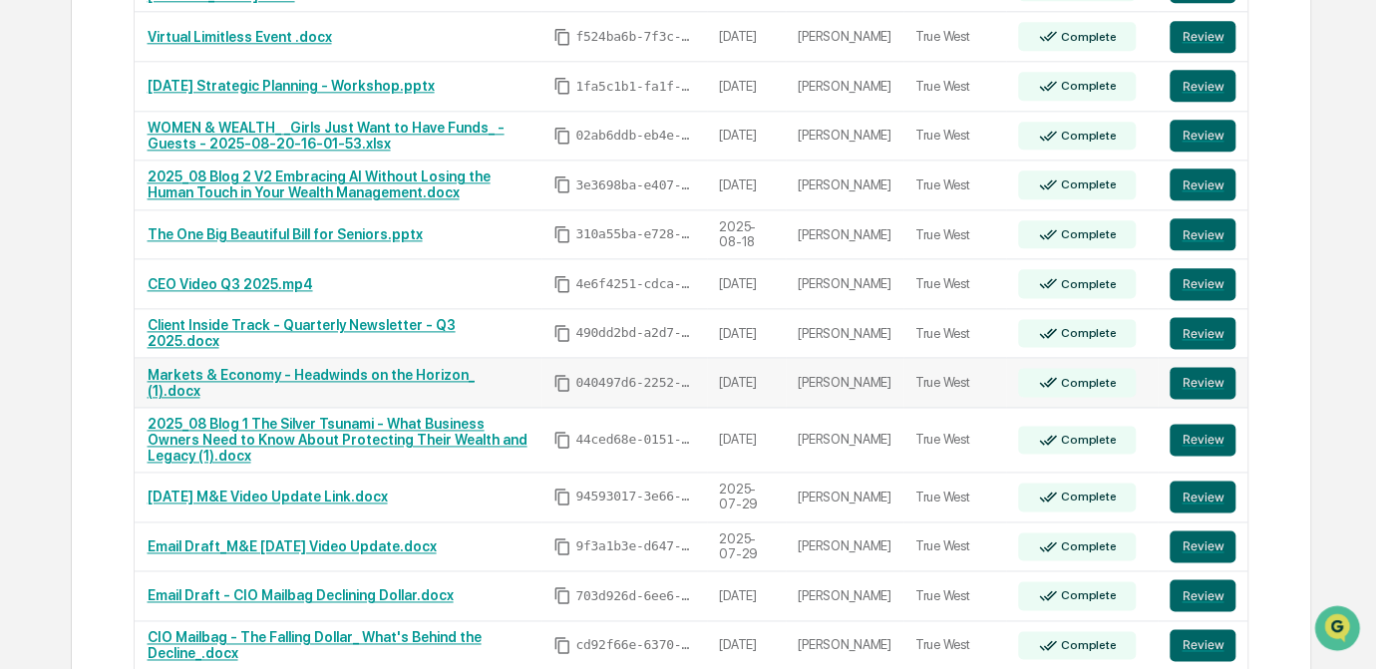
scroll to position [1125, 0]
